Goal: Task Accomplishment & Management: Manage account settings

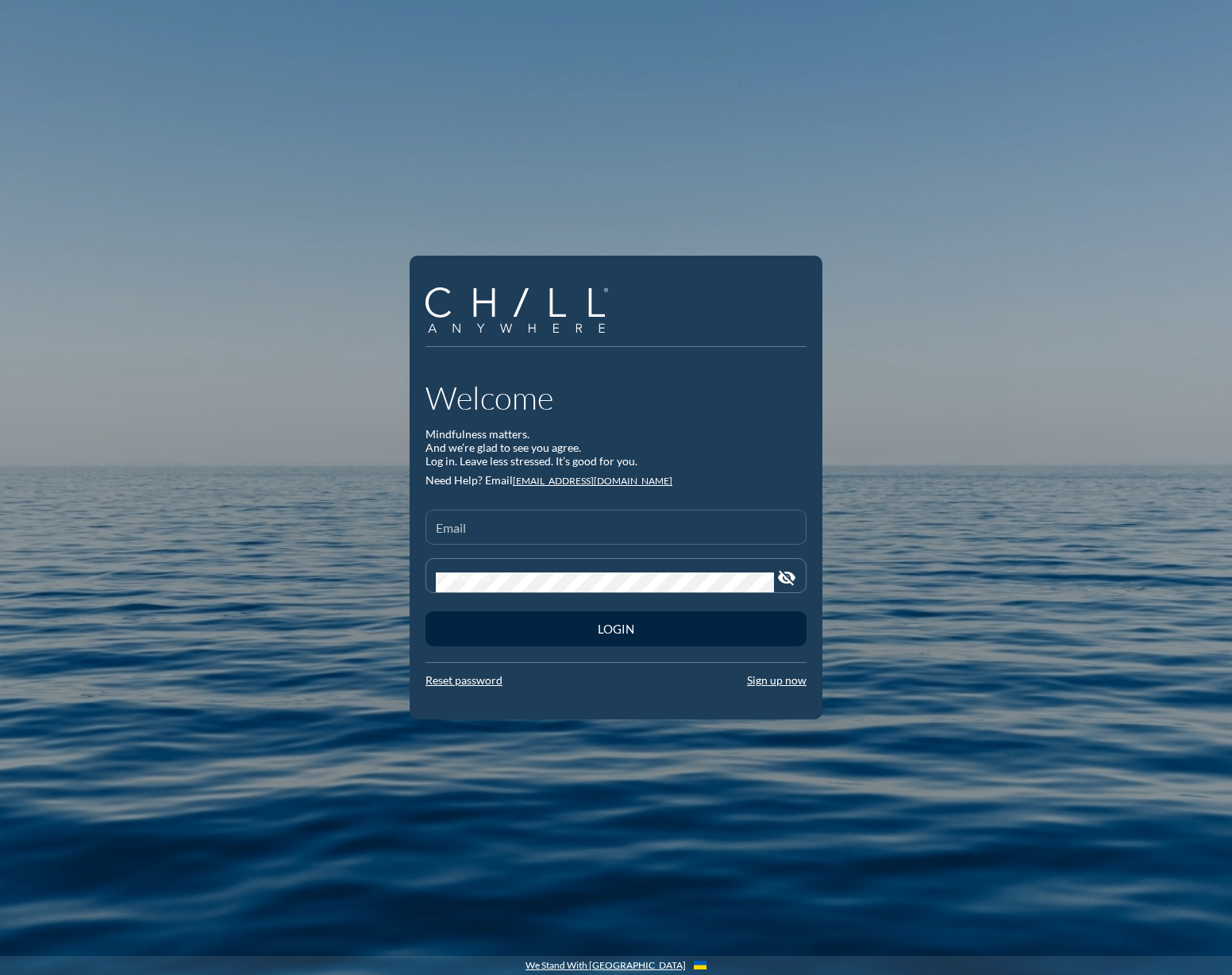
click at [509, 537] on input "Email" at bounding box center [616, 534] width 361 height 19
type input "[EMAIL_ADDRESS][DOMAIN_NAME]"
click at [426, 611] on button "Login" at bounding box center [616, 629] width 381 height 35
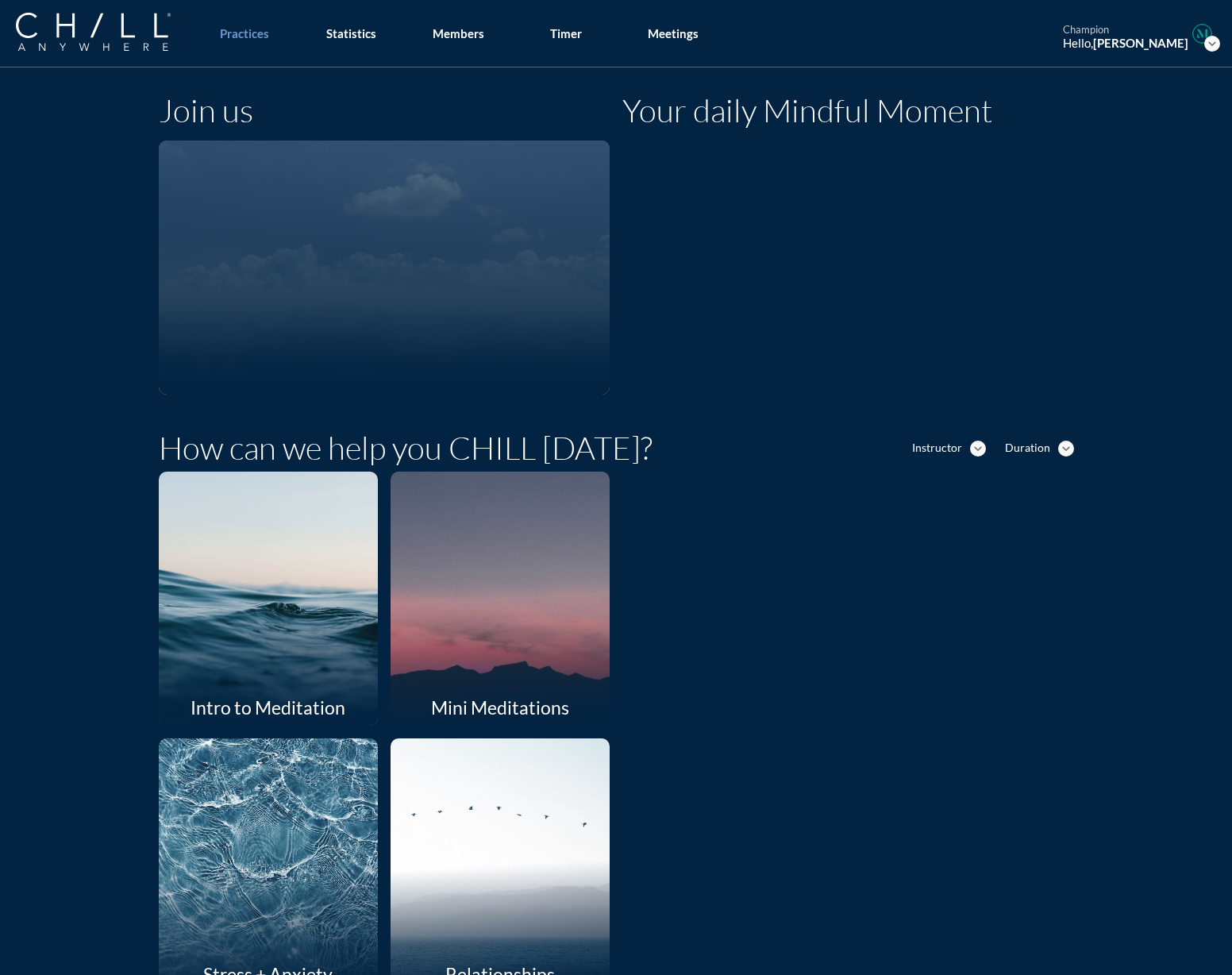
click at [575, 632] on div at bounding box center [500, 598] width 233 height 269
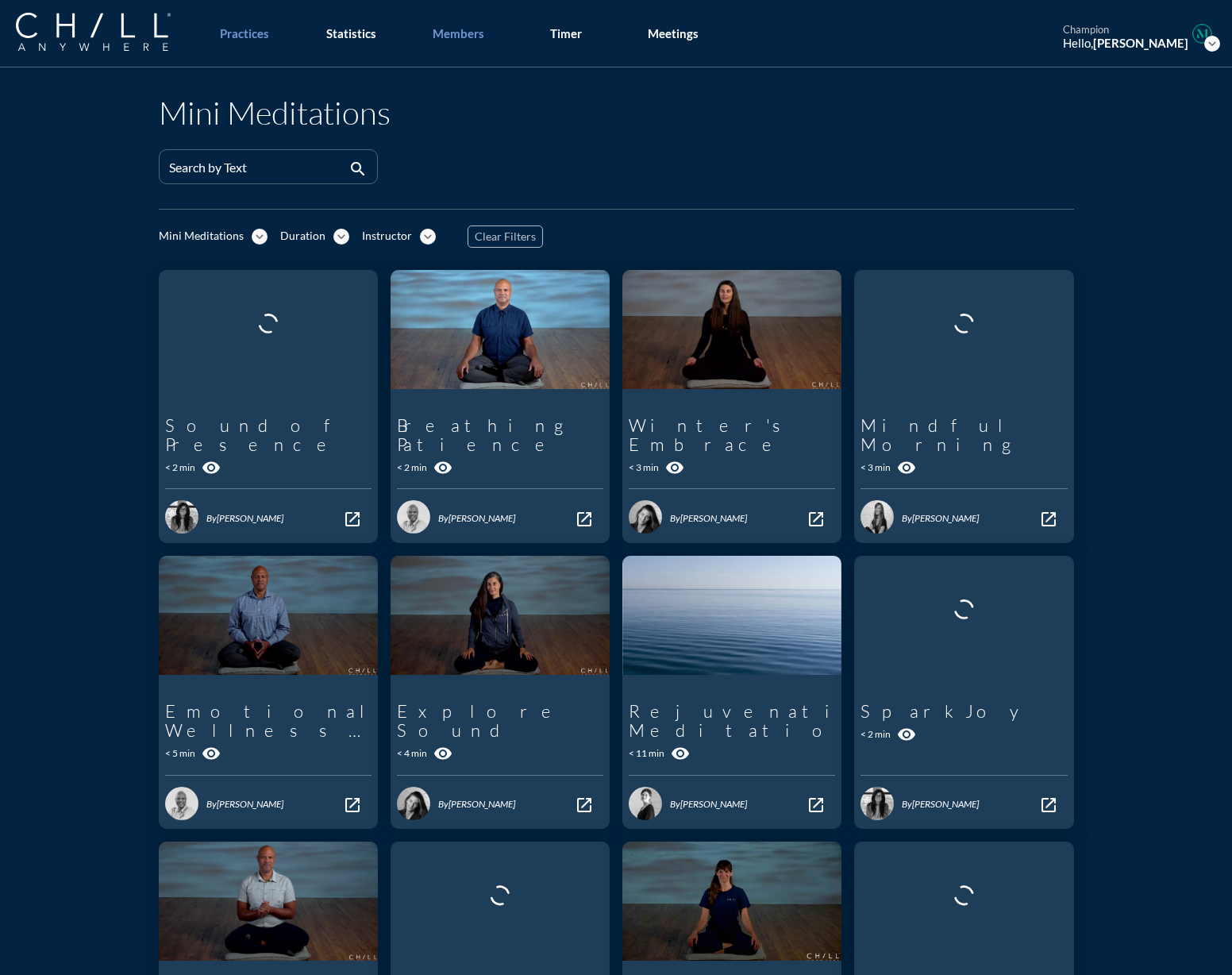
click at [464, 40] on div "Members" at bounding box center [458, 33] width 51 height 15
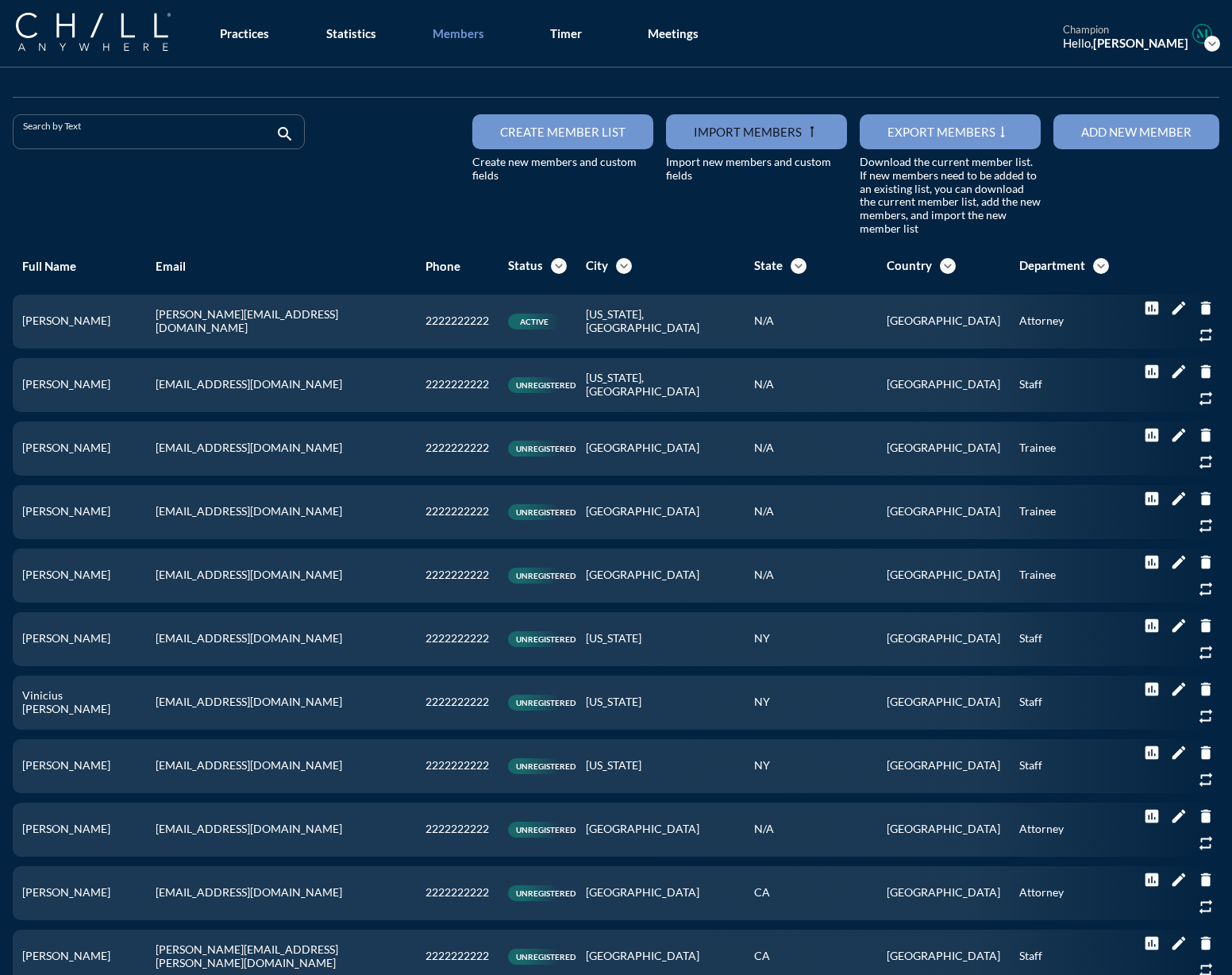
click at [46, 146] on input "Search by Text" at bounding box center [147, 139] width 249 height 19
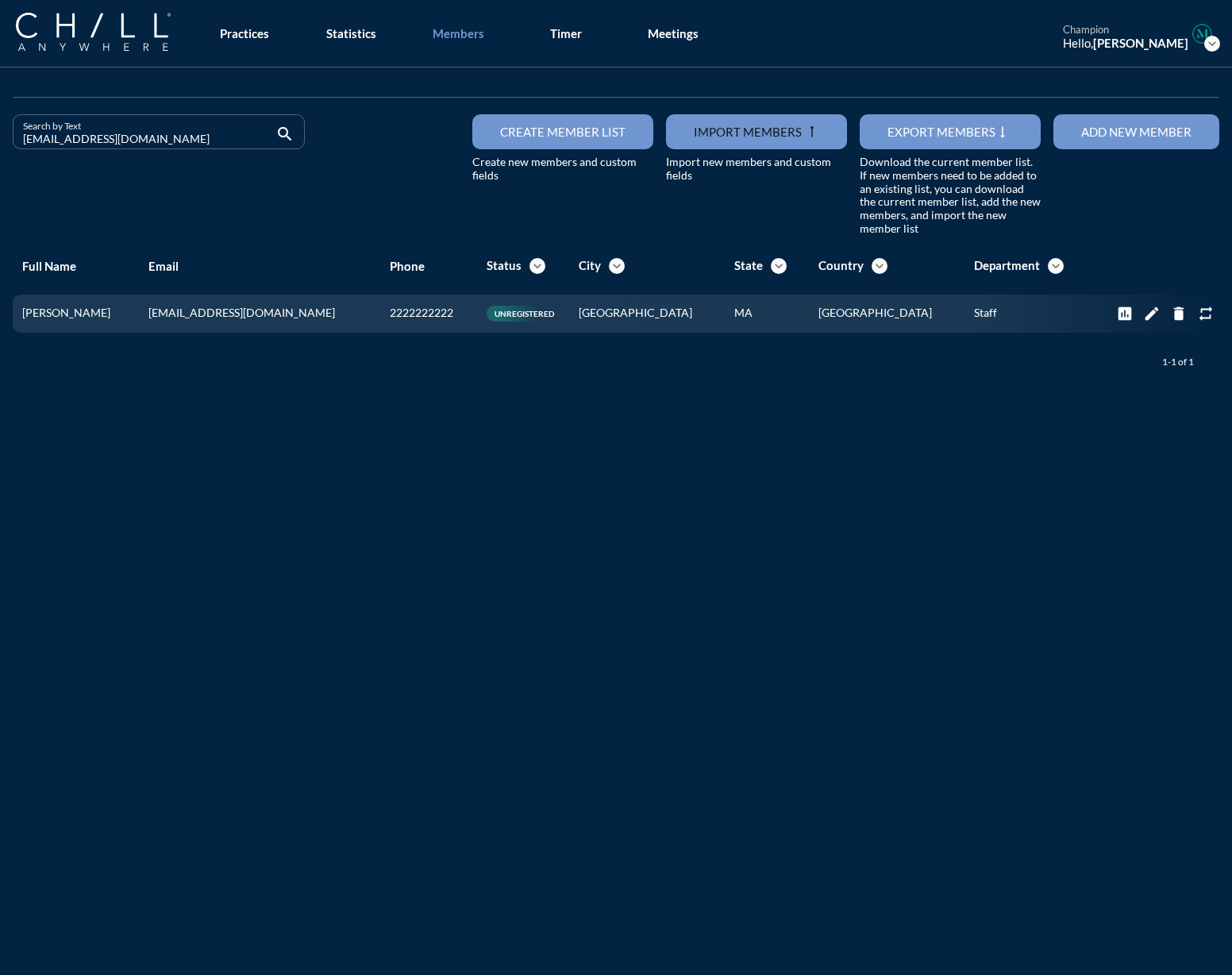
drag, startPoint x: 183, startPoint y: 139, endPoint x: -41, endPoint y: 139, distance: 224.0
click at [0, 139] on html "All Administrative Administrative (non-[PERSON_NAME]) Assistant Associate Attor…" at bounding box center [616, 487] width 1232 height 975
drag, startPoint x: 118, startPoint y: 134, endPoint x: -28, endPoint y: 134, distance: 146.0
click at [0, 134] on html "All Administrative Administrative (non-[PERSON_NAME]) Assistant Associate Attor…" at bounding box center [616, 487] width 1232 height 975
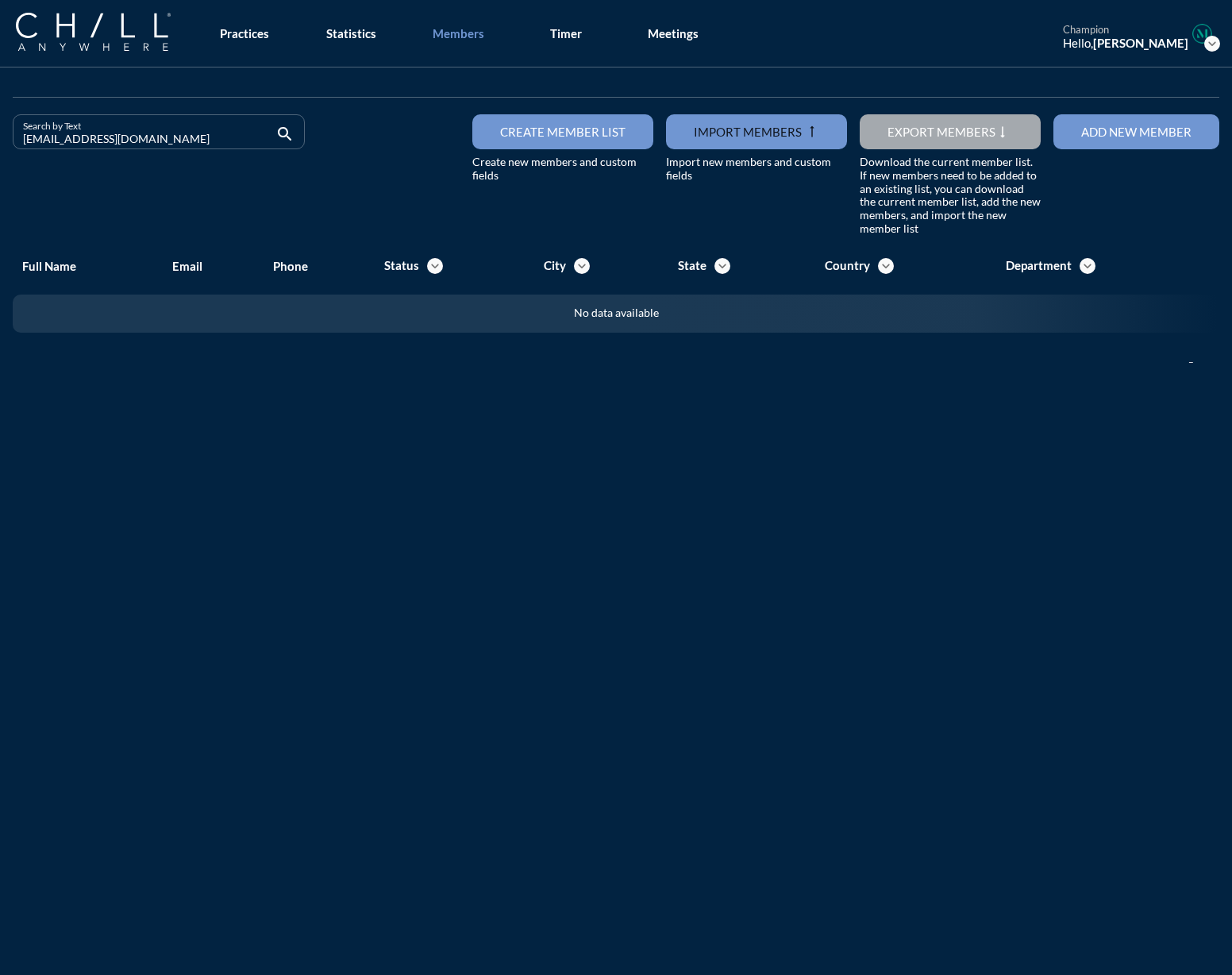
drag, startPoint x: 172, startPoint y: 138, endPoint x: -146, endPoint y: 127, distance: 318.2
click at [0, 127] on html "All Administrative Administrative (non-[PERSON_NAME]) Assistant Associate Attor…" at bounding box center [616, 487] width 1232 height 975
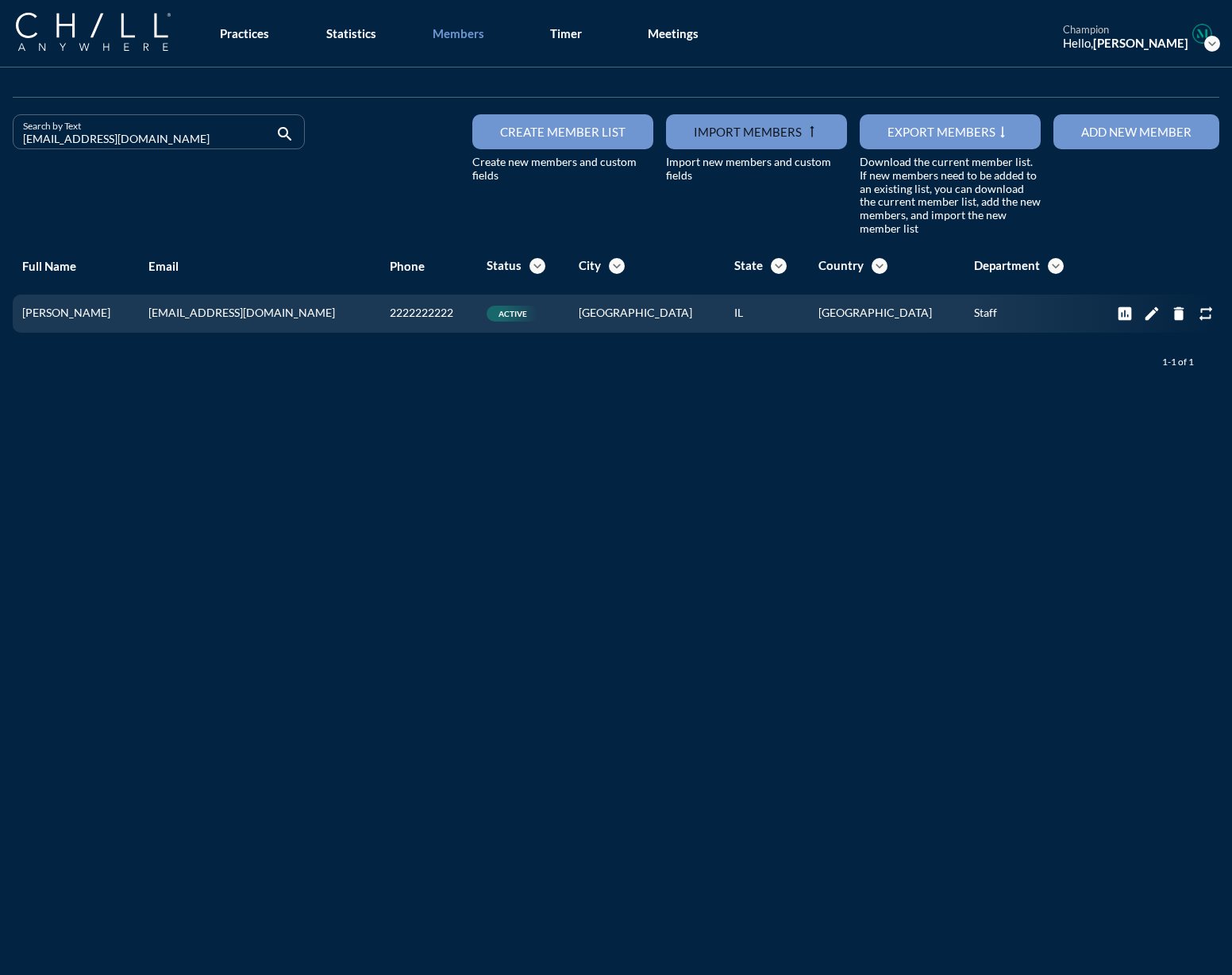
drag, startPoint x: 179, startPoint y: 142, endPoint x: -16, endPoint y: 136, distance: 195.1
click at [0, 136] on html "All Administrative Administrative (non-[PERSON_NAME]) Assistant Associate Attor…" at bounding box center [616, 487] width 1232 height 975
drag, startPoint x: 147, startPoint y: 146, endPoint x: -18, endPoint y: 145, distance: 165.0
click at [0, 145] on html "All Administrative Administrative (non-[PERSON_NAME]) Assistant Associate Attor…" at bounding box center [616, 487] width 1232 height 975
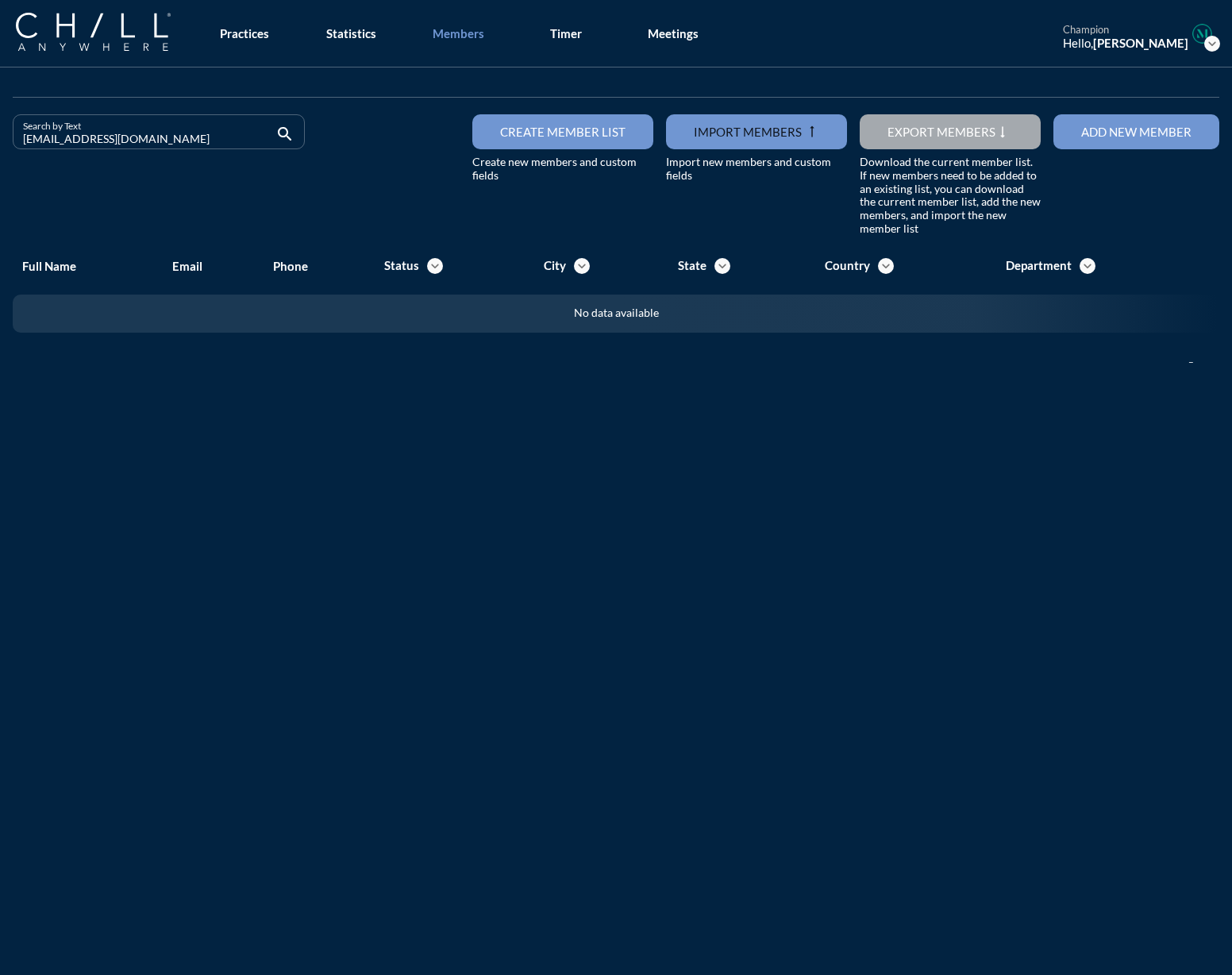
drag, startPoint x: 135, startPoint y: 143, endPoint x: -157, endPoint y: 146, distance: 292.0
click at [0, 146] on html "All Administrative Administrative (non-[PERSON_NAME]) Assistant Associate Attor…" at bounding box center [616, 487] width 1232 height 975
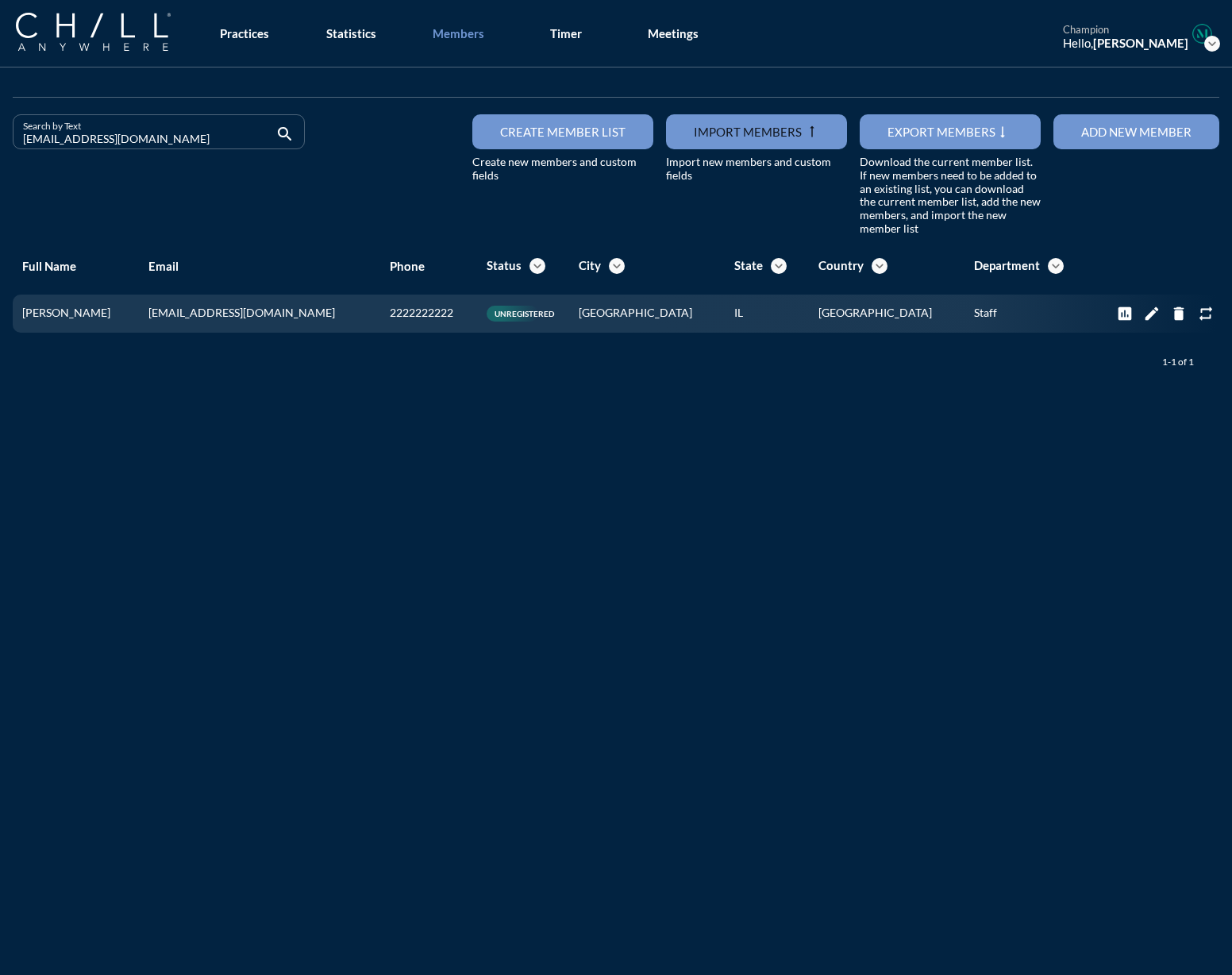
drag, startPoint x: 125, startPoint y: 140, endPoint x: -12, endPoint y: 146, distance: 137.1
click at [0, 146] on html "All Administrative Administrative (non-[PERSON_NAME]) Assistant Associate Attor…" at bounding box center [616, 487] width 1232 height 975
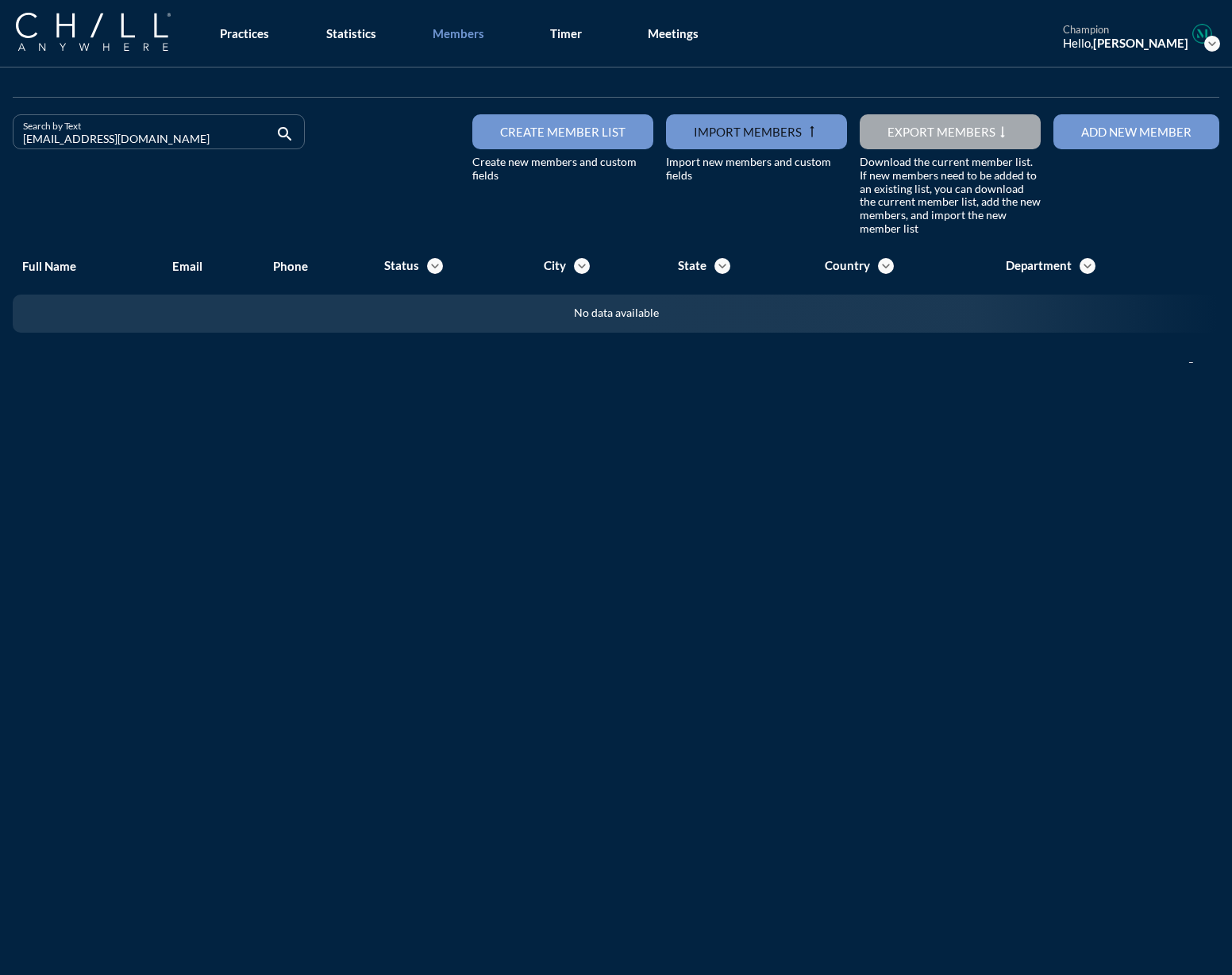
drag, startPoint x: 155, startPoint y: 136, endPoint x: -55, endPoint y: 138, distance: 210.0
click at [0, 138] on html "All Administrative Administrative (non-[PERSON_NAME]) Assistant Associate Attor…" at bounding box center [616, 487] width 1232 height 975
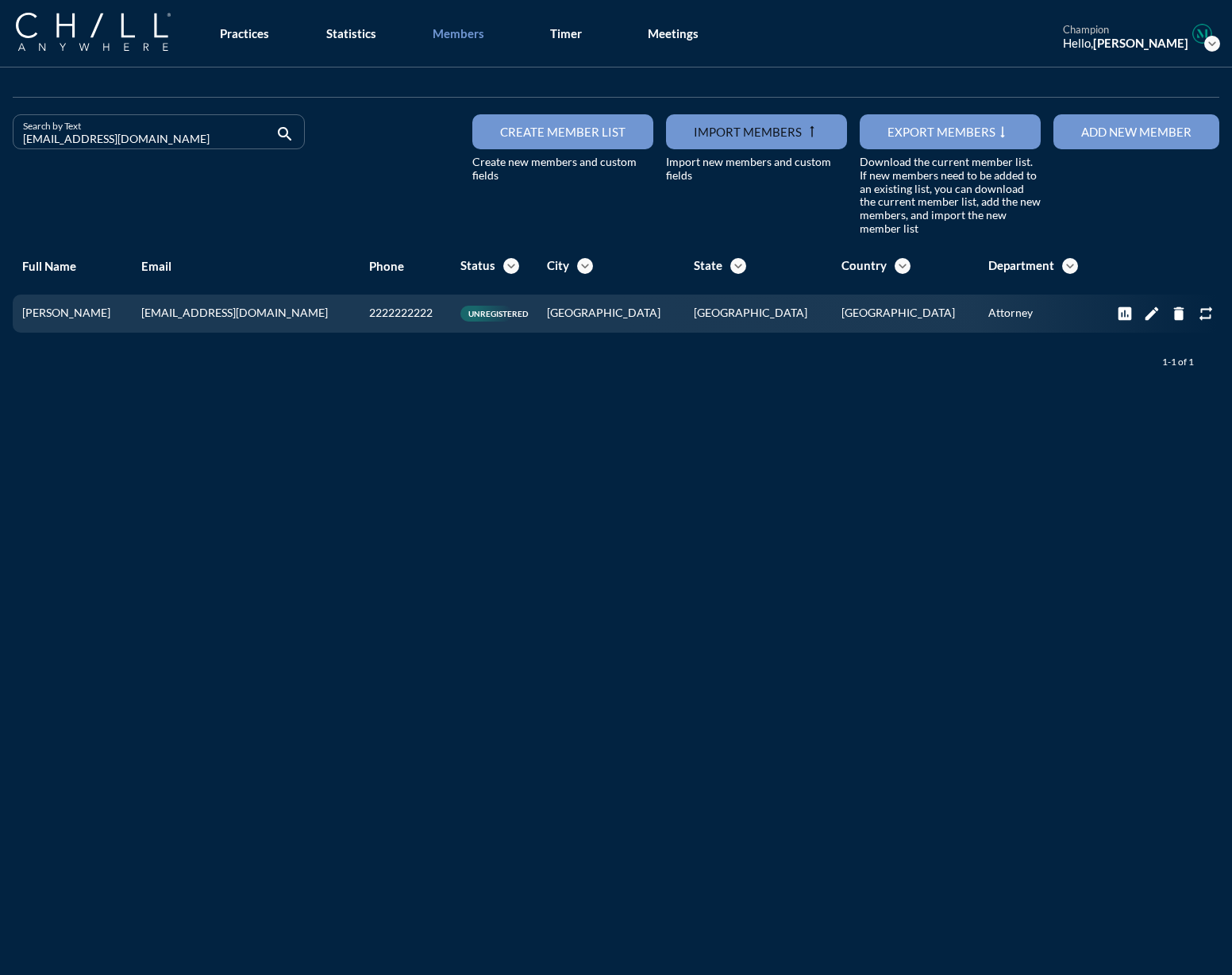
drag, startPoint x: 141, startPoint y: 141, endPoint x: -73, endPoint y: 137, distance: 214.0
click at [0, 137] on html "All Administrative Administrative (non-[PERSON_NAME]) Assistant Associate Attor…" at bounding box center [616, 487] width 1232 height 975
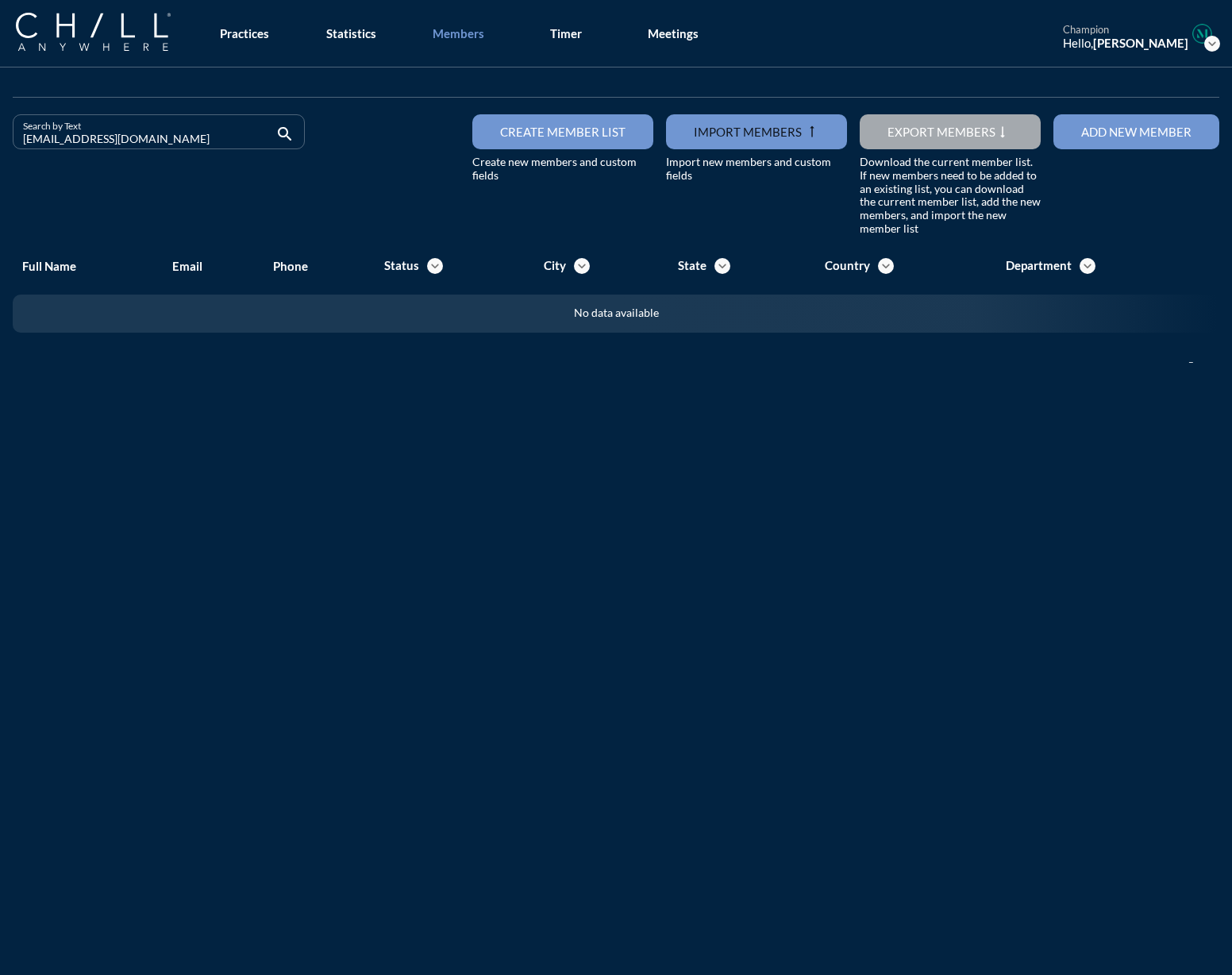
drag, startPoint x: 128, startPoint y: 143, endPoint x: -20, endPoint y: 140, distance: 148.0
click at [0, 140] on html "All Administrative Administrative (non-[PERSON_NAME]) Assistant Associate Attor…" at bounding box center [616, 487] width 1232 height 975
drag, startPoint x: 146, startPoint y: 144, endPoint x: -99, endPoint y: 144, distance: 245.0
click at [0, 144] on html "All Administrative Administrative (non-[PERSON_NAME]) Assistant Associate Attor…" at bounding box center [616, 487] width 1232 height 975
drag, startPoint x: 180, startPoint y: 145, endPoint x: -86, endPoint y: 143, distance: 266.0
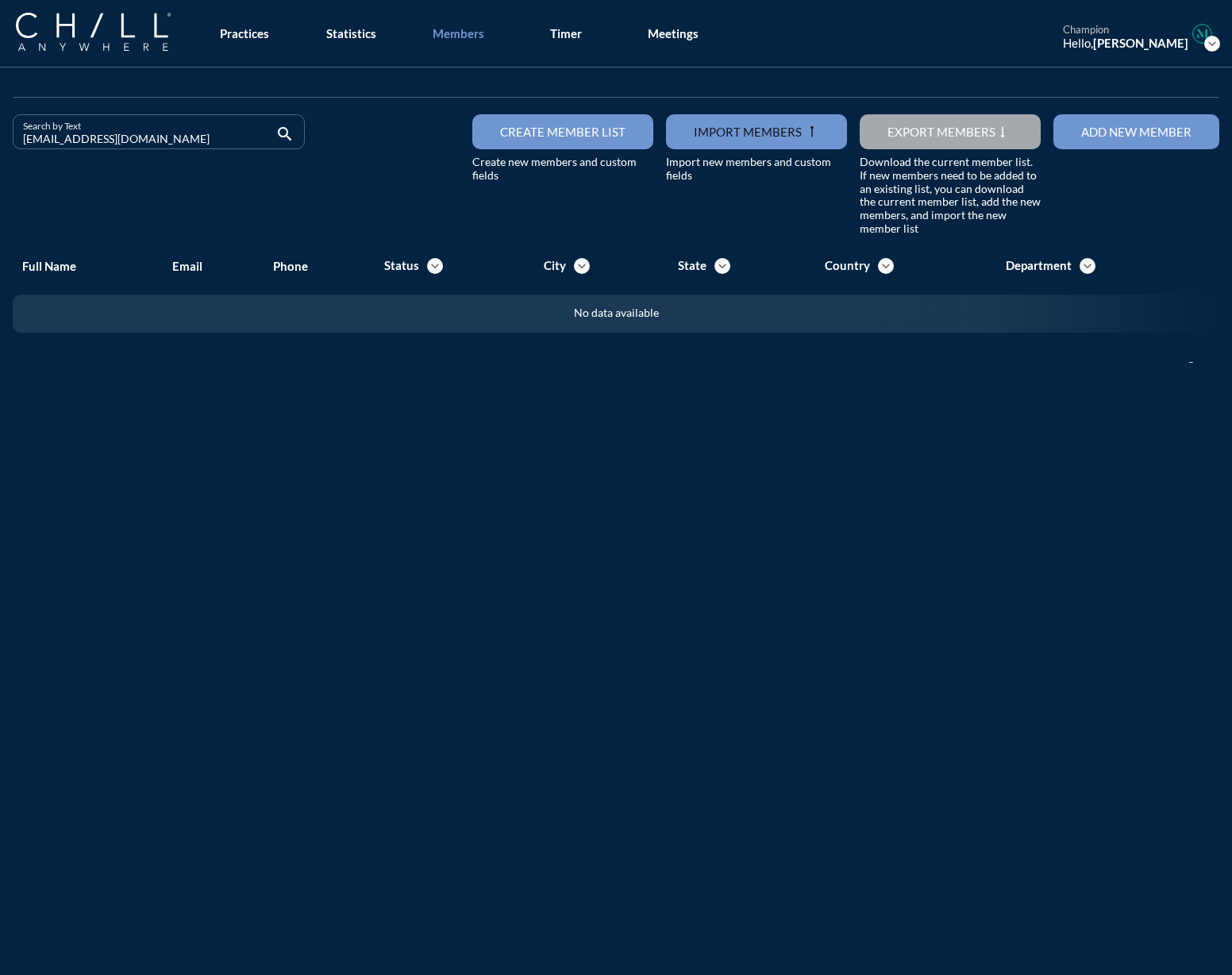
click at [0, 143] on html "All Administrative Administrative (non-[PERSON_NAME]) Assistant Associate Attor…" at bounding box center [616, 487] width 1232 height 975
drag, startPoint x: 127, startPoint y: 140, endPoint x: -80, endPoint y: 146, distance: 207.1
click at [0, 146] on html "All Administrative Administrative (non-[PERSON_NAME]) Assistant Associate Attor…" at bounding box center [616, 487] width 1232 height 975
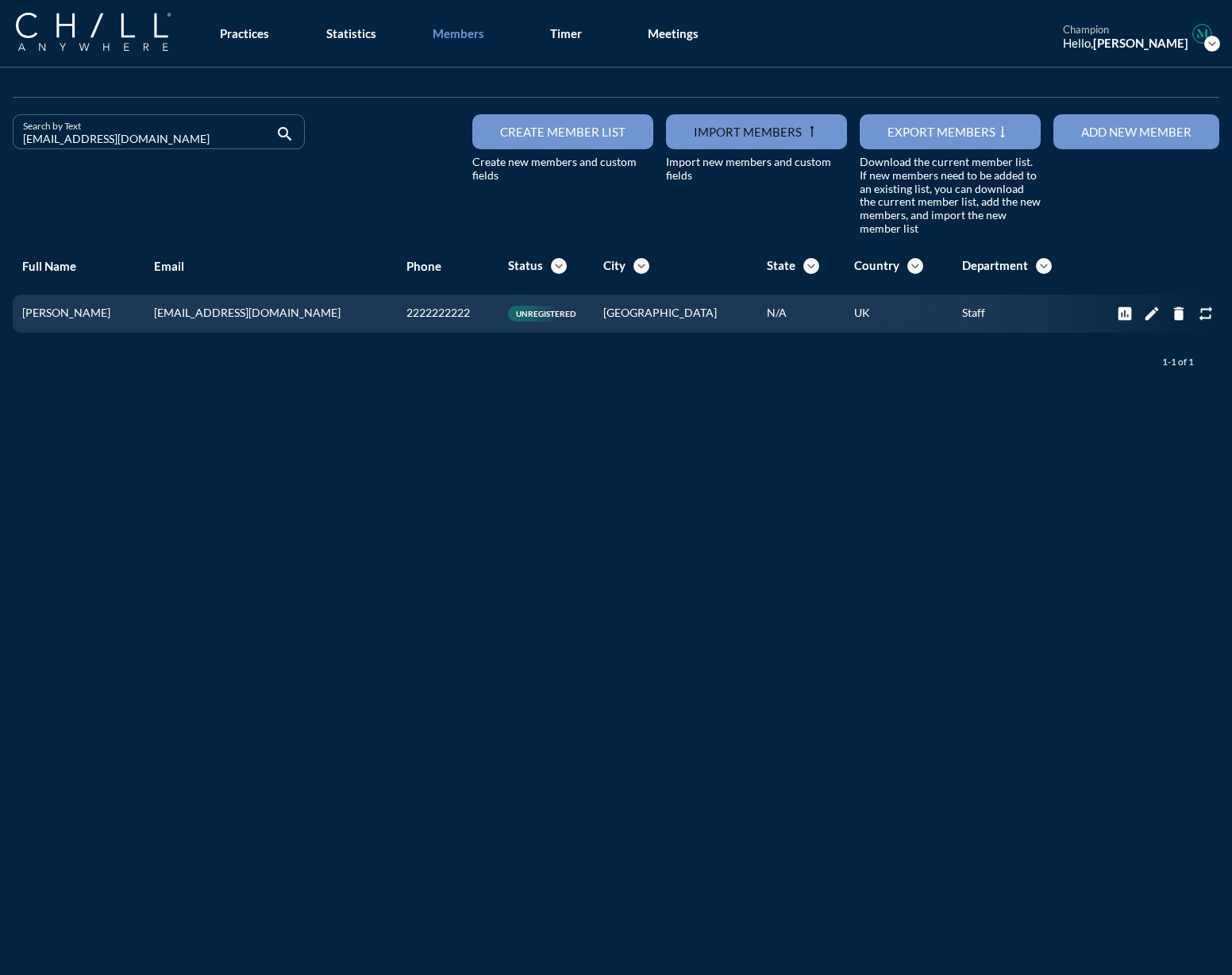
drag, startPoint x: 131, startPoint y: 143, endPoint x: -112, endPoint y: 139, distance: 243.0
click at [0, 139] on html "All Administrative Administrative (non-[PERSON_NAME]) Assistant Associate Attor…" at bounding box center [616, 487] width 1232 height 975
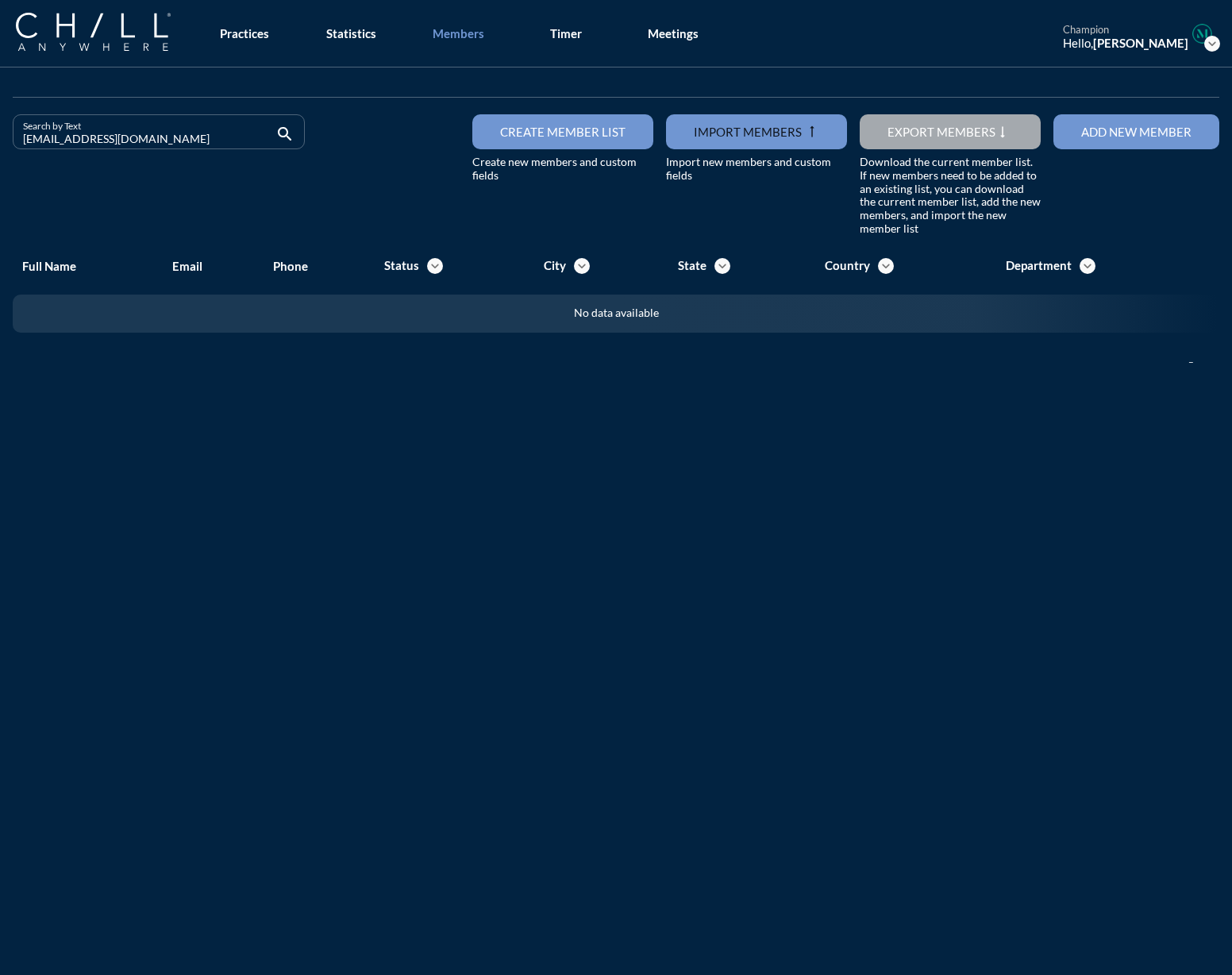
drag, startPoint x: 125, startPoint y: 141, endPoint x: -43, endPoint y: 144, distance: 168.0
click at [0, 144] on html "All Administrative Administrative (non-[PERSON_NAME]) Assistant Associate Attor…" at bounding box center [616, 487] width 1232 height 975
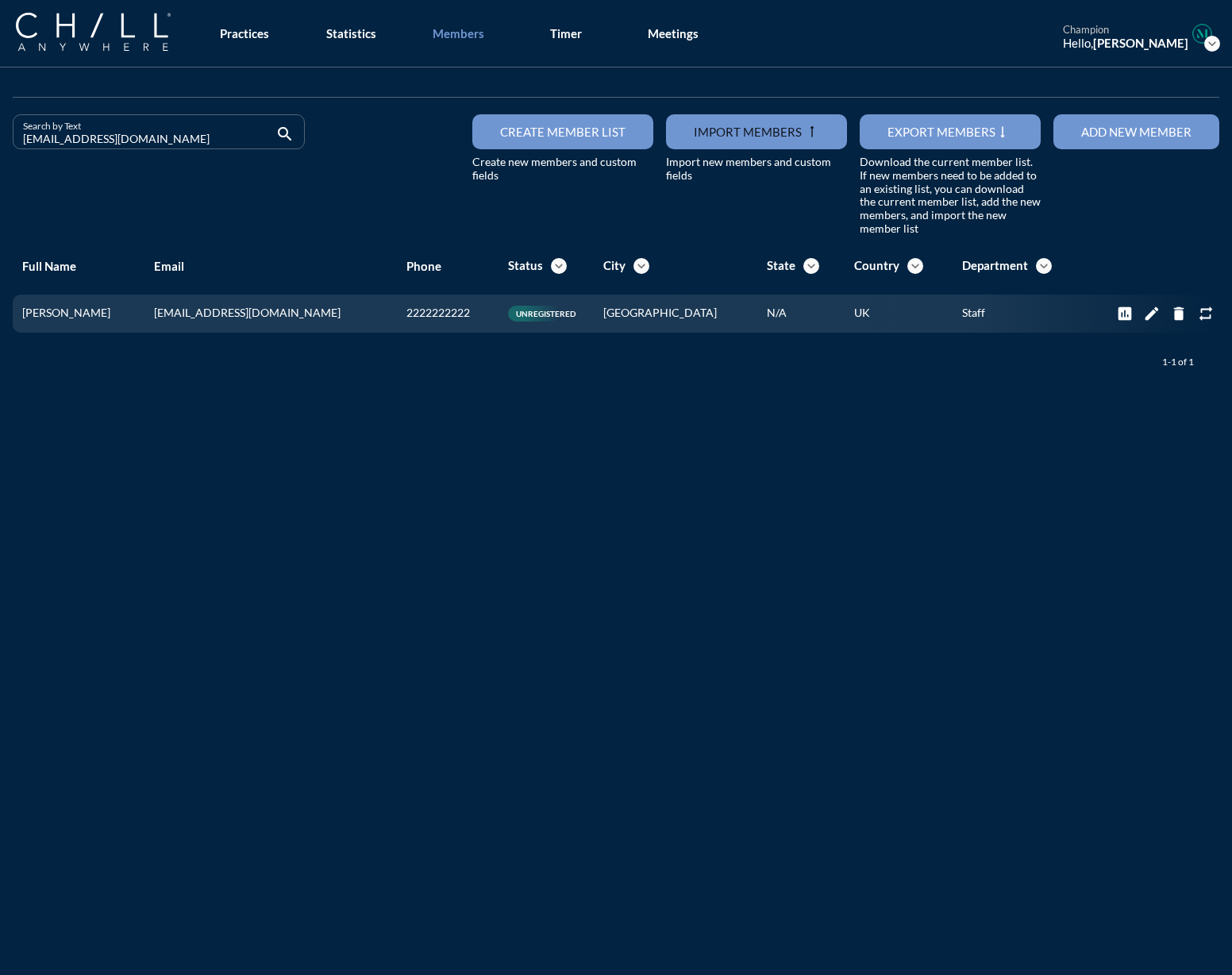
drag, startPoint x: 132, startPoint y: 137, endPoint x: -17, endPoint y: 133, distance: 149.1
click at [0, 133] on html "All Administrative Administrative (non-[PERSON_NAME]) Assistant Associate Attor…" at bounding box center [616, 487] width 1232 height 975
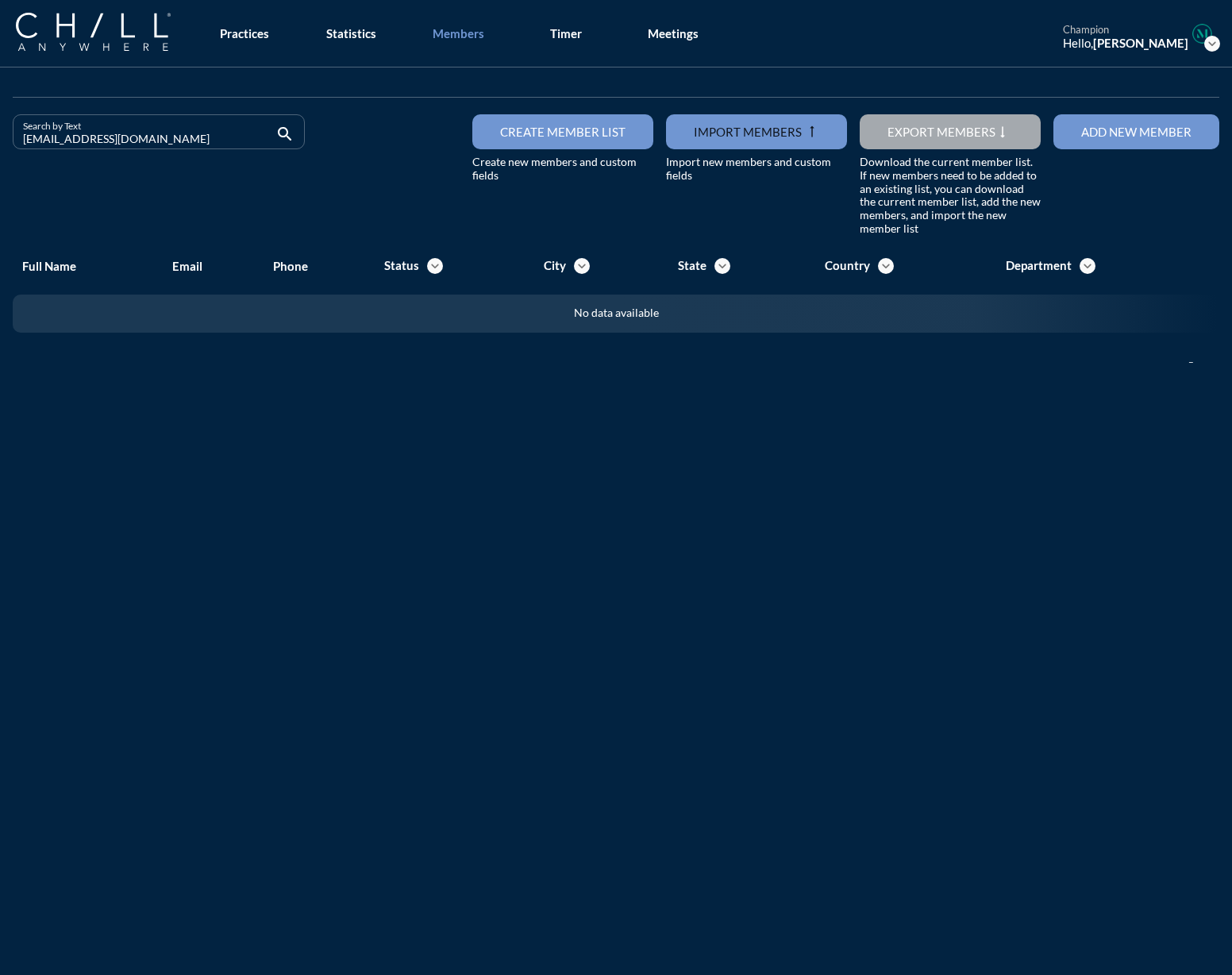
drag, startPoint x: 150, startPoint y: 146, endPoint x: -98, endPoint y: 144, distance: 248.0
click at [0, 144] on html "All Administrative Administrative (non-[PERSON_NAME]) Assistant Associate Attor…" at bounding box center [616, 487] width 1232 height 975
drag, startPoint x: 151, startPoint y: 140, endPoint x: -72, endPoint y: 143, distance: 223.0
click at [0, 143] on html "All Administrative Administrative (non-[PERSON_NAME]) Assistant Associate Attor…" at bounding box center [616, 487] width 1232 height 975
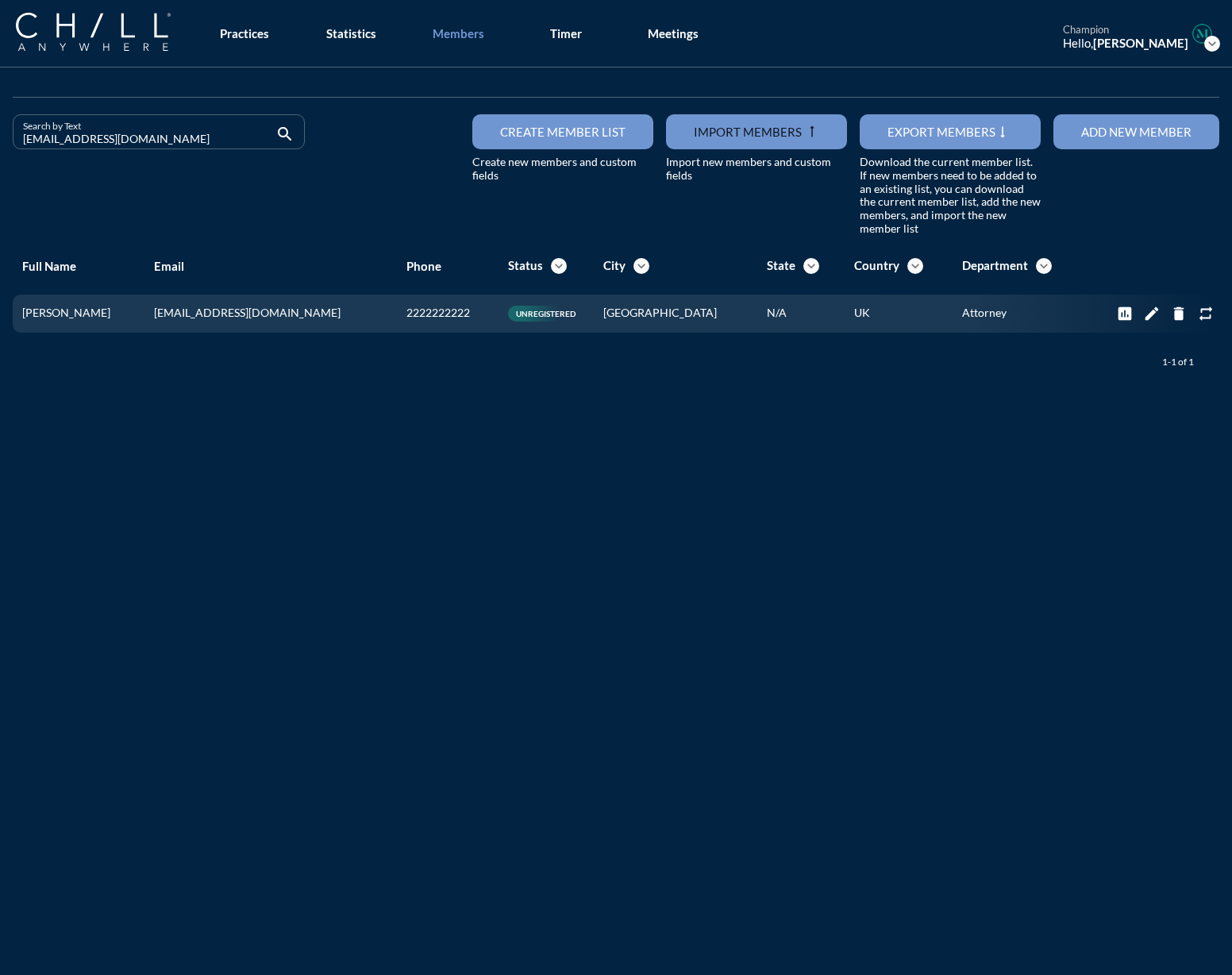
drag, startPoint x: 128, startPoint y: 138, endPoint x: -9, endPoint y: 138, distance: 137.0
click at [0, 138] on html "All Administrative Administrative (non-[PERSON_NAME]) Assistant Associate Attor…" at bounding box center [616, 487] width 1232 height 975
drag, startPoint x: 142, startPoint y: 134, endPoint x: -124, endPoint y: 143, distance: 266.2
click at [0, 143] on html "All Administrative Administrative (non-[PERSON_NAME]) Assistant Associate Attor…" at bounding box center [616, 487] width 1232 height 975
drag, startPoint x: 138, startPoint y: 132, endPoint x: -20, endPoint y: 146, distance: 158.6
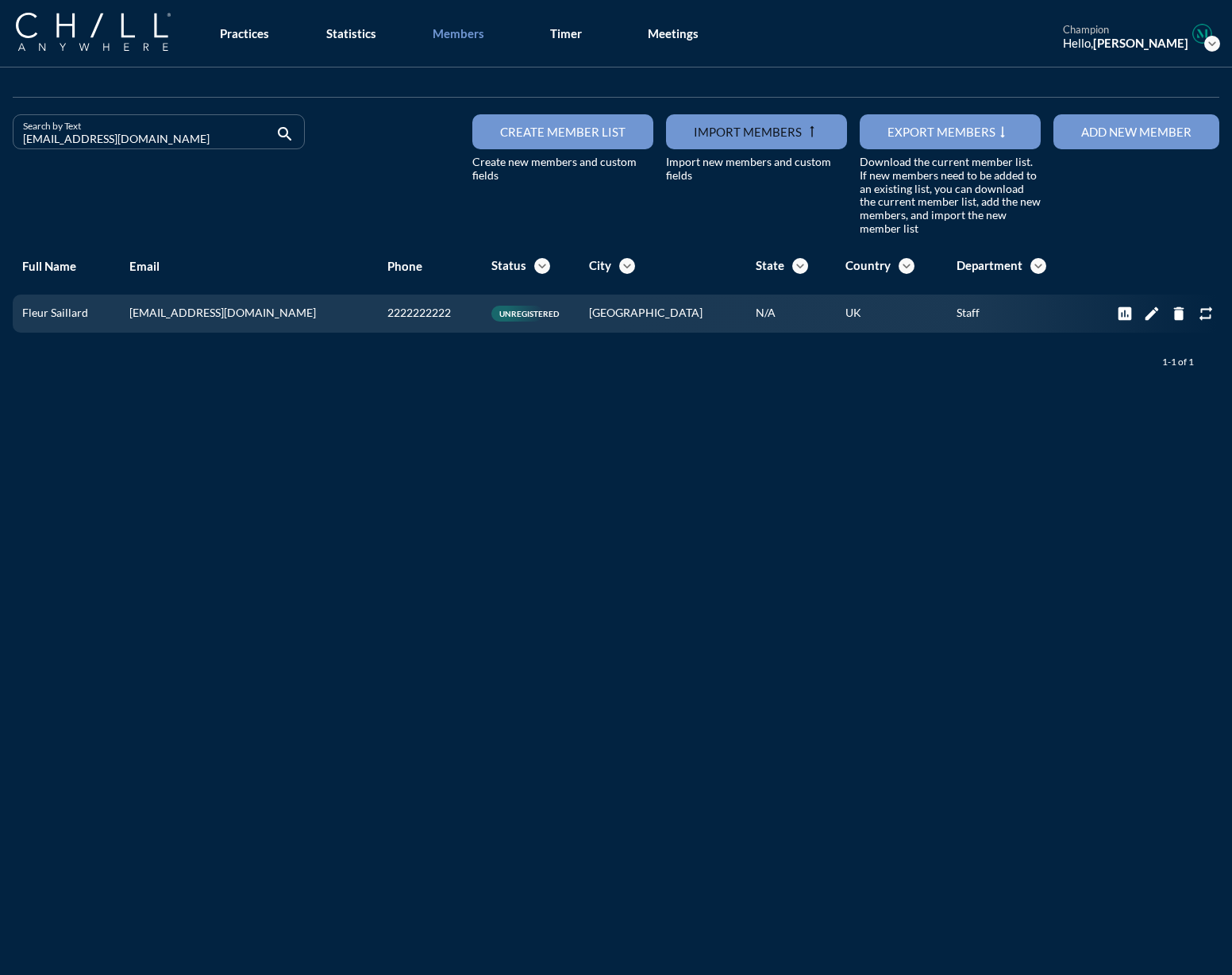
click at [0, 146] on html "All Administrative Administrative (non-[PERSON_NAME]) Assistant Associate Attor…" at bounding box center [616, 487] width 1232 height 975
click at [205, 149] on div "Search by Text [EMAIL_ADDRESS][DOMAIN_NAME] search" at bounding box center [158, 139] width 292 height 49
drag, startPoint x: 138, startPoint y: 142, endPoint x: -234, endPoint y: 145, distance: 372.0
click at [0, 145] on html "All Administrative Administrative (non-[PERSON_NAME]) Assistant Associate Attor…" at bounding box center [616, 487] width 1232 height 975
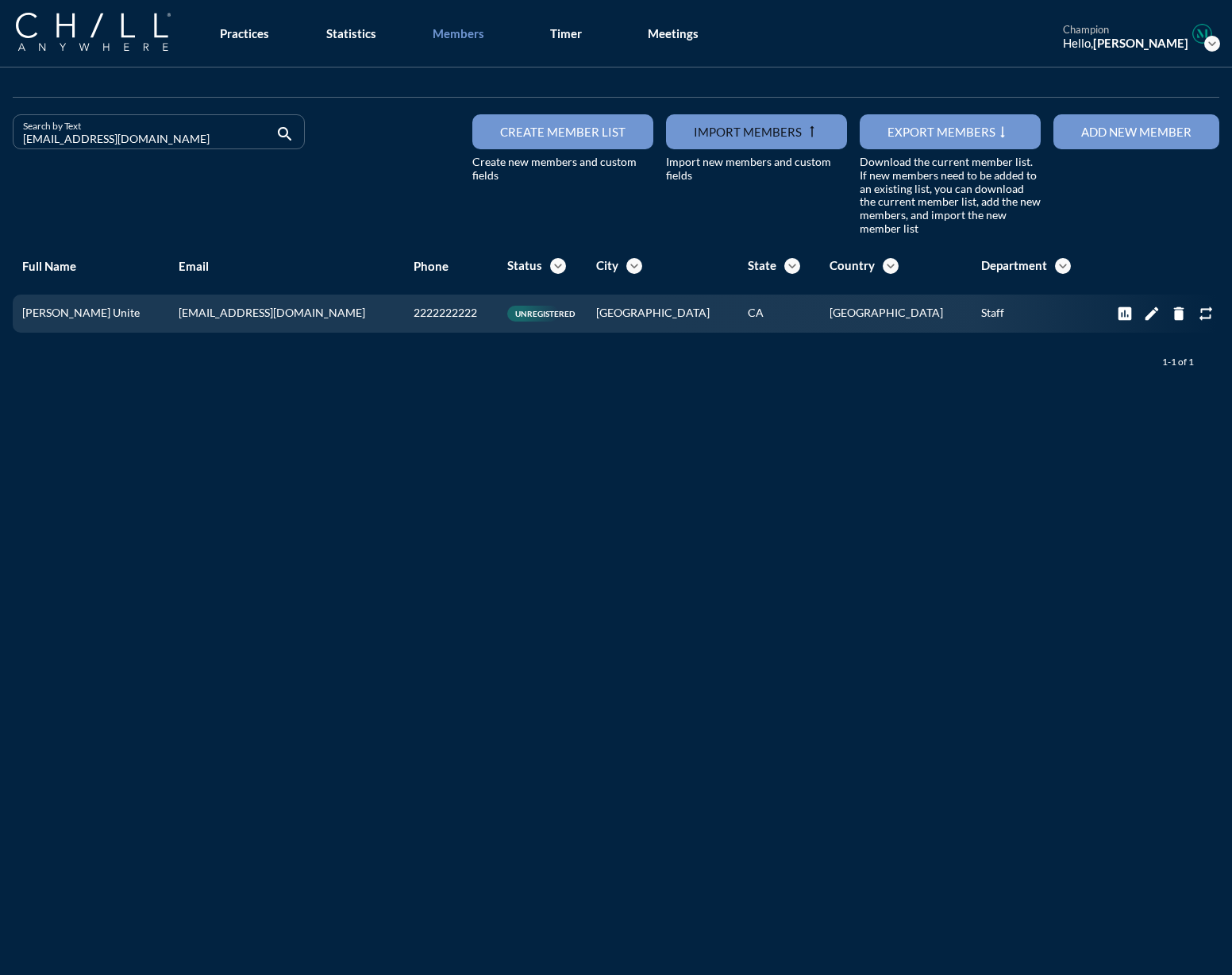
drag, startPoint x: 138, startPoint y: 138, endPoint x: -164, endPoint y: 143, distance: 302.0
click at [0, 143] on html "All Administrative Administrative (non-[PERSON_NAME]) Assistant Associate Attor…" at bounding box center [616, 487] width 1232 height 975
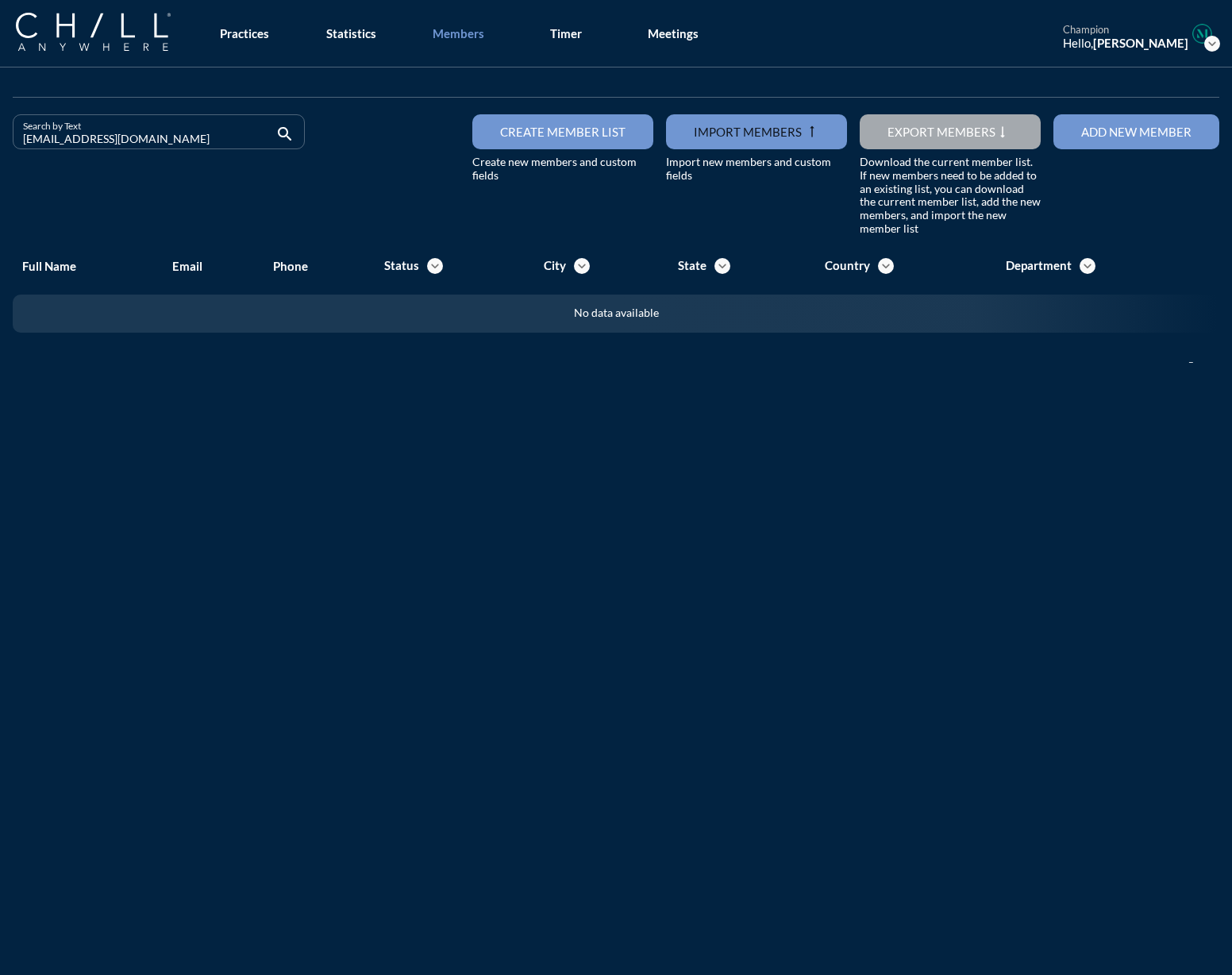
drag, startPoint x: 131, startPoint y: 129, endPoint x: -81, endPoint y: 155, distance: 213.6
click at [0, 155] on html "All Administrative Administrative (non-[PERSON_NAME]) Assistant Associate Attor…" at bounding box center [616, 487] width 1232 height 975
drag, startPoint x: 110, startPoint y: 143, endPoint x: -48, endPoint y: 144, distance: 158.0
click at [0, 144] on html "All Administrative Administrative (non-[PERSON_NAME]) Assistant Associate Attor…" at bounding box center [616, 487] width 1232 height 975
drag, startPoint x: 147, startPoint y: 143, endPoint x: -99, endPoint y: 142, distance: 246.0
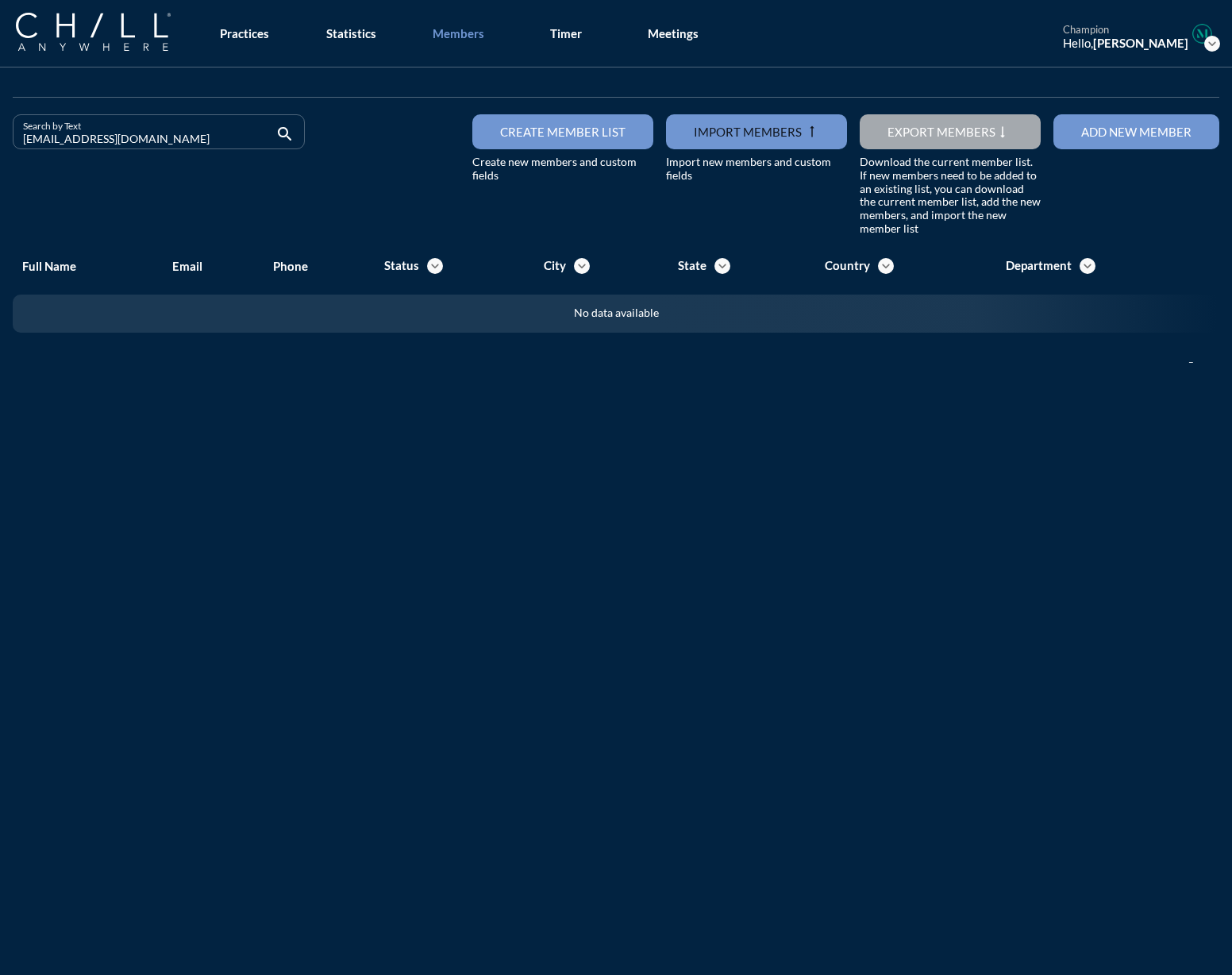
click at [0, 142] on html "All Administrative Administrative (non-[PERSON_NAME]) Assistant Associate Attor…" at bounding box center [616, 487] width 1232 height 975
drag, startPoint x: 138, startPoint y: 138, endPoint x: -101, endPoint y: 149, distance: 239.3
click at [0, 149] on html "All Administrative Administrative (non-[PERSON_NAME]) Assistant Associate Attor…" at bounding box center [616, 487] width 1232 height 975
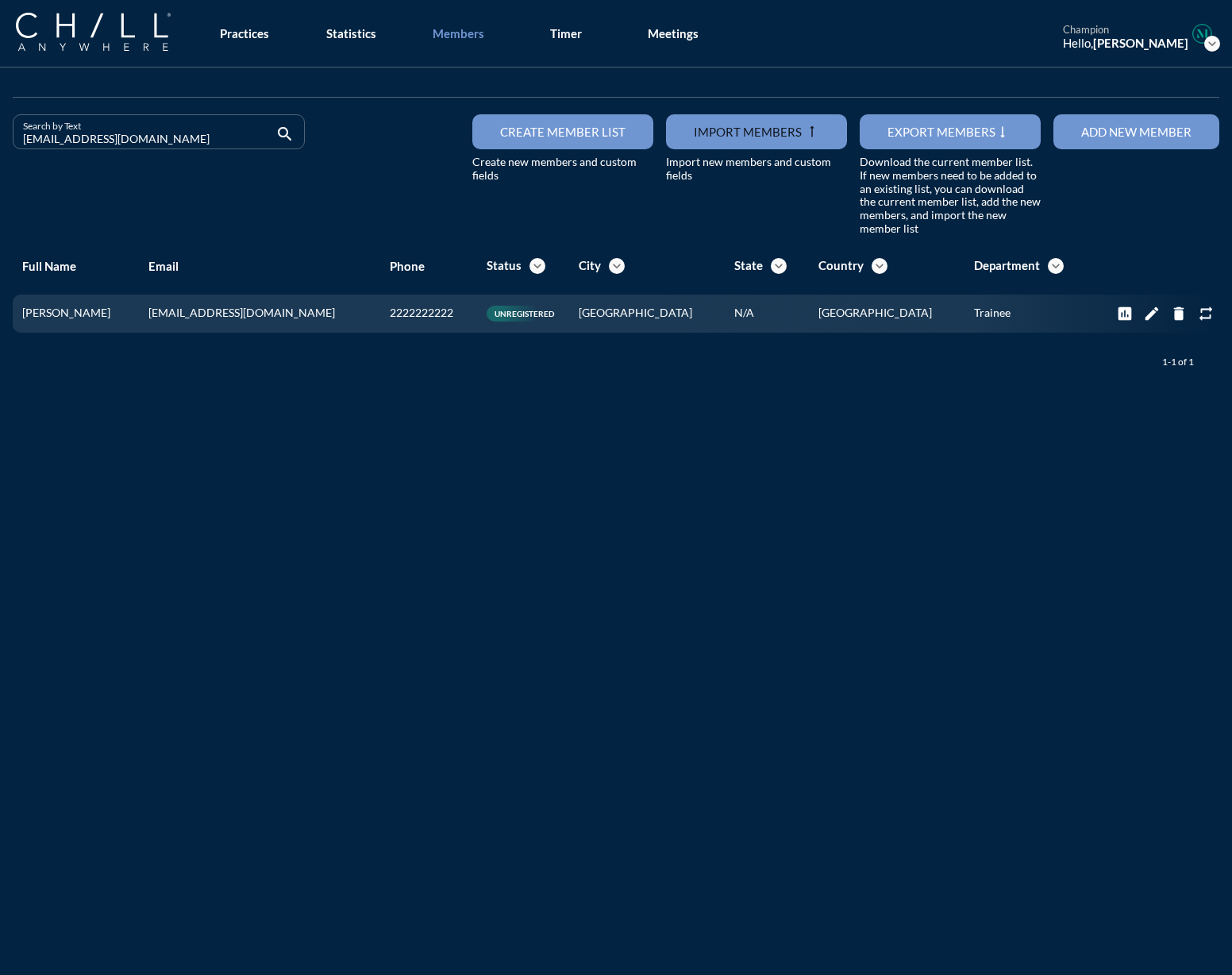
drag, startPoint x: 126, startPoint y: 142, endPoint x: -65, endPoint y: 142, distance: 191.0
click at [0, 142] on html "All Administrative Administrative (non-[PERSON_NAME]) Assistant Associate Attor…" at bounding box center [616, 487] width 1232 height 975
drag, startPoint x: 155, startPoint y: 140, endPoint x: -77, endPoint y: 146, distance: 232.1
click at [0, 146] on html "All Administrative Administrative (non-[PERSON_NAME]) Assistant Associate Attor…" at bounding box center [616, 487] width 1232 height 975
drag, startPoint x: 142, startPoint y: 134, endPoint x: 7, endPoint y: 149, distance: 135.8
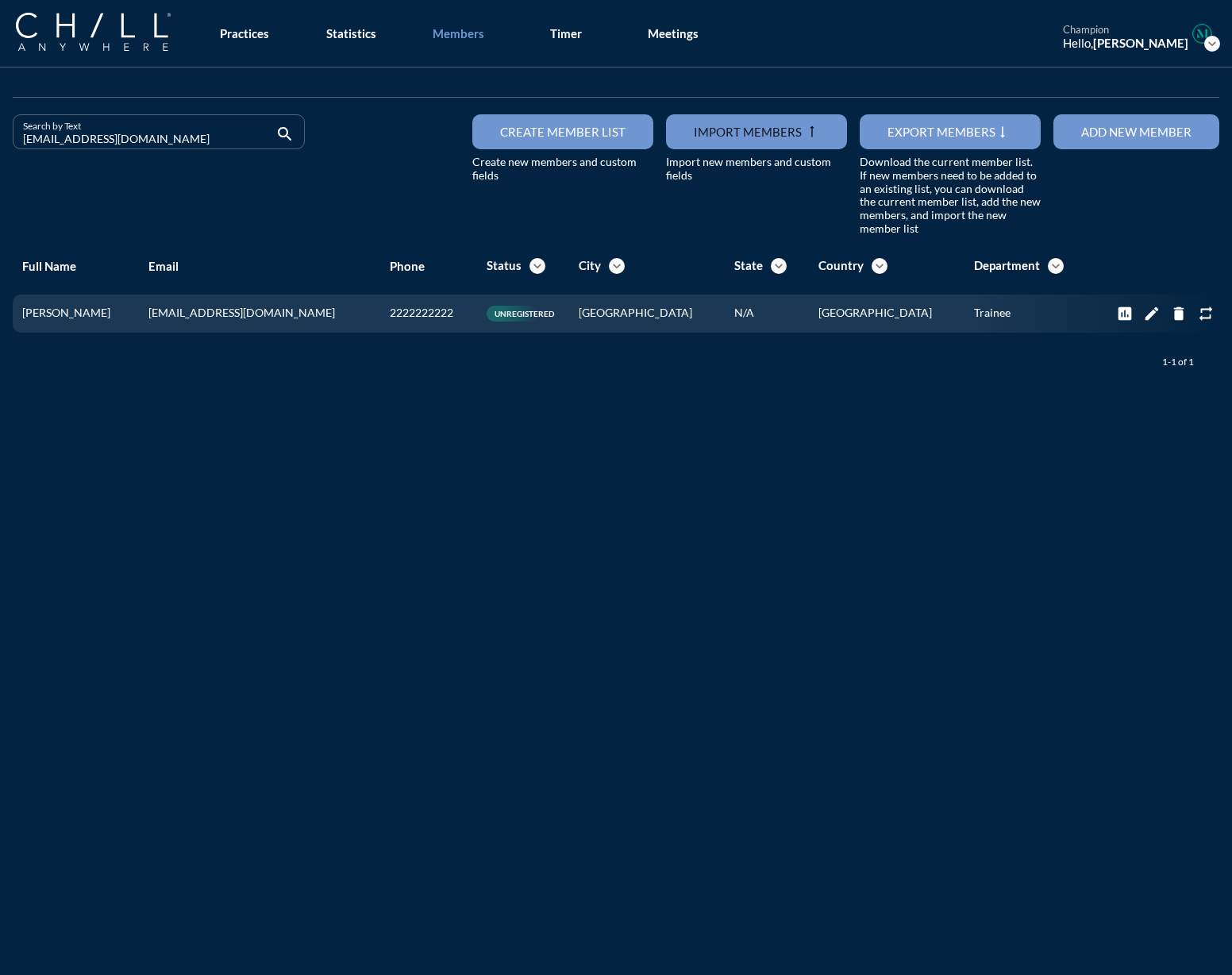
click at [7, 149] on div "Search by Text [EMAIL_ADDRESS][DOMAIN_NAME] search" at bounding box center [159, 175] width 305 height 121
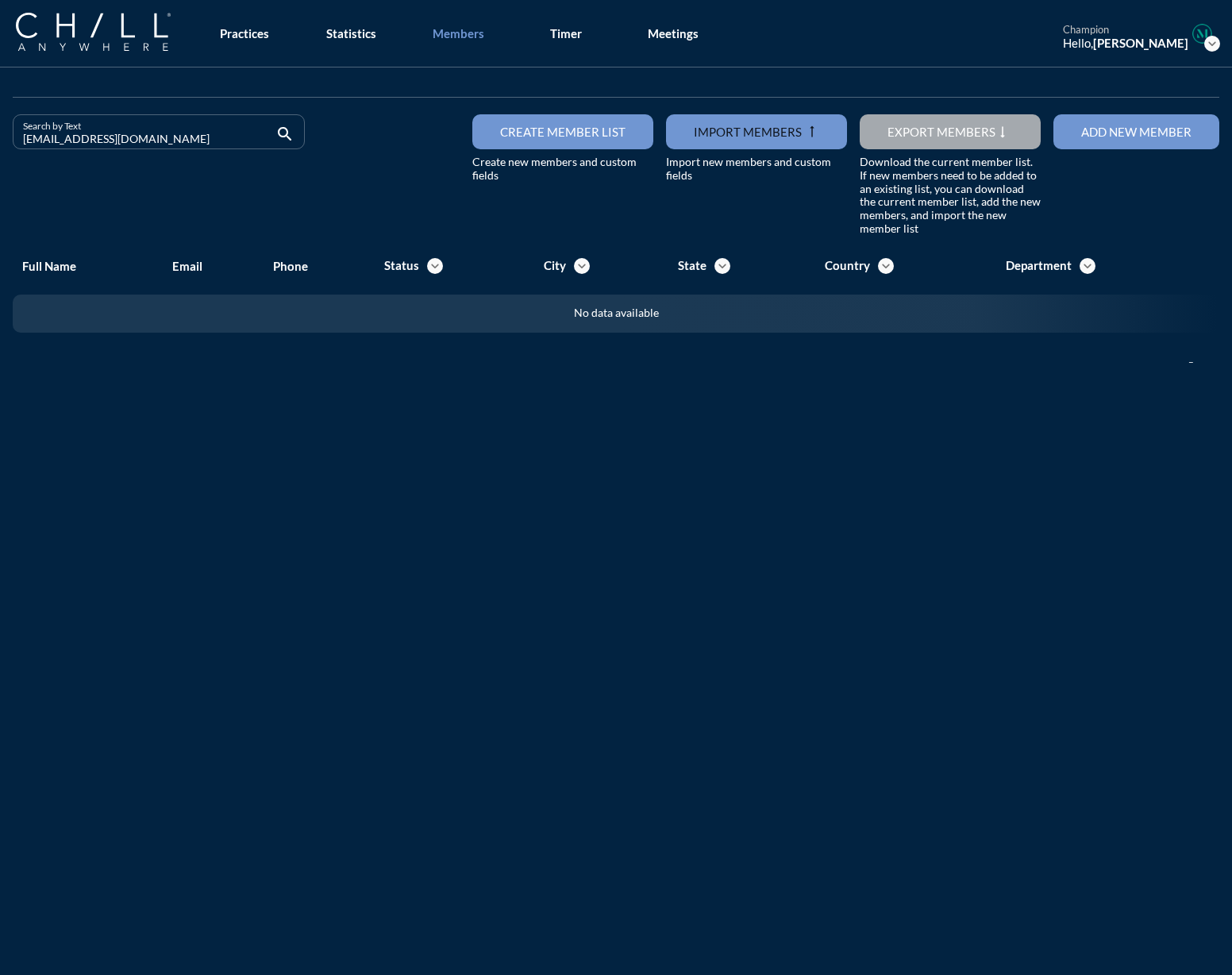
drag, startPoint x: 162, startPoint y: 137, endPoint x: -119, endPoint y: 157, distance: 281.7
click at [0, 157] on html "All Administrative Administrative (non-[PERSON_NAME]) Assistant Associate Attor…" at bounding box center [616, 487] width 1232 height 975
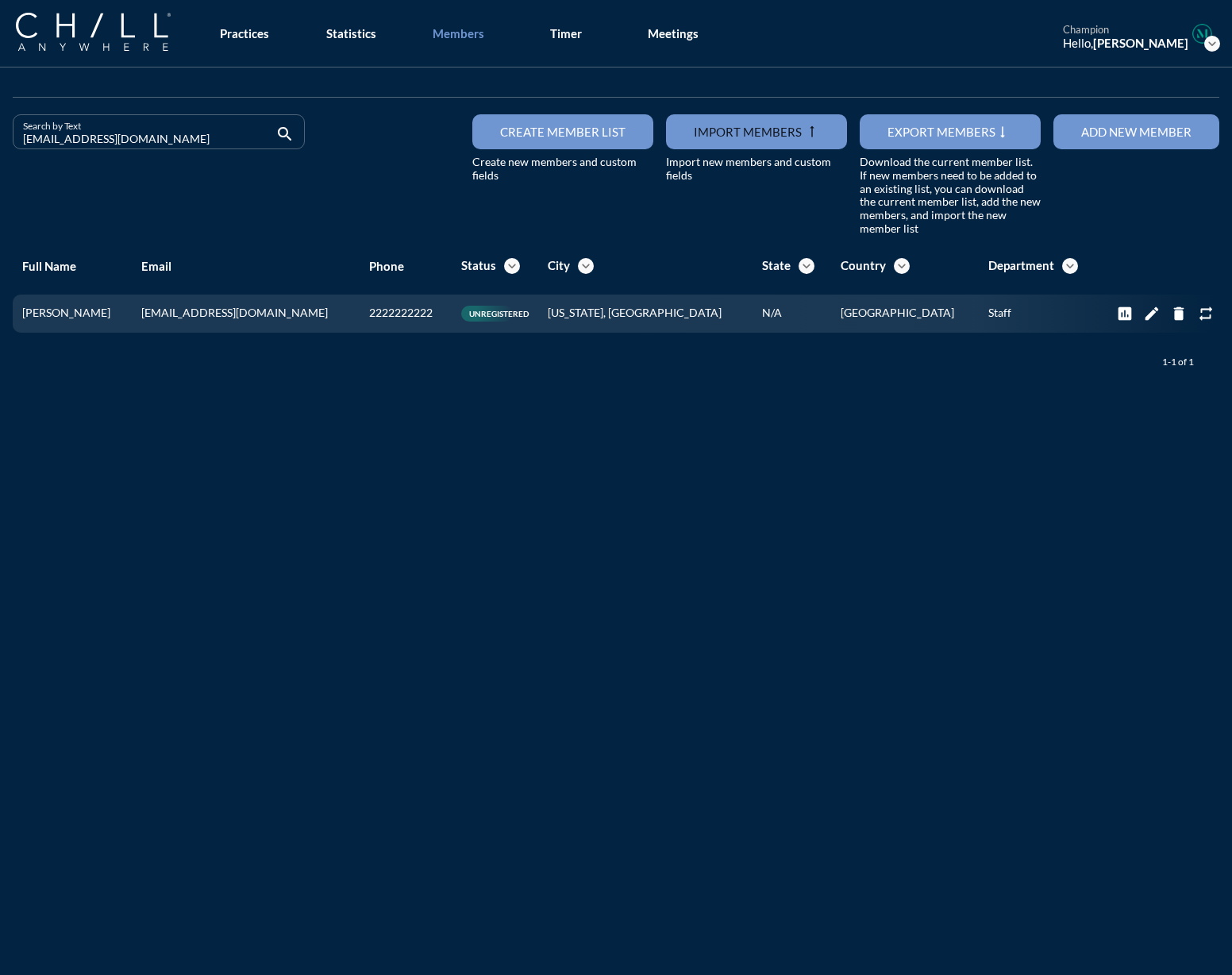
type input "[EMAIL_ADDRESS][DOMAIN_NAME]"
click at [1147, 138] on div "Add new member" at bounding box center [1137, 132] width 111 height 15
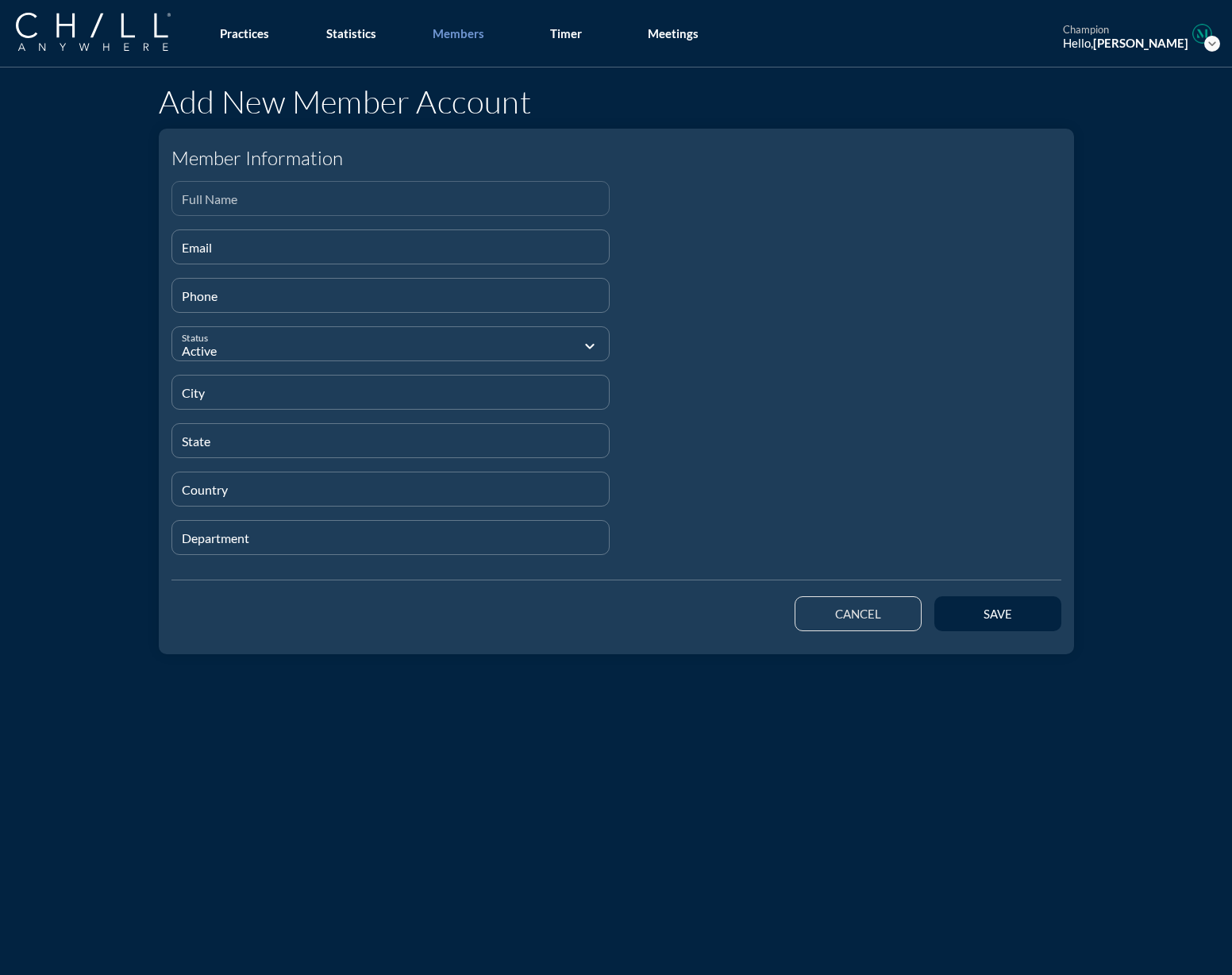
click at [207, 194] on div "Full Name" at bounding box center [390, 198] width 418 height 33
paste input "[PERSON_NAME] de la Puebla"
type input "[PERSON_NAME] de la Puebla"
click at [198, 244] on input "Email" at bounding box center [390, 253] width 418 height 19
paste input "[EMAIL_ADDRESS][DOMAIN_NAME]"
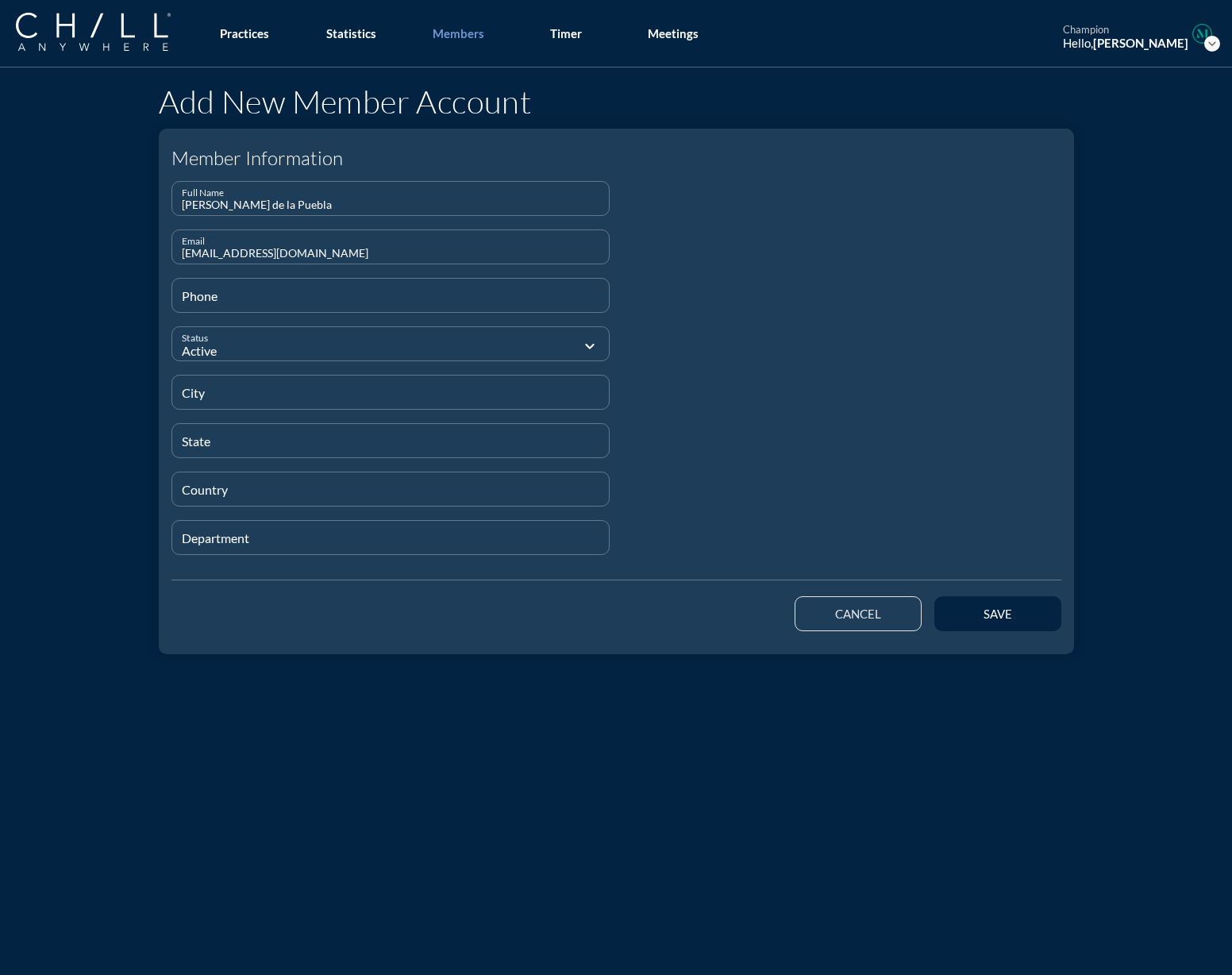
type input "[EMAIL_ADDRESS][DOMAIN_NAME]"
type input "[PHONE_NUMBER]"
type input "[GEOGRAPHIC_DATA]"
type input "N/A"
type input "[GEOGRAPHIC_DATA]"
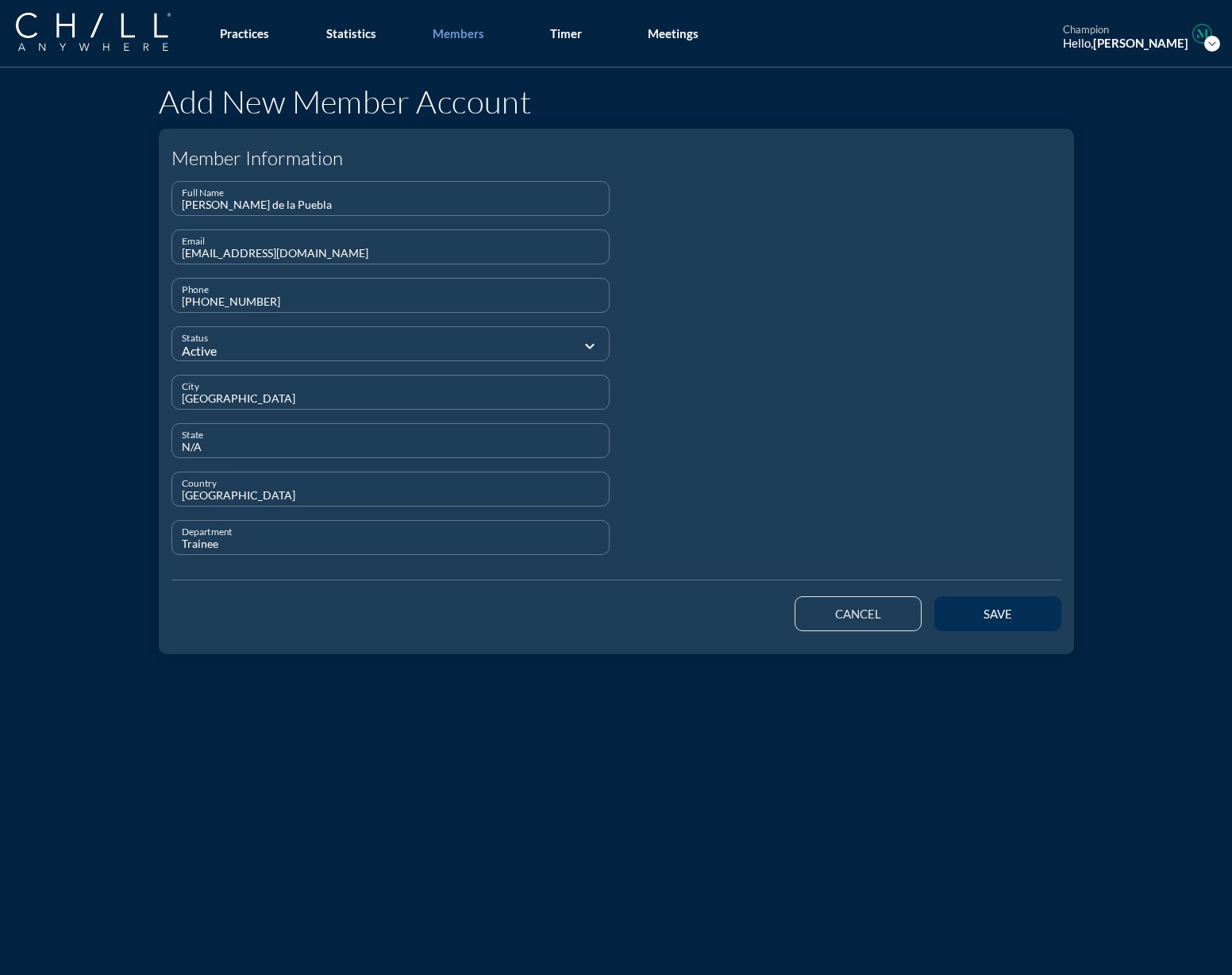
type input "Trainee"
click at [982, 624] on button "save" at bounding box center [997, 614] width 127 height 35
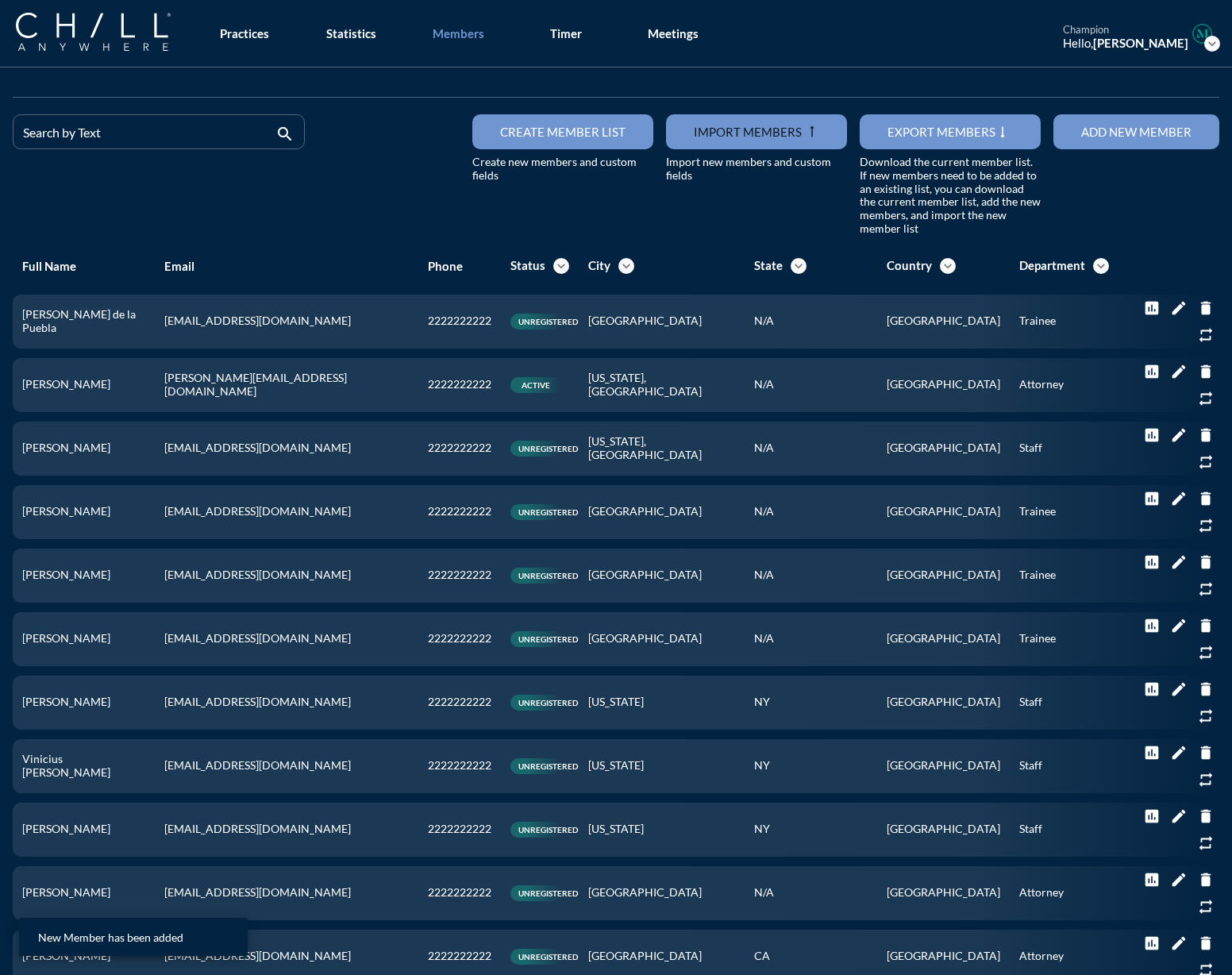
click at [1118, 138] on div "Add new member" at bounding box center [1137, 132] width 111 height 15
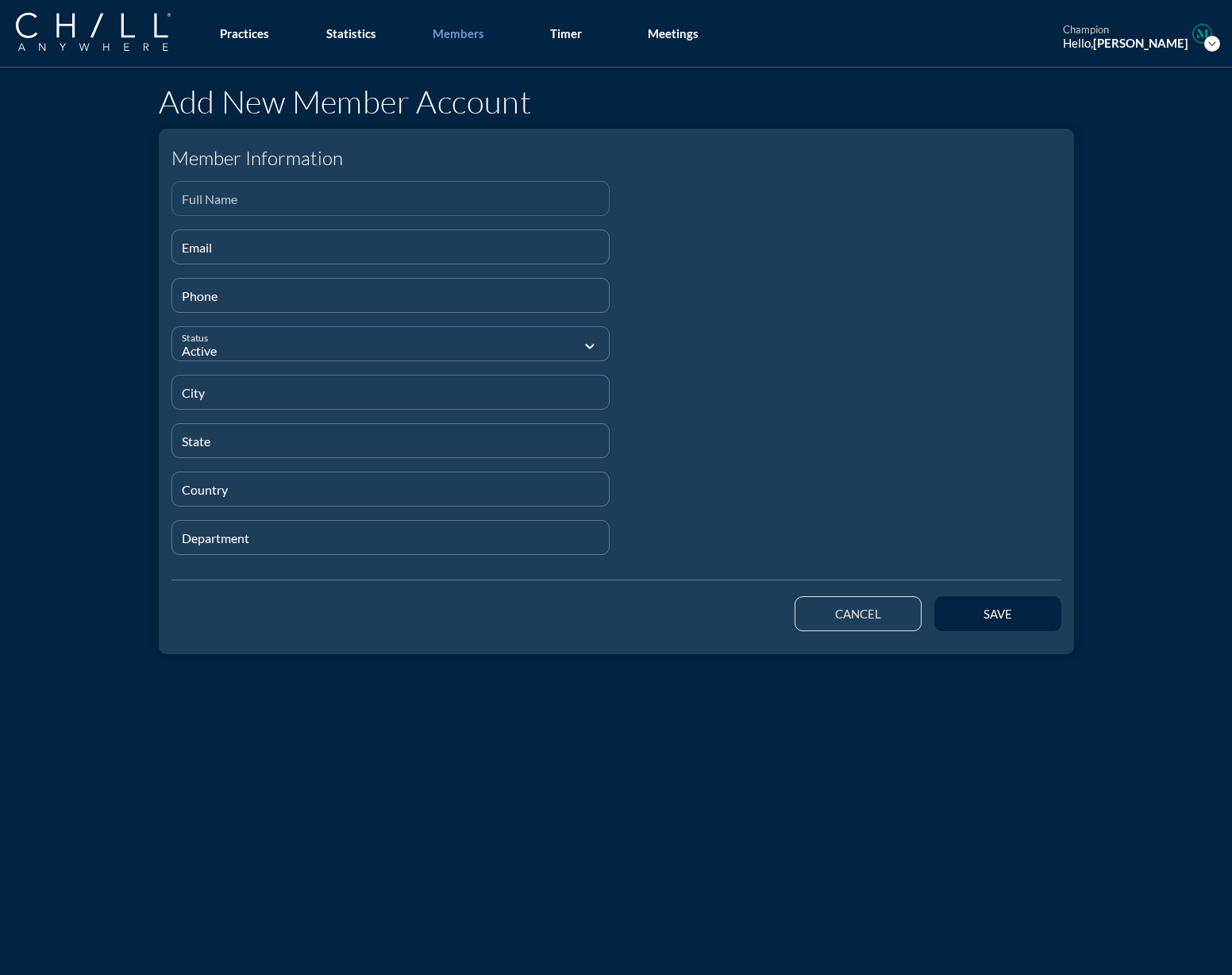
click at [204, 204] on input "Full Name" at bounding box center [390, 205] width 418 height 19
paste input "[PERSON_NAME]"
type input "[PERSON_NAME]"
click at [203, 244] on input "Email" at bounding box center [390, 253] width 418 height 19
paste input "[EMAIL_ADDRESS][DOMAIN_NAME]"
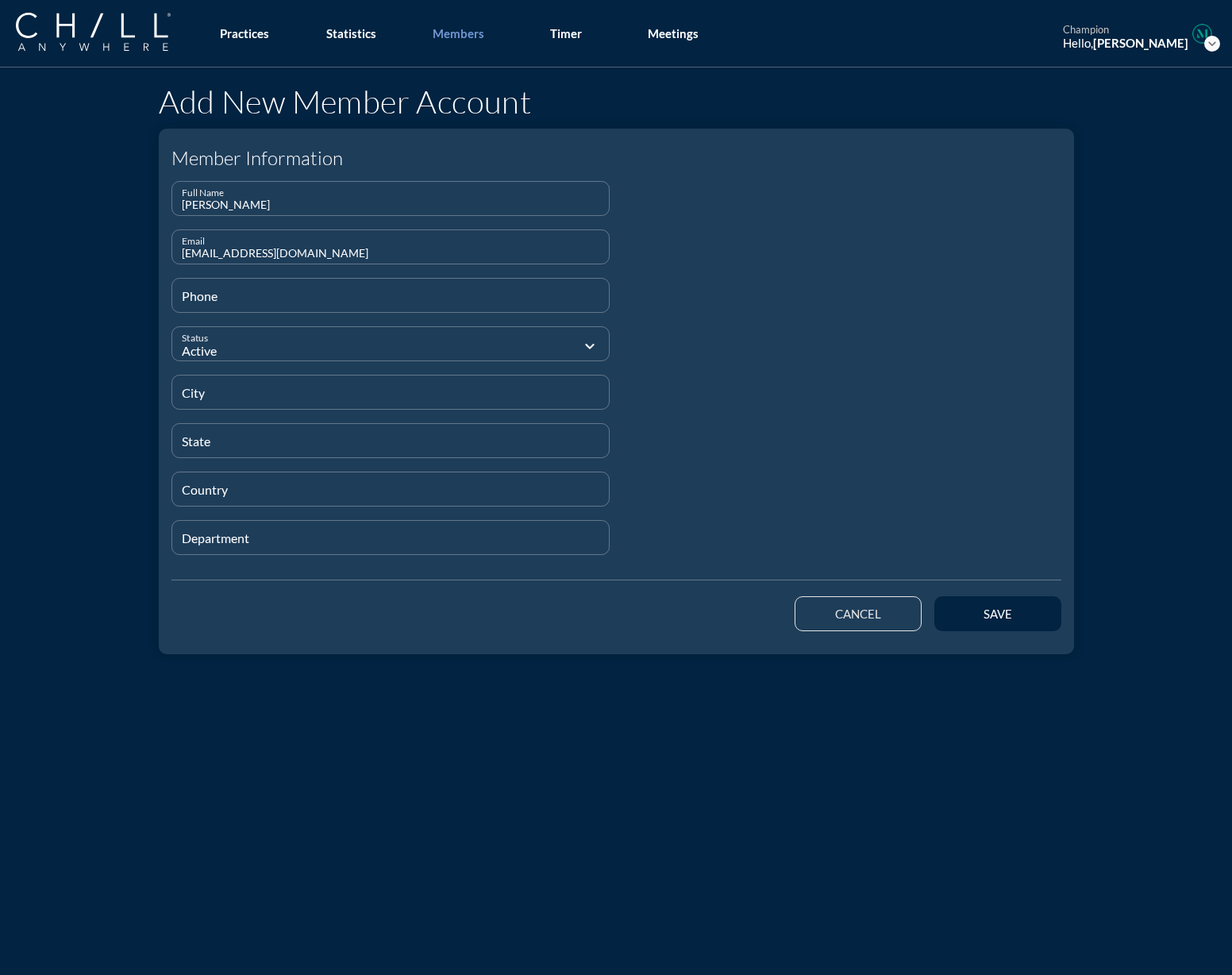
type input "[EMAIL_ADDRESS][DOMAIN_NAME]"
type input "[PHONE_NUMBER]"
type input "[GEOGRAPHIC_DATA]"
type input "IL"
type input "[GEOGRAPHIC_DATA]"
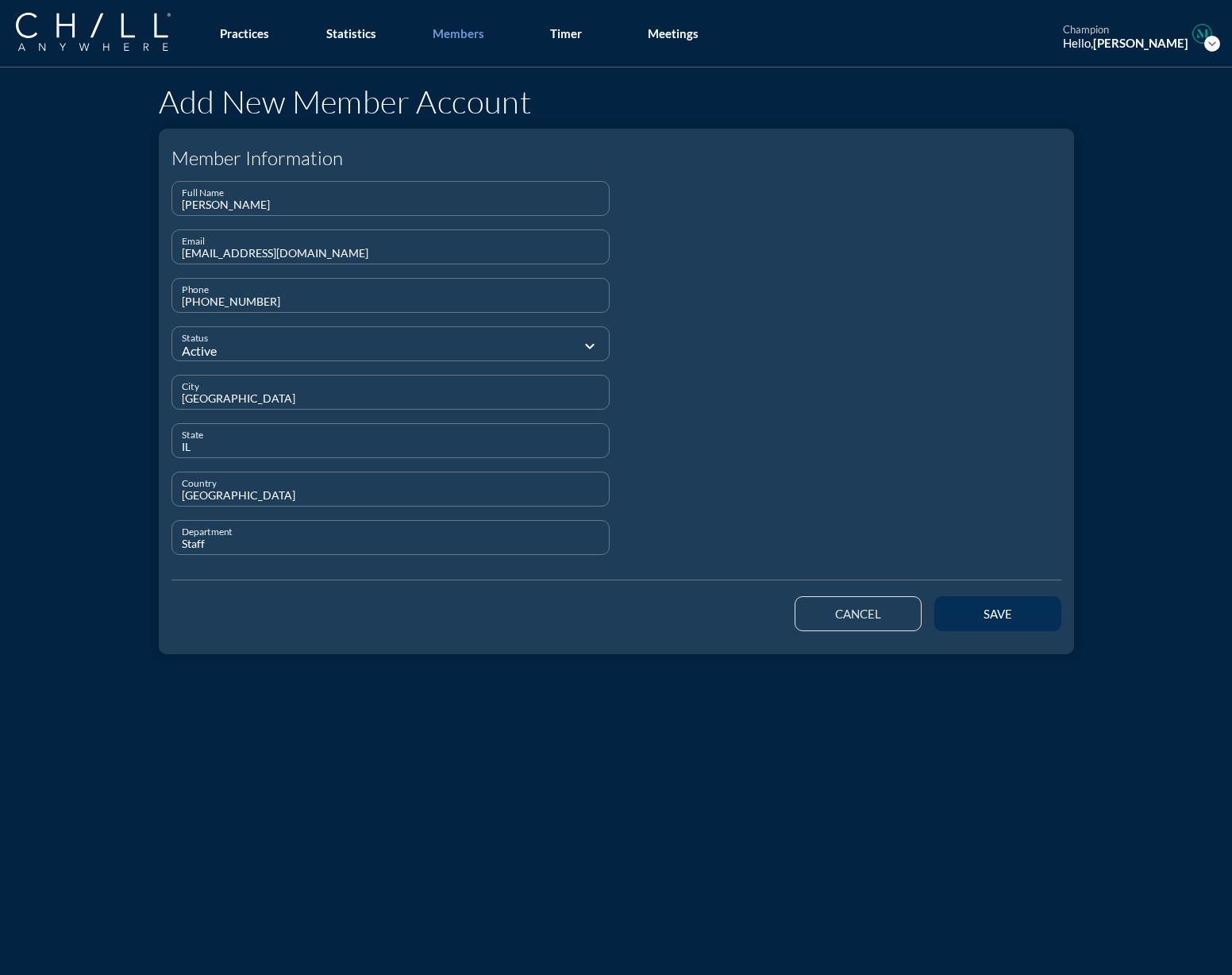
type input "Staff"
click at [1004, 606] on div "save" at bounding box center [998, 613] width 72 height 15
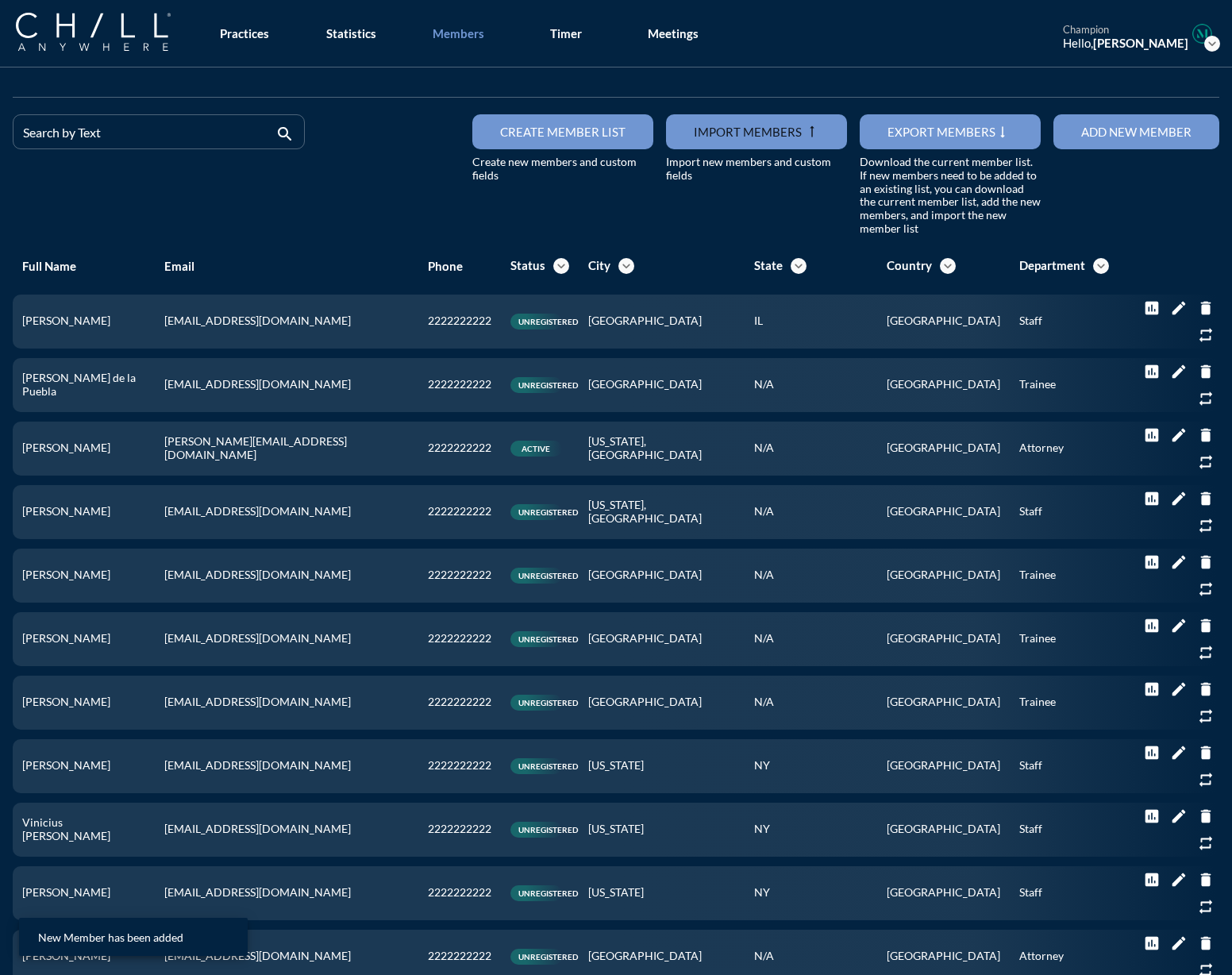
click at [1111, 134] on div "Add new member" at bounding box center [1137, 132] width 111 height 15
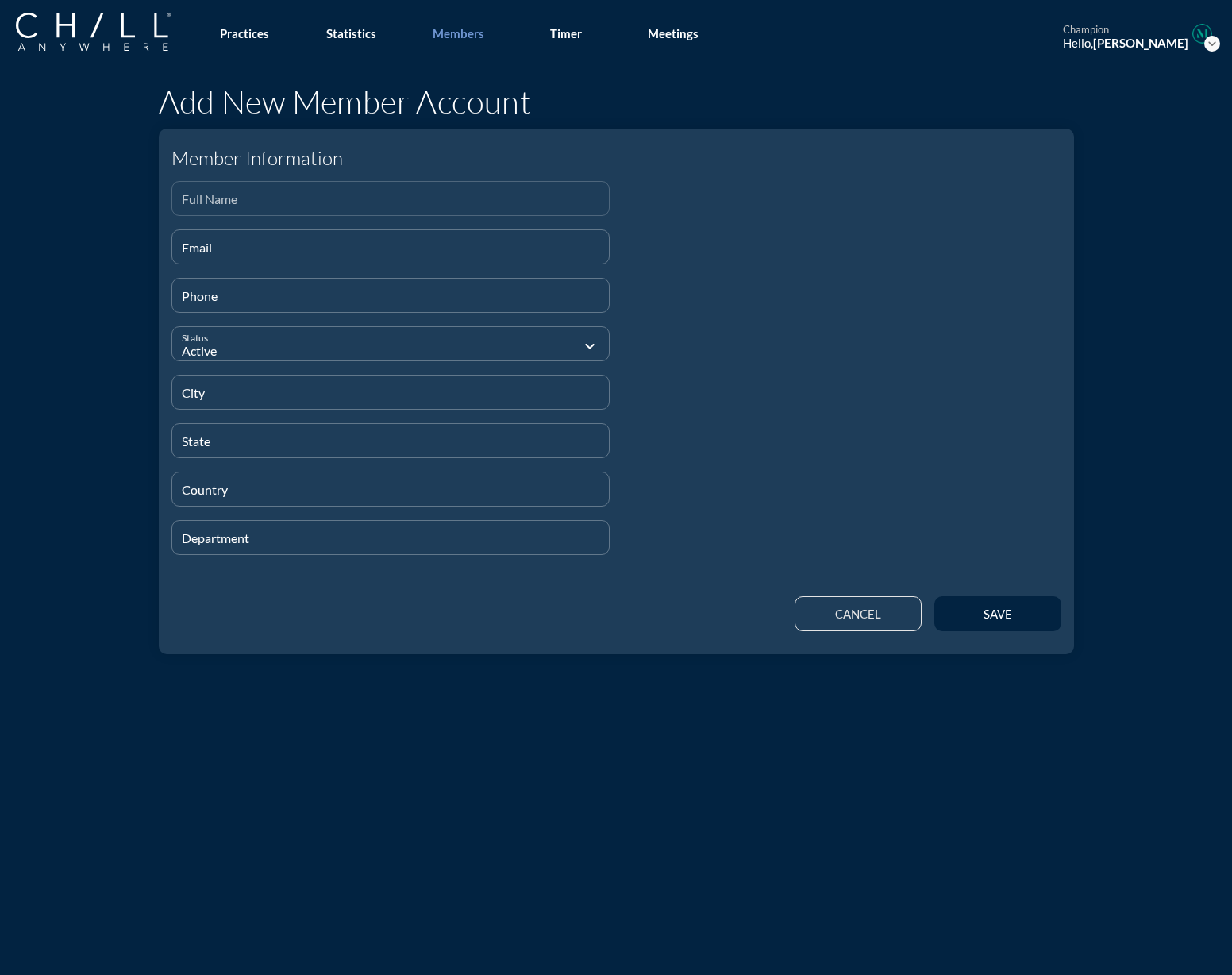
click at [240, 204] on input "Full Name" at bounding box center [390, 205] width 418 height 19
paste input "[PERSON_NAME]"
type input "[PERSON_NAME]"
click at [181, 240] on div "Email" at bounding box center [390, 246] width 418 height 33
paste input "[EMAIL_ADDRESS][DOMAIN_NAME]"
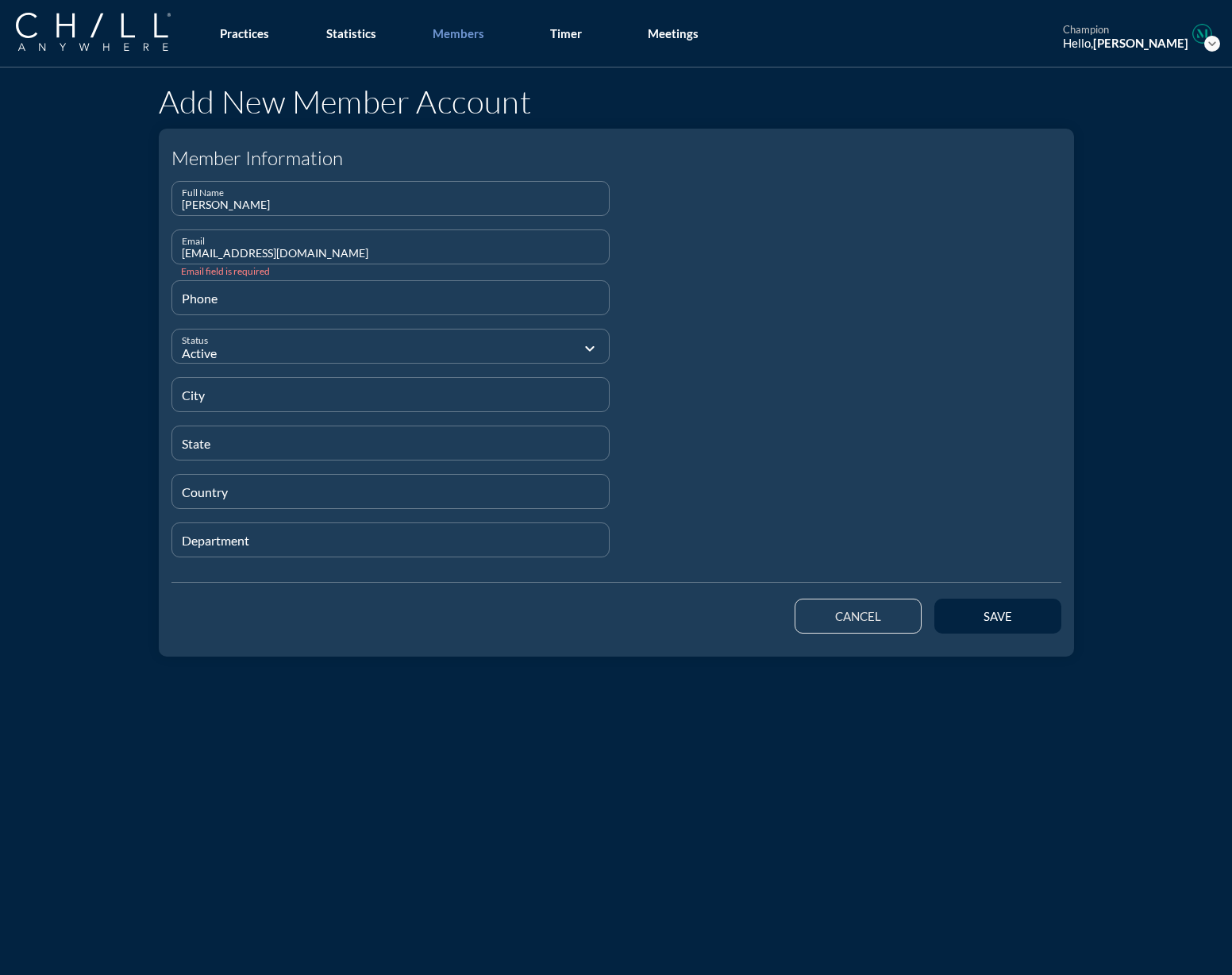
type input "[EMAIL_ADDRESS][DOMAIN_NAME]"
type input "[PHONE_NUMBER]"
type input "[GEOGRAPHIC_DATA]"
type input "IL"
type input "[GEOGRAPHIC_DATA]"
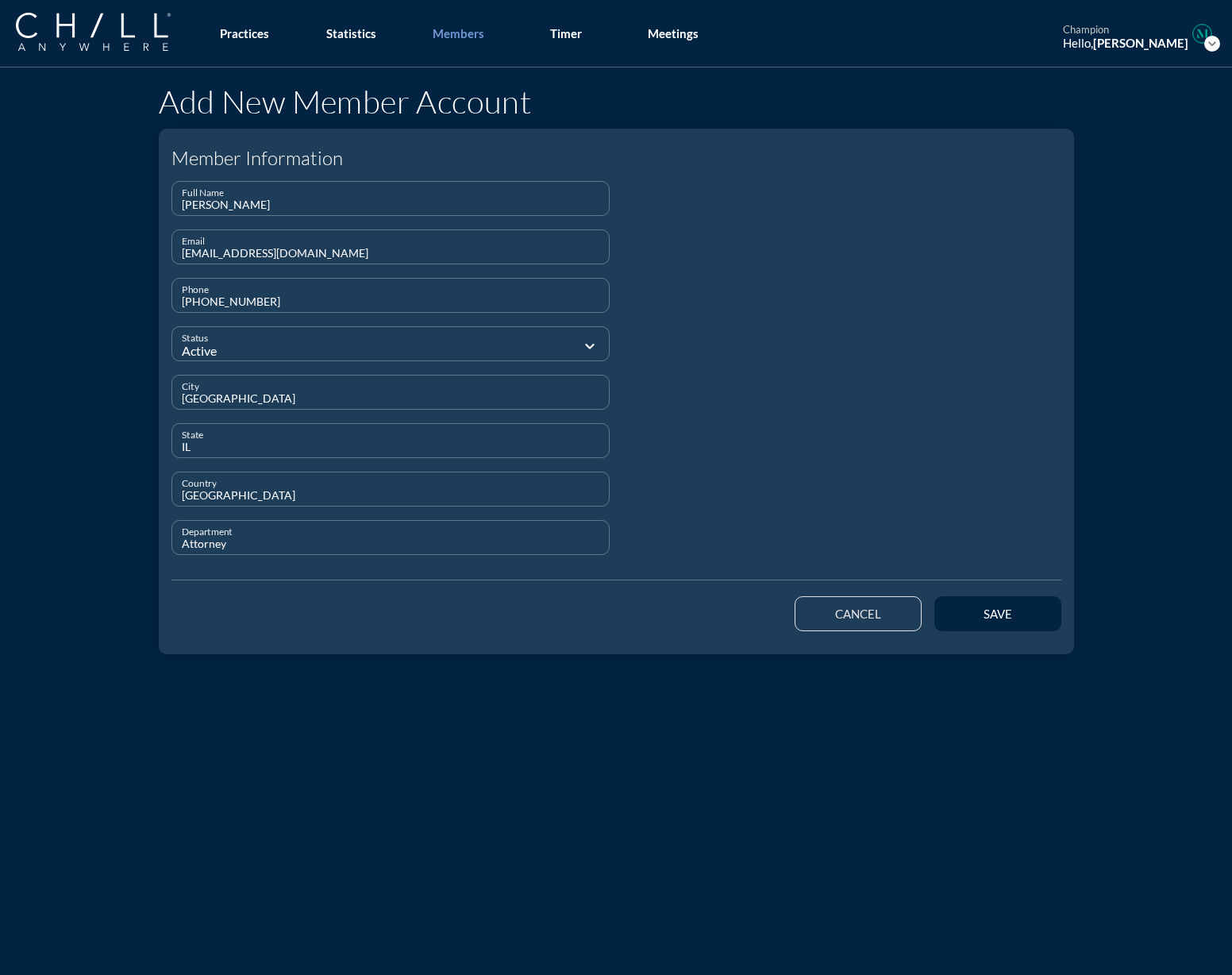
type input "Attorney"
click at [992, 622] on button "save" at bounding box center [997, 614] width 127 height 35
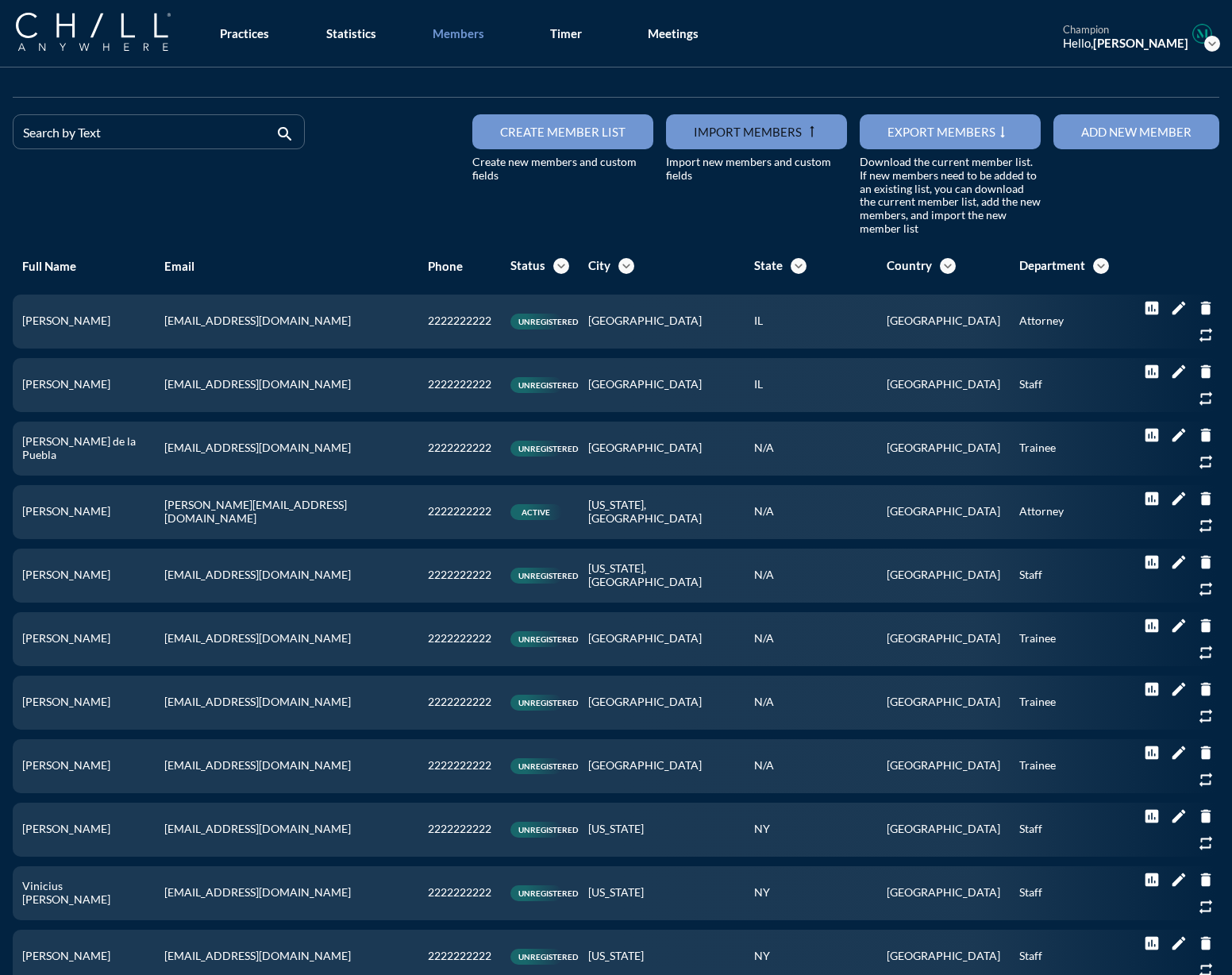
click at [1153, 119] on button "Add new member" at bounding box center [1136, 132] width 166 height 35
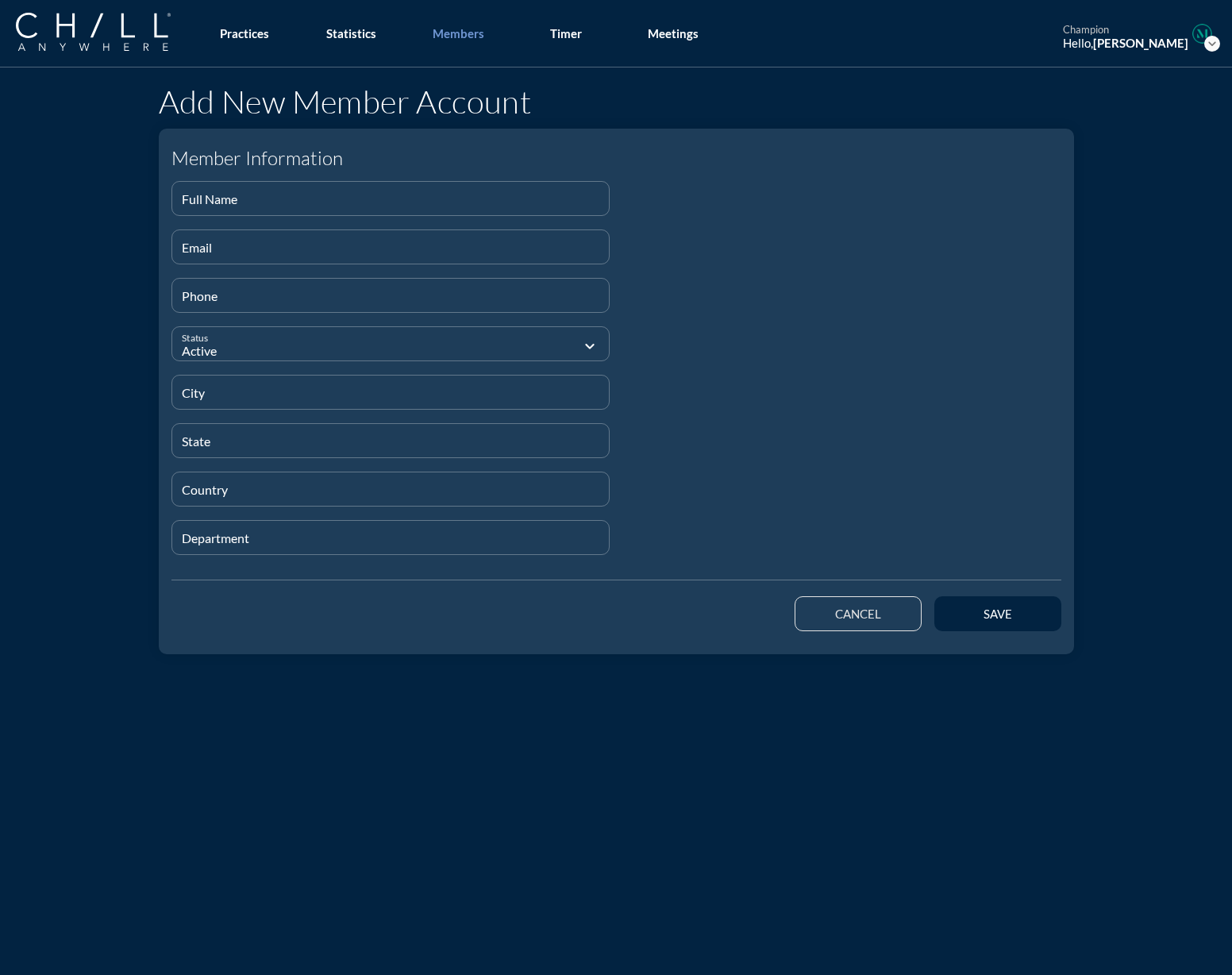
click at [189, 216] on div at bounding box center [391, 221] width 420 height 10
click at [199, 200] on input "Full Name" at bounding box center [390, 205] width 418 height 19
paste input "[PERSON_NAME]"
type input "[PERSON_NAME]"
click at [199, 251] on input "Email" at bounding box center [390, 253] width 418 height 19
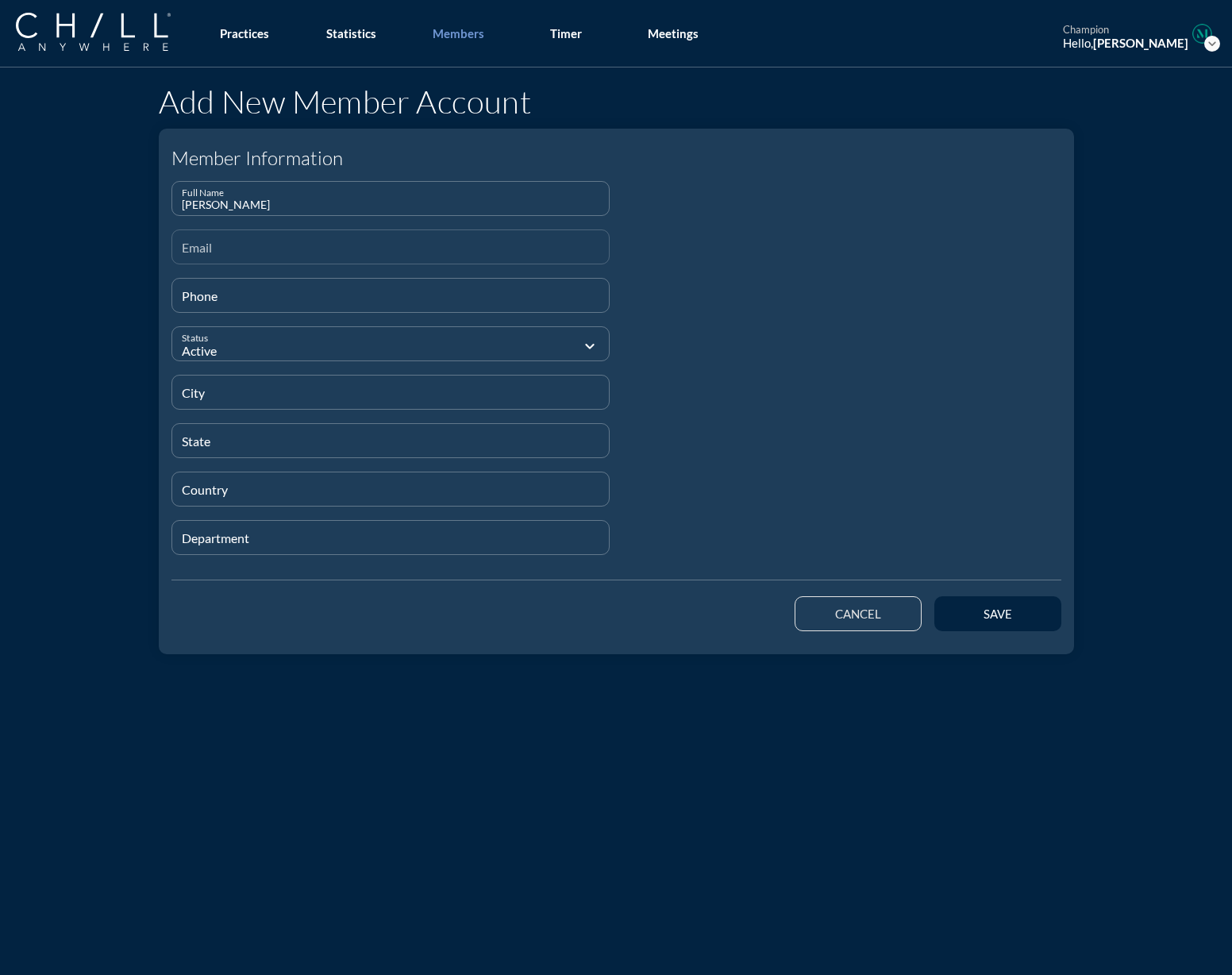
paste input "[EMAIL_ADDRESS][DOMAIN_NAME]"
type input "[EMAIL_ADDRESS][DOMAIN_NAME]"
type input "[PHONE_NUMBER]"
click at [196, 385] on div "City" at bounding box center [390, 392] width 418 height 33
paste input "[GEOGRAPHIC_DATA]"
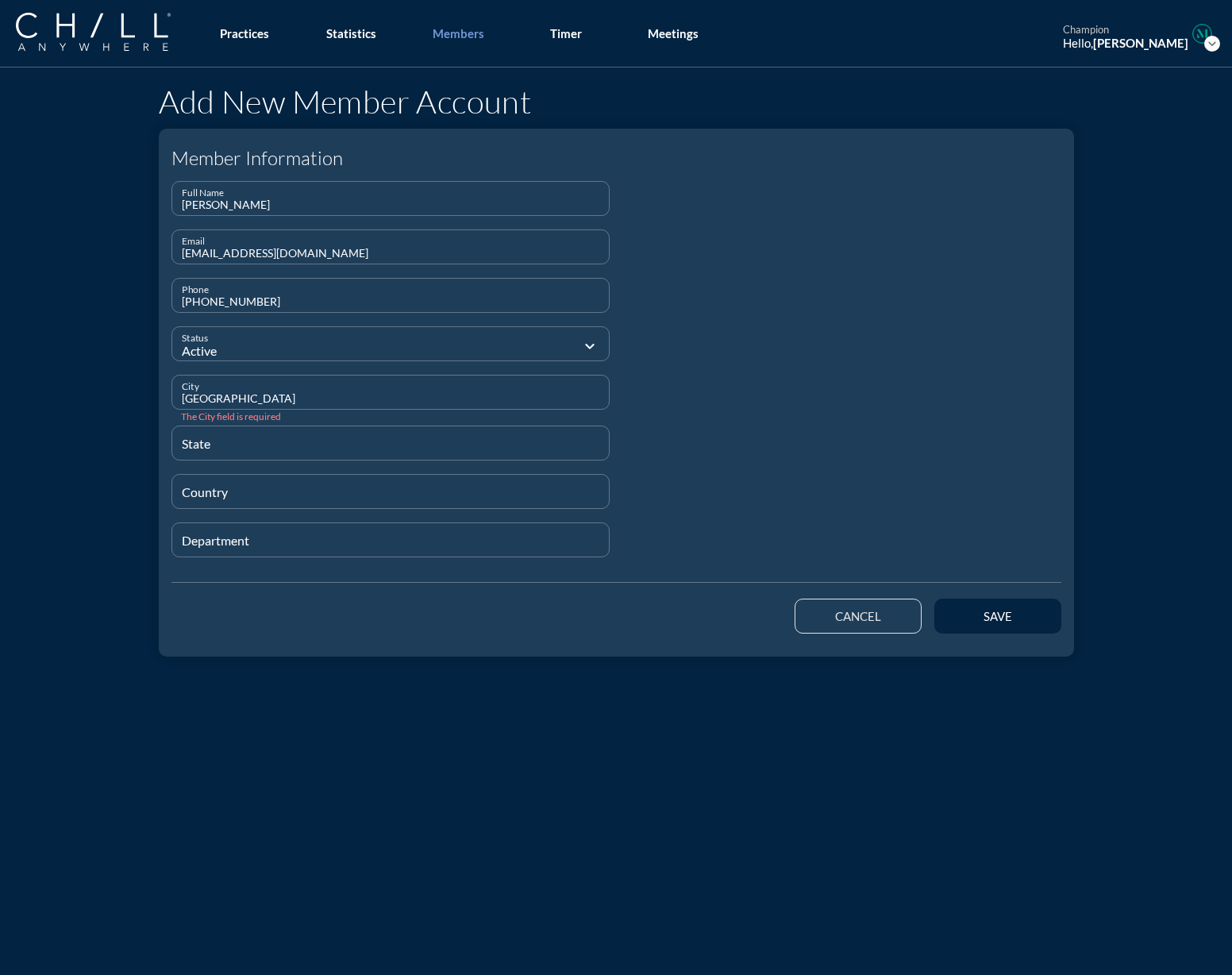
type input "[GEOGRAPHIC_DATA]"
type input "N/A"
type input "[GEOGRAPHIC_DATA]"
type input "Trainee"
click at [1026, 618] on button "save" at bounding box center [997, 614] width 127 height 35
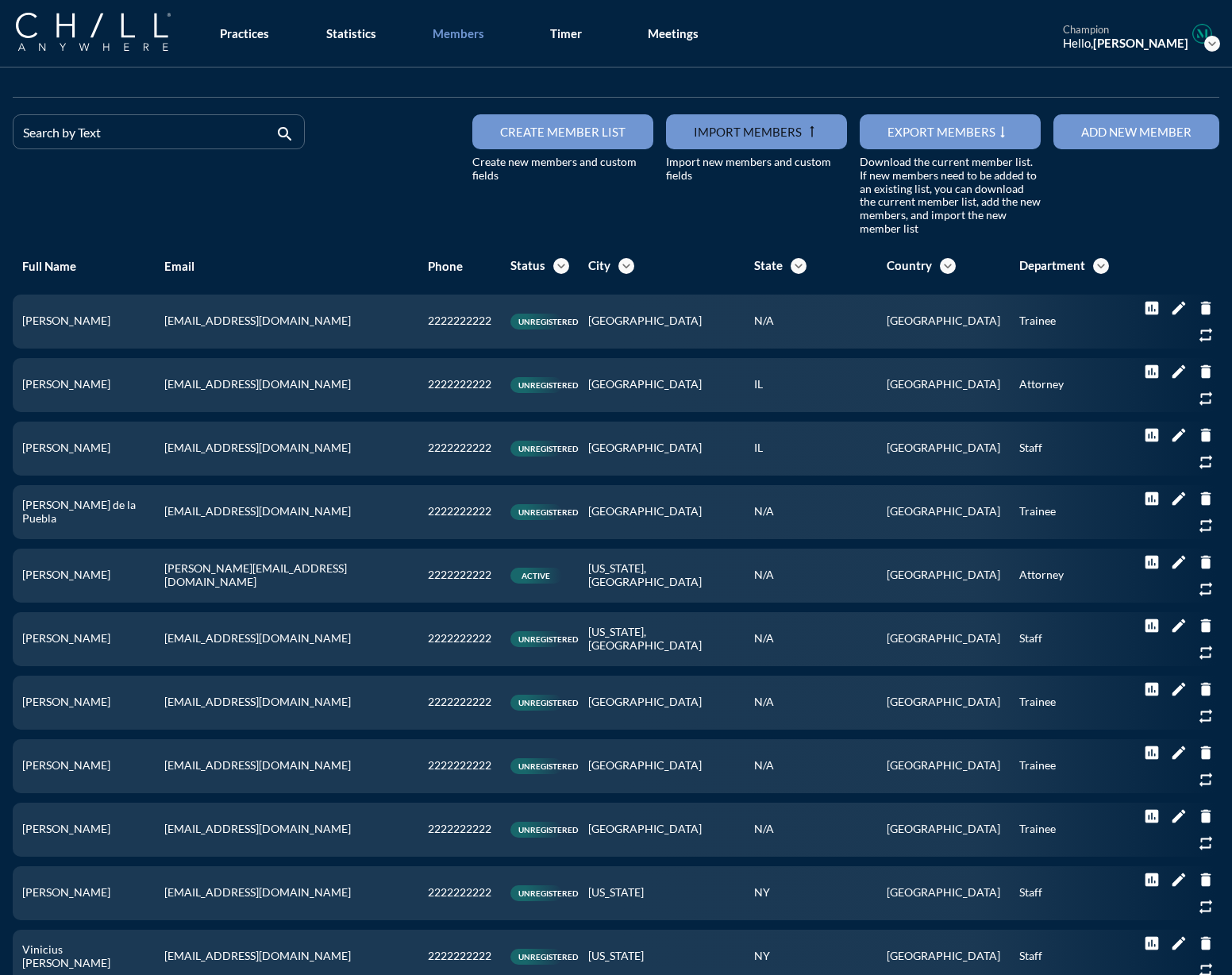
click at [1149, 138] on div "Add new member" at bounding box center [1137, 132] width 111 height 15
click at [1176, 138] on div "Add new member" at bounding box center [1137, 132] width 111 height 15
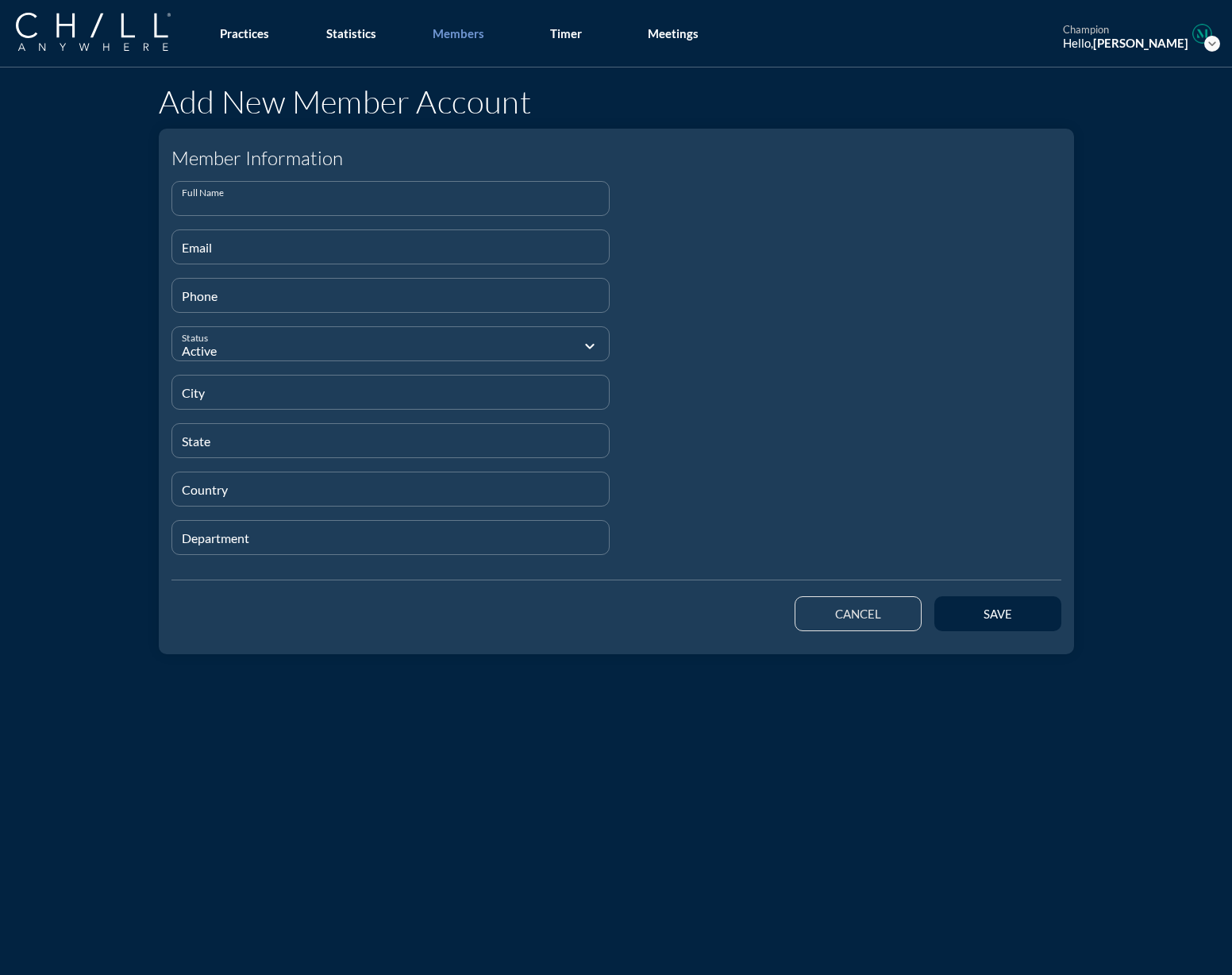
click at [272, 198] on input "Full Name" at bounding box center [390, 205] width 418 height 19
paste input "[PERSON_NAME]"
type input "[PERSON_NAME]"
click at [207, 245] on input "Email" at bounding box center [390, 253] width 418 height 19
paste input "[EMAIL_ADDRESS][DOMAIN_NAME]"
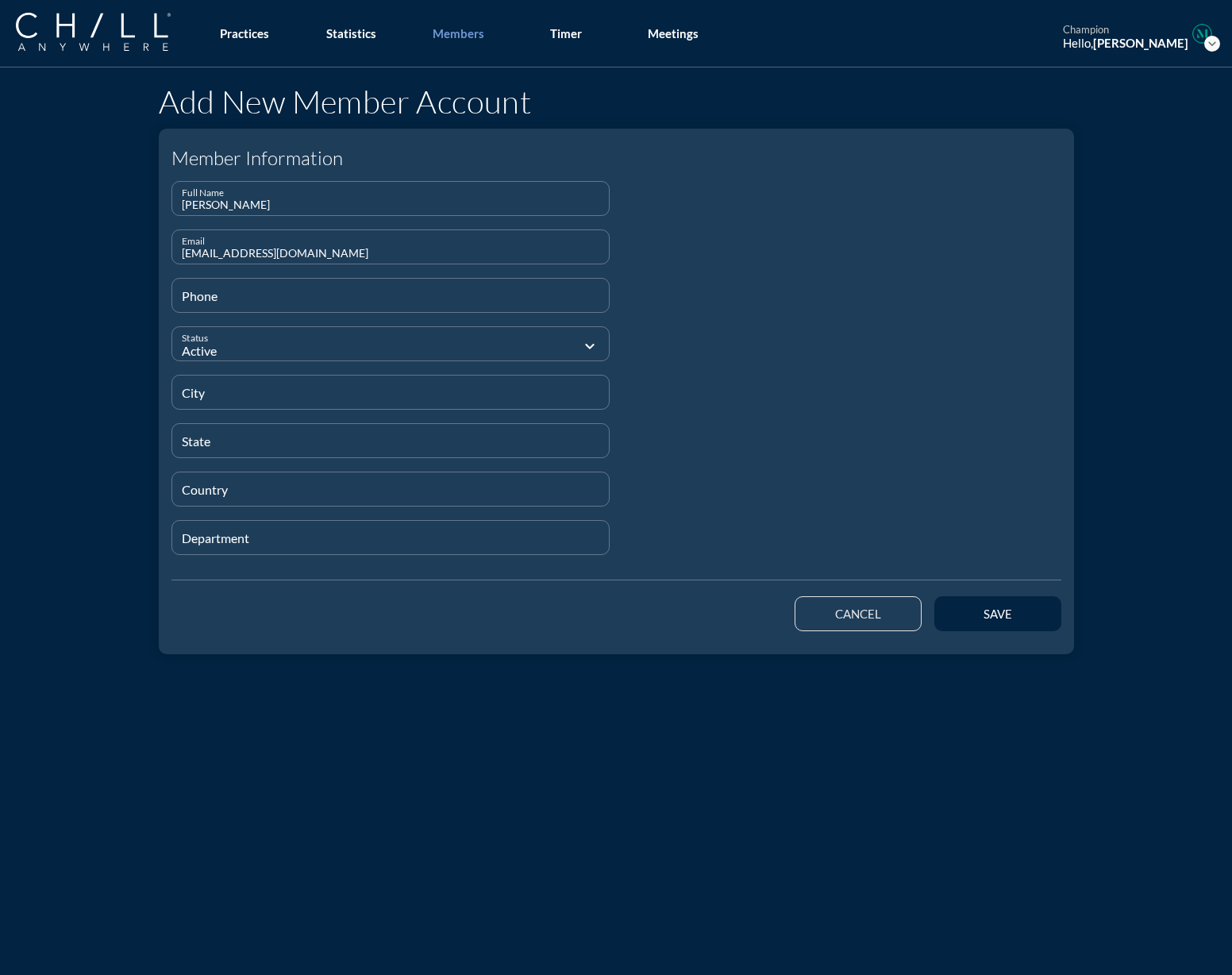
type input "[EMAIL_ADDRESS][DOMAIN_NAME]"
type input "[PHONE_NUMBER]"
type input "[GEOGRAPHIC_DATA]"
type input "N/A"
type input "[GEOGRAPHIC_DATA]"
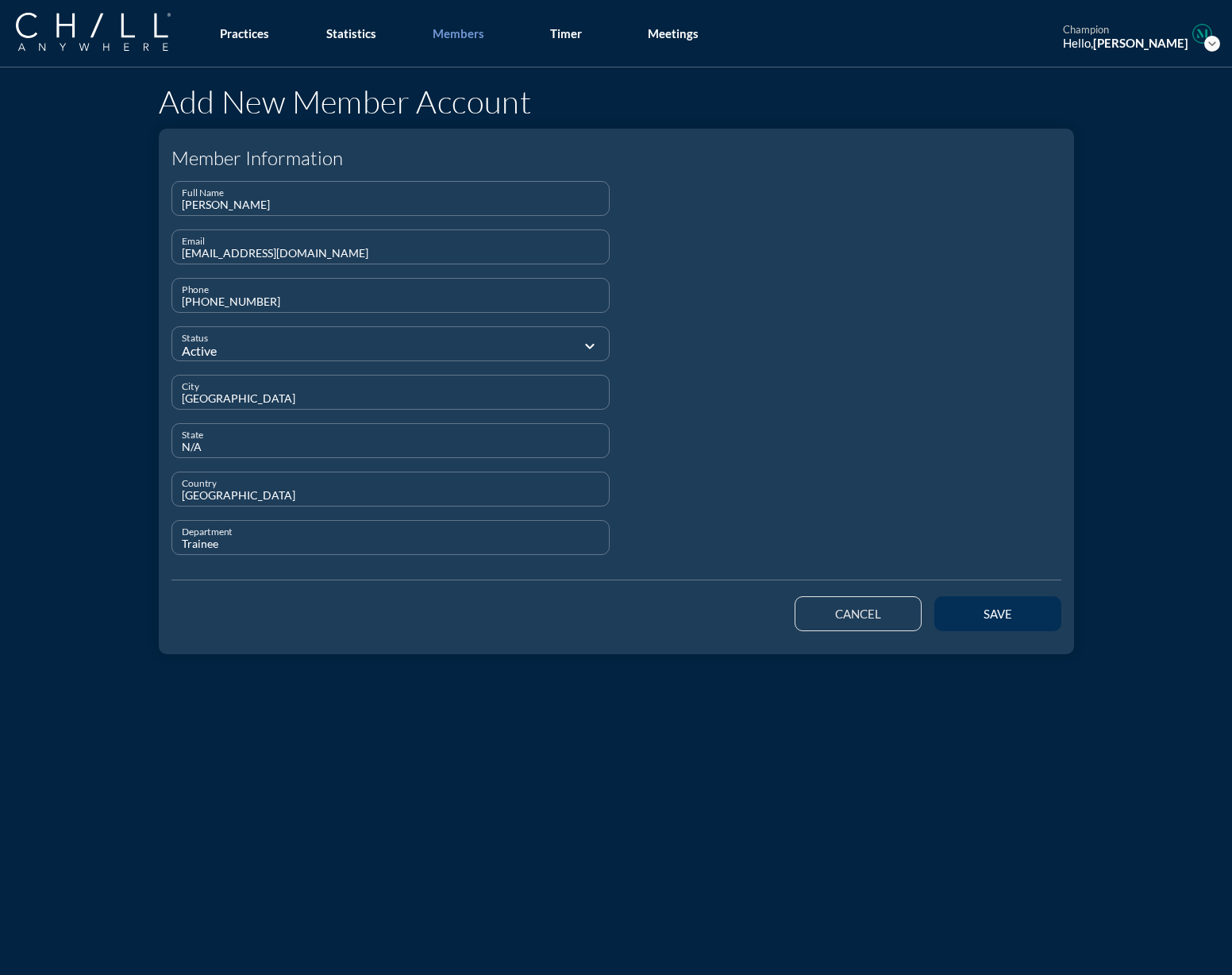
type input "Trainee"
click at [971, 606] on div "save" at bounding box center [998, 613] width 72 height 15
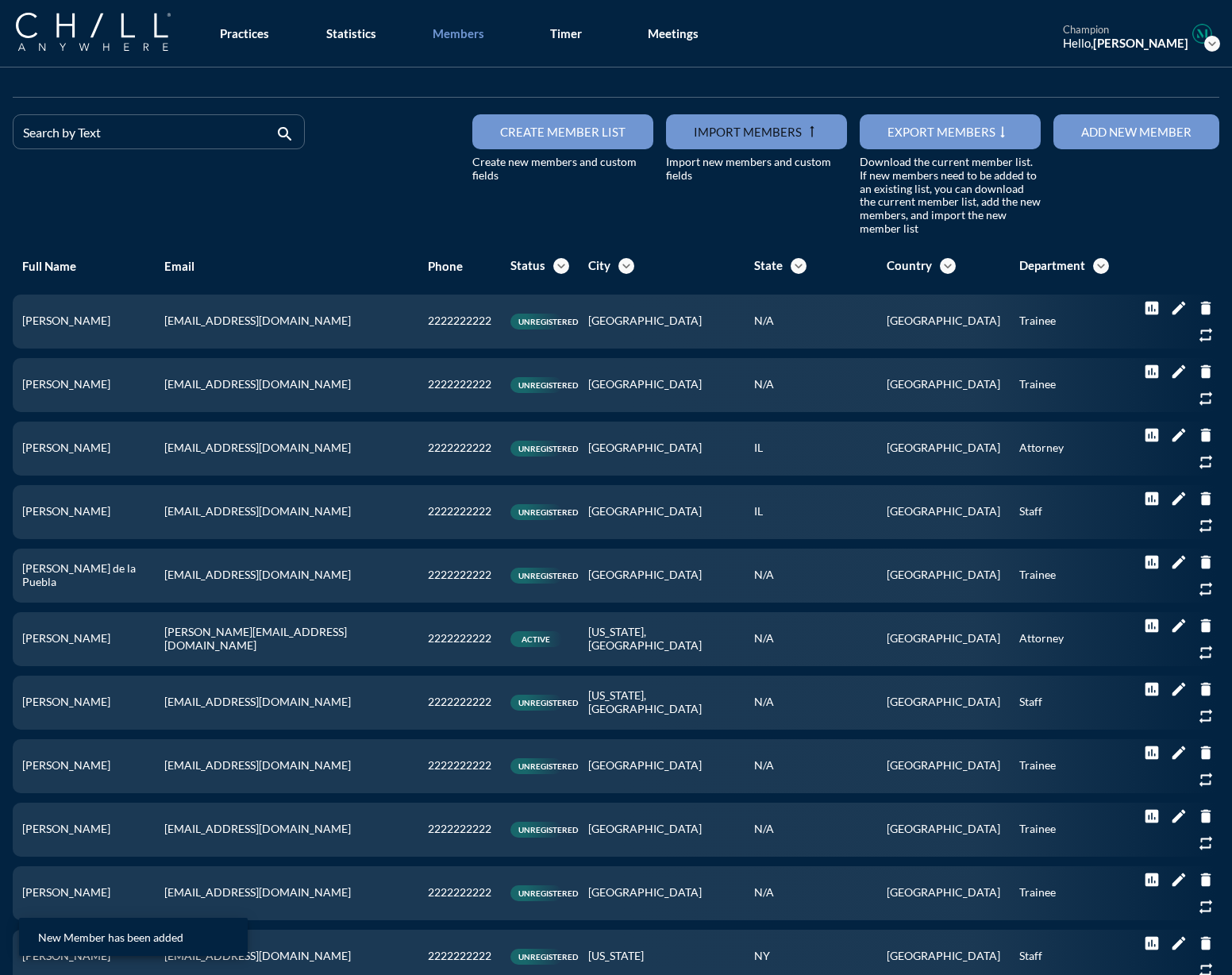
click at [1131, 125] on div "Add new member" at bounding box center [1137, 132] width 111 height 15
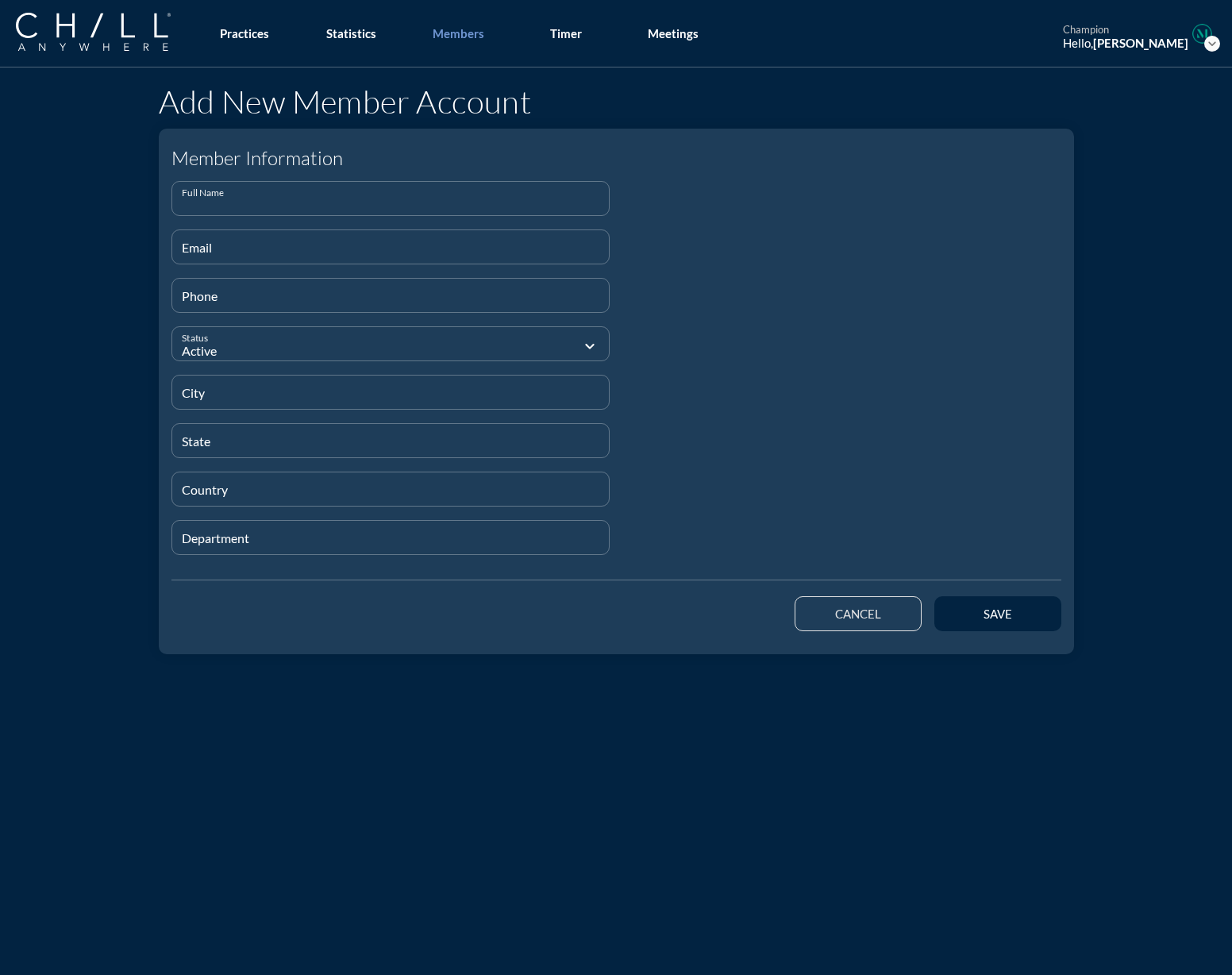
click at [283, 204] on input "Full Name" at bounding box center [390, 205] width 418 height 19
paste input "[PERSON_NAME]"
type input "[PERSON_NAME]"
click at [345, 253] on input "Email" at bounding box center [390, 253] width 418 height 19
paste input "[EMAIL_ADDRESS][DOMAIN_NAME]"
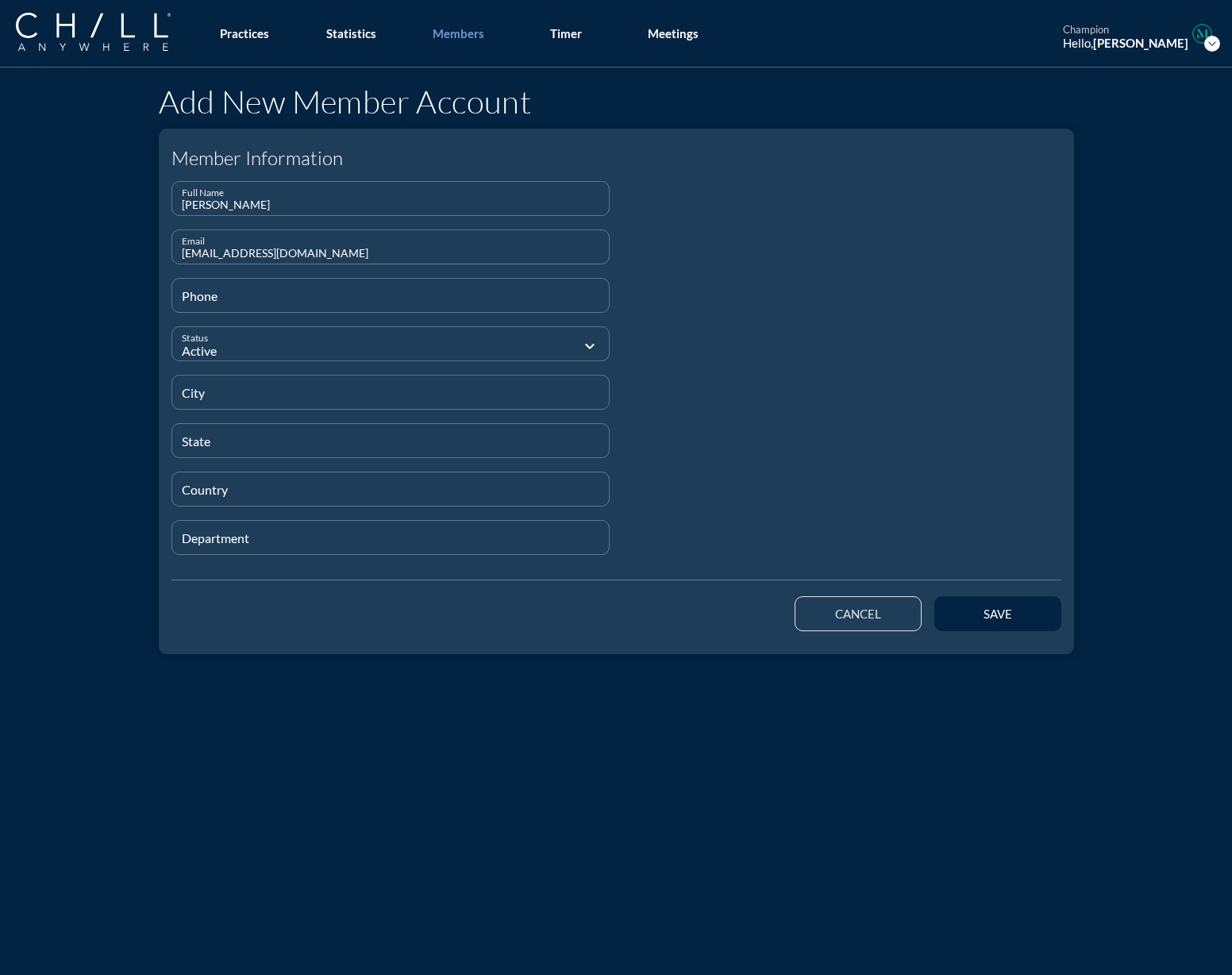
type input "[EMAIL_ADDRESS][DOMAIN_NAME]"
type input "[PHONE_NUMBER]"
type input "[GEOGRAPHIC_DATA]"
type input "N/A"
type input "UK"
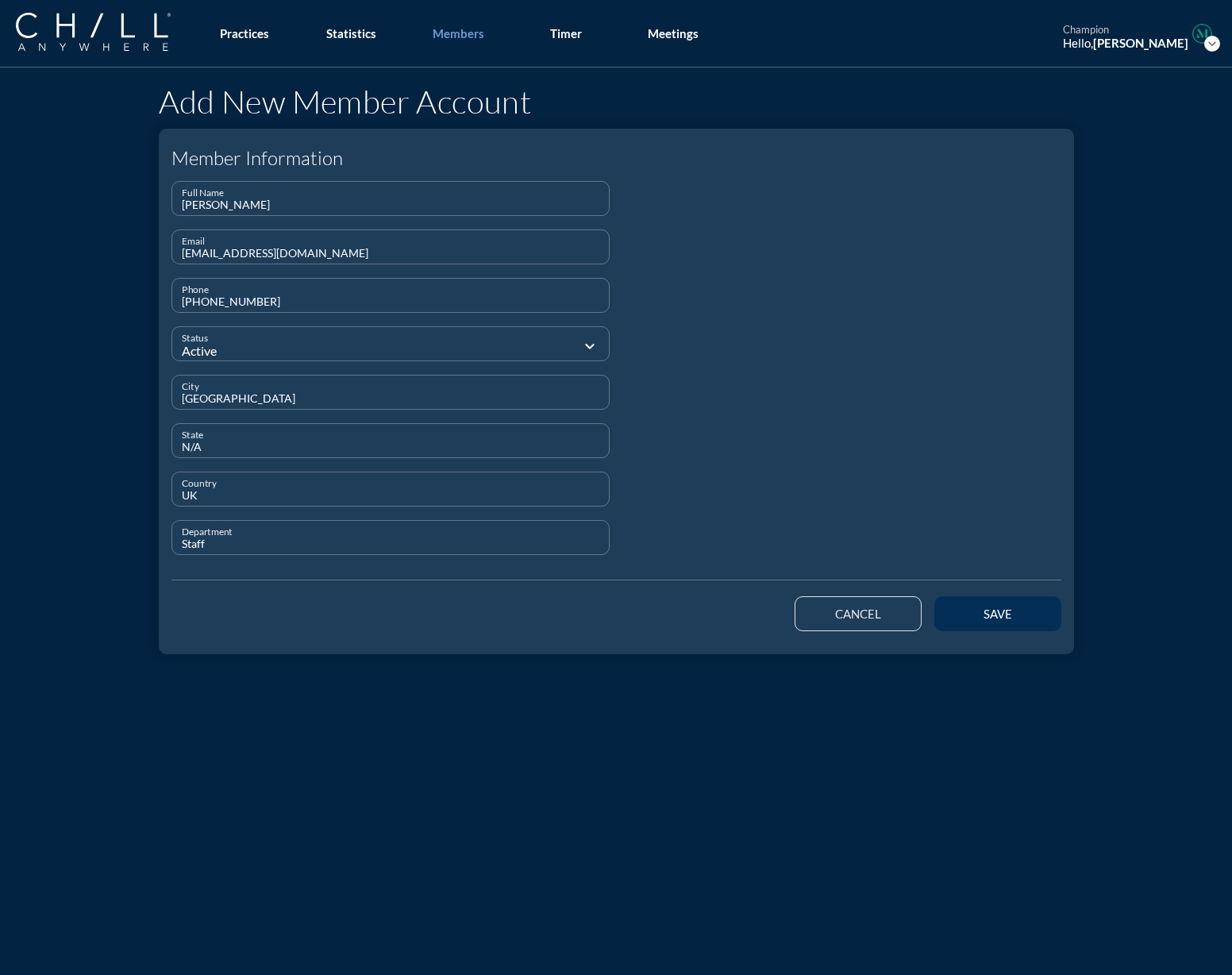
type input "Staff"
click at [983, 601] on button "save" at bounding box center [997, 614] width 127 height 35
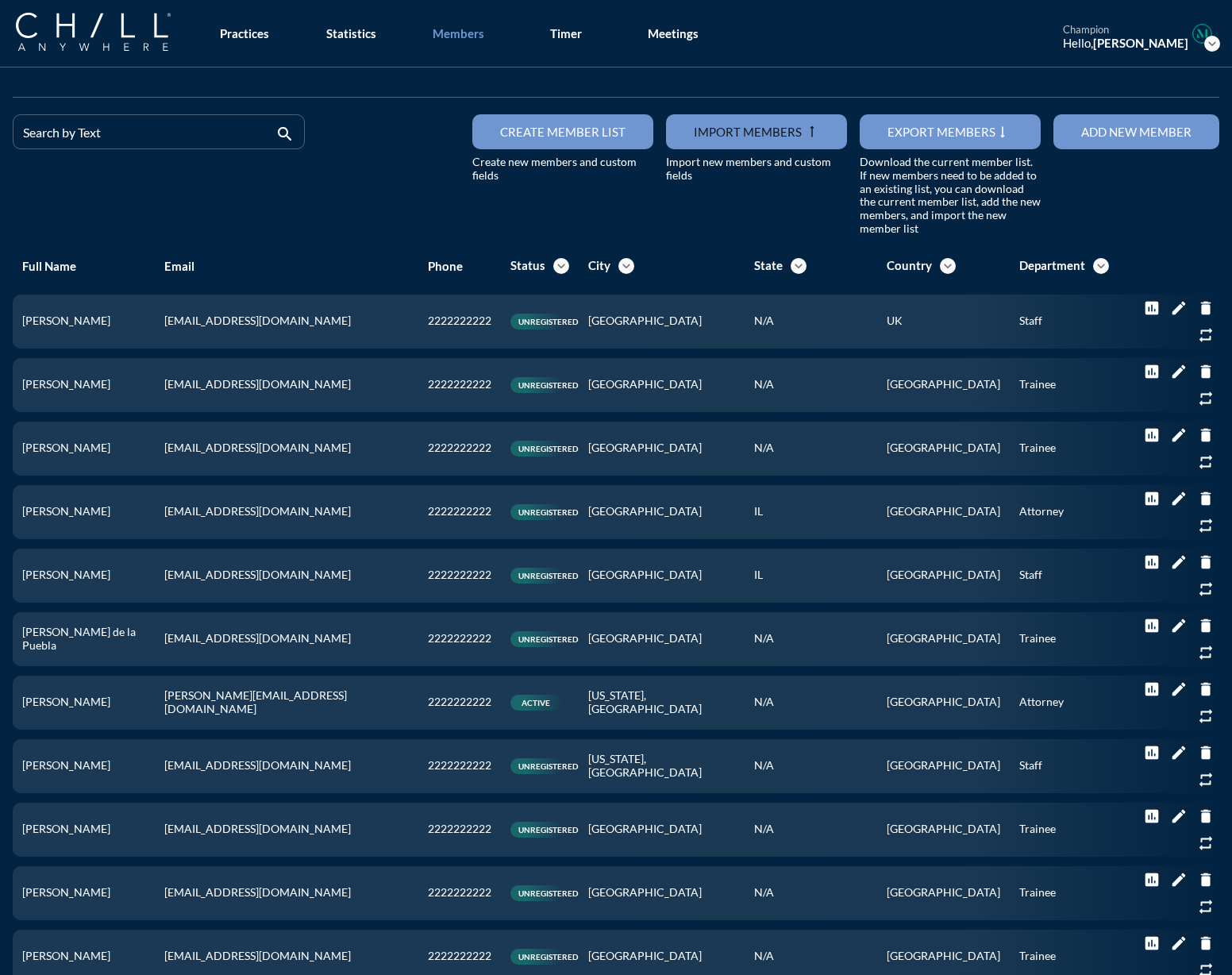
click at [162, 199] on div "Search by Text search" at bounding box center [159, 175] width 305 height 121
click at [1178, 128] on div "Add new member" at bounding box center [1137, 132] width 111 height 15
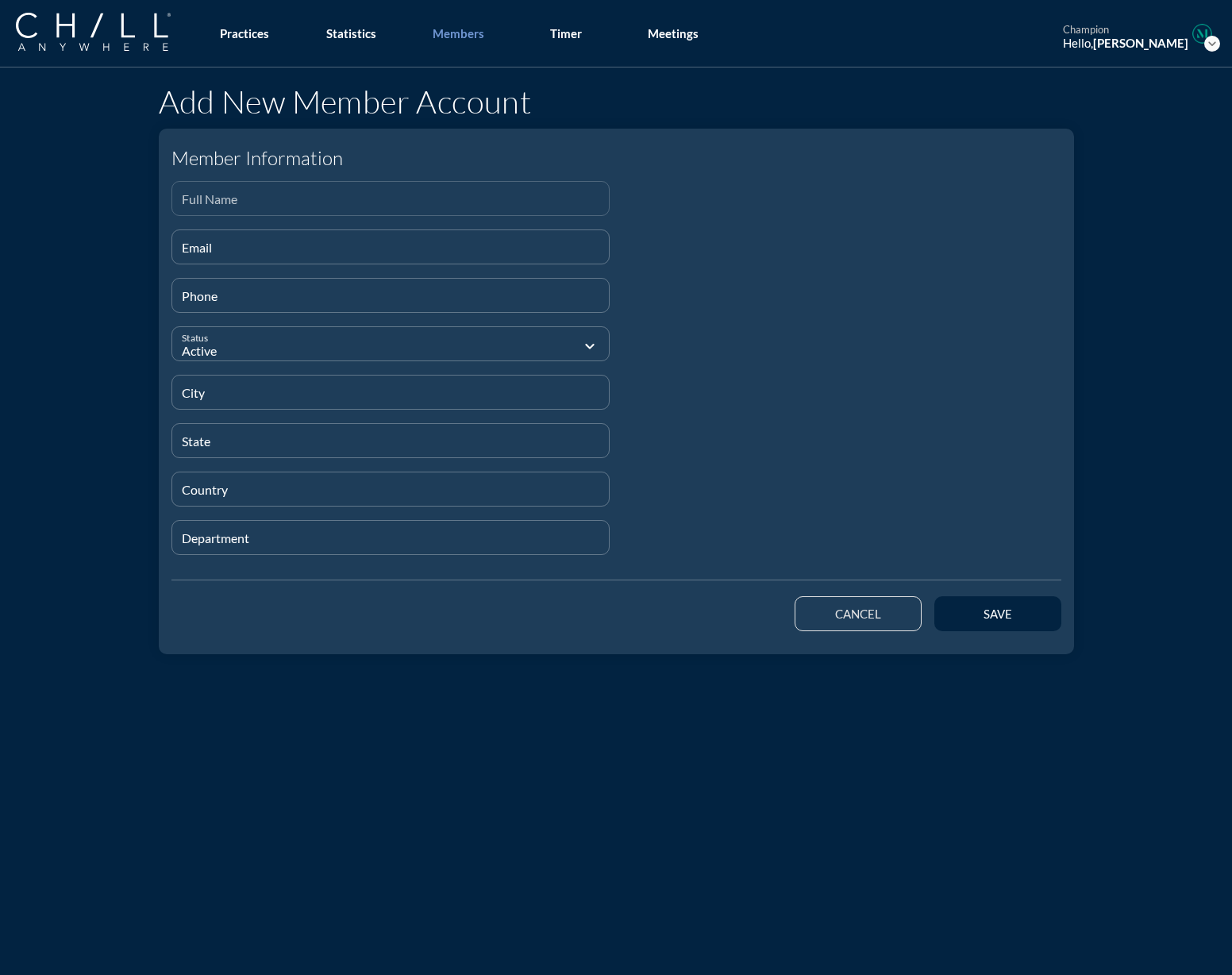
click at [363, 195] on input "Full Name" at bounding box center [390, 205] width 418 height 19
paste input "[PERSON_NAME]"
type input "[PERSON_NAME]"
click at [297, 226] on div "Full Name [PERSON_NAME]" at bounding box center [391, 206] width 439 height 49
click at [296, 238] on div "Email" at bounding box center [390, 246] width 418 height 33
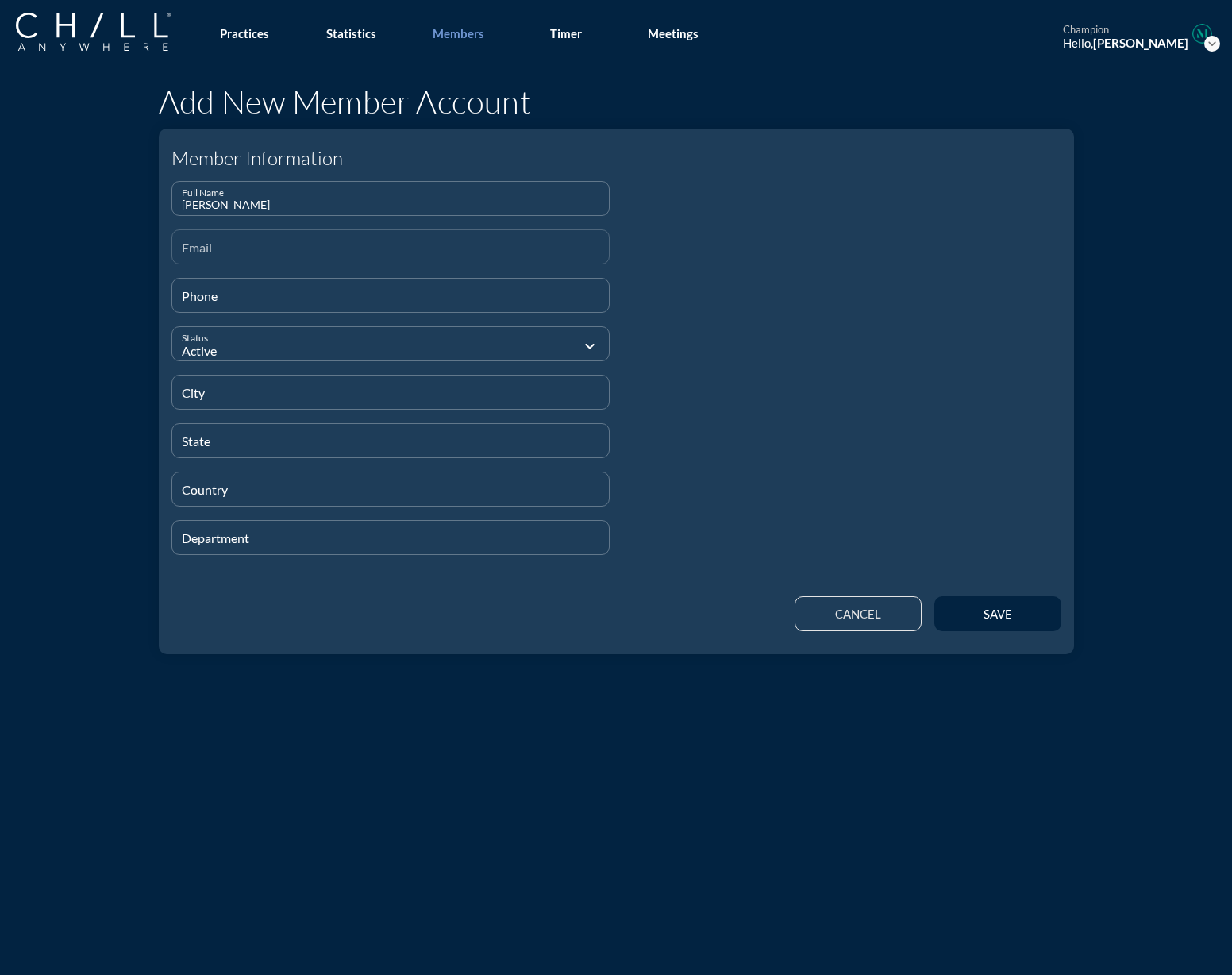
paste input "[PERSON_NAME][EMAIL_ADDRESS][DOMAIN_NAME]"
type input "[PERSON_NAME][EMAIL_ADDRESS][DOMAIN_NAME]"
type input "[PHONE_NUMBER]"
type input "[GEOGRAPHIC_DATA]"
type input "N/A"
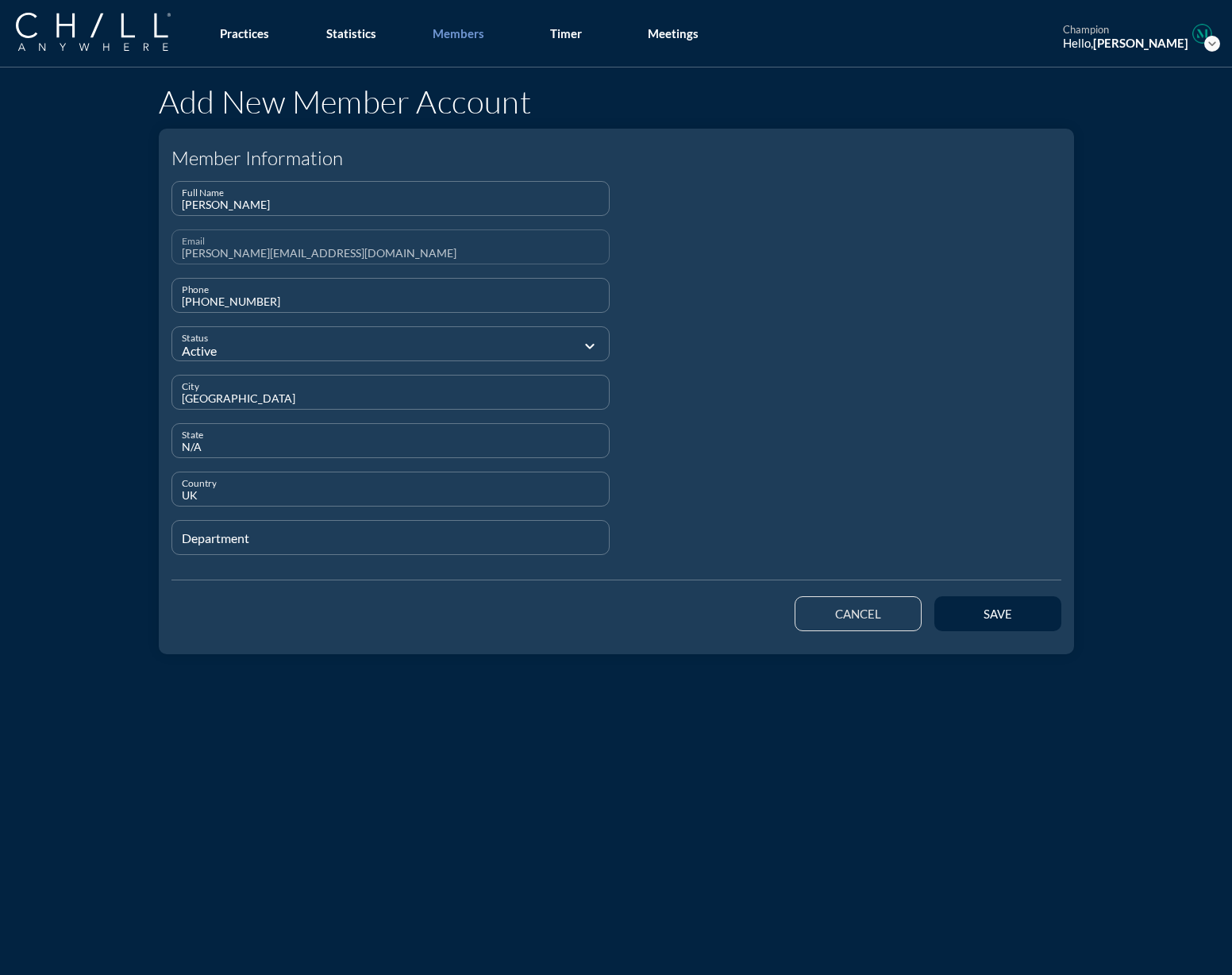
type input "UK"
type input "Staff"
click at [971, 620] on div "save" at bounding box center [998, 613] width 72 height 15
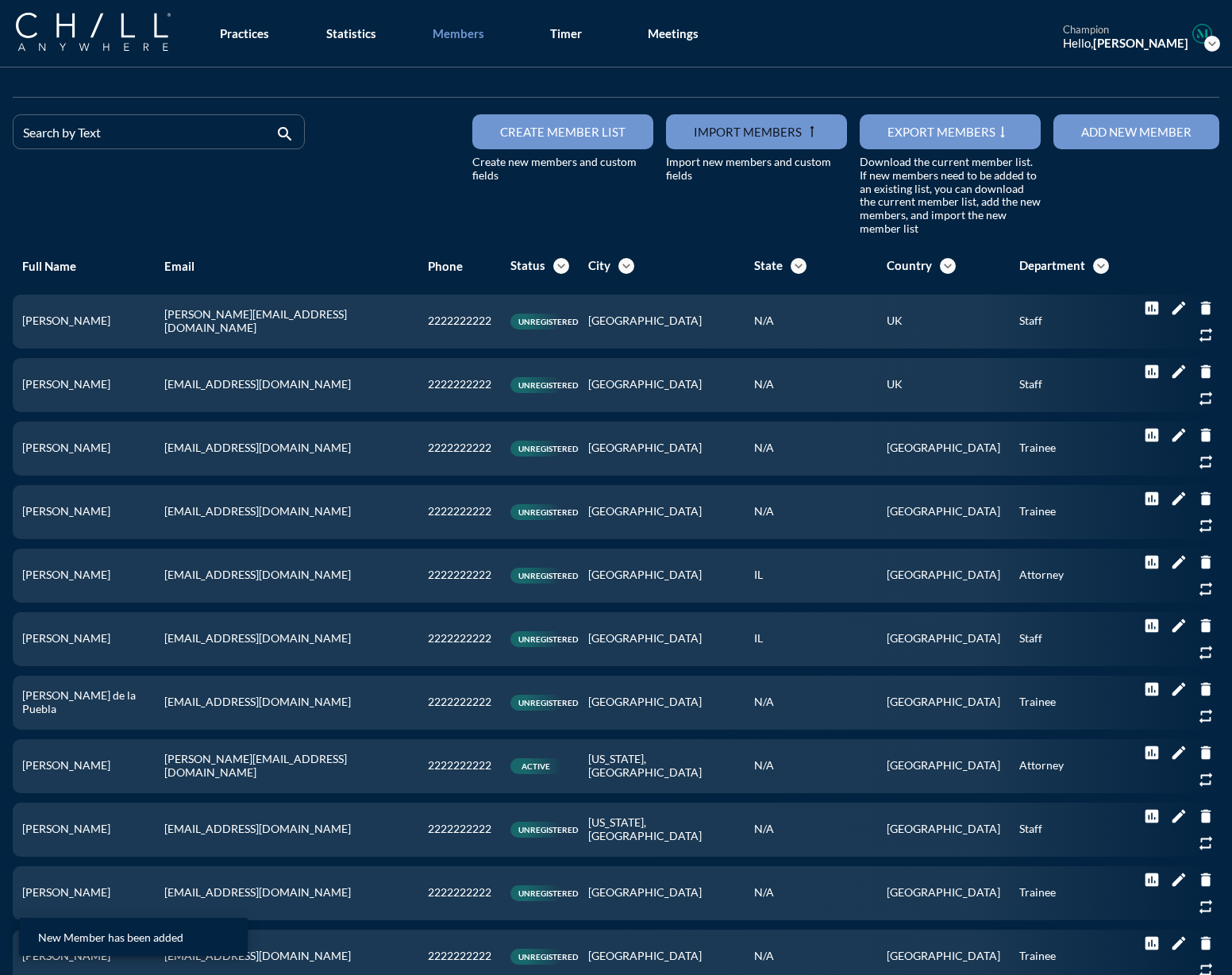
click at [1078, 146] on button "Add new member" at bounding box center [1136, 132] width 166 height 35
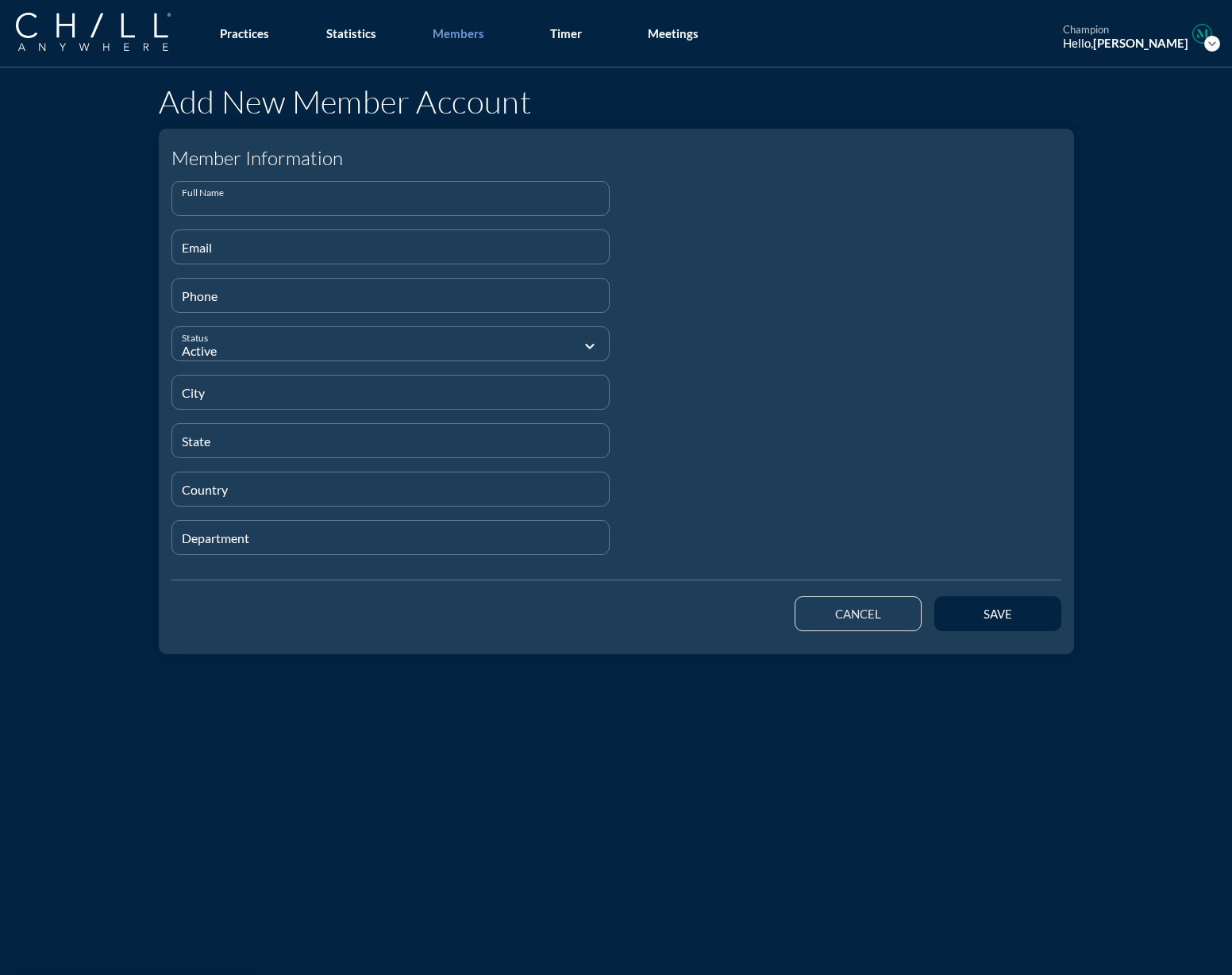
click at [321, 199] on input "Full Name" at bounding box center [390, 205] width 418 height 19
paste input "[PERSON_NAME]"
type input "[PERSON_NAME]"
click at [186, 244] on input "Email" at bounding box center [390, 253] width 418 height 19
paste input "[EMAIL_ADDRESS][DOMAIN_NAME]"
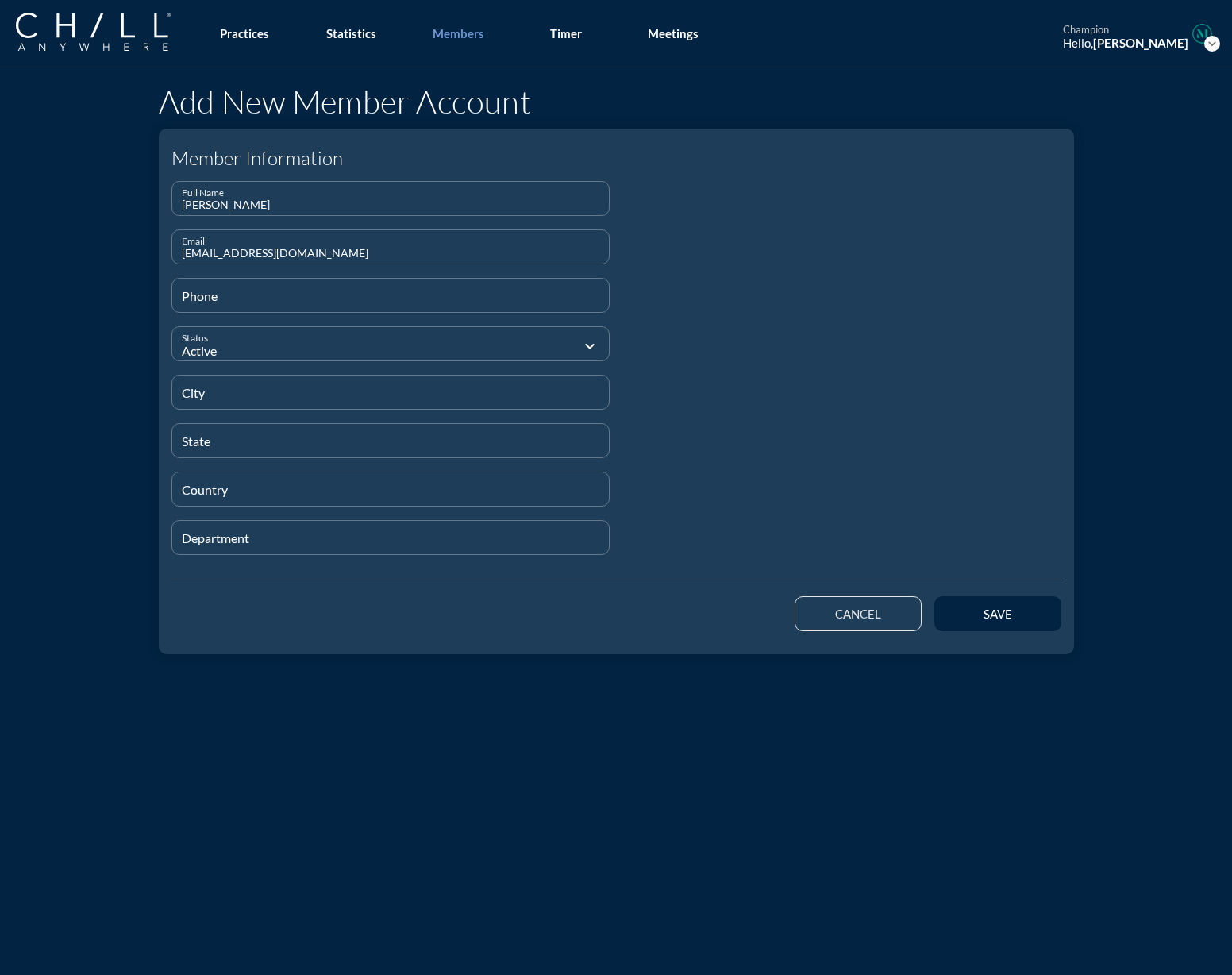
type input "[EMAIL_ADDRESS][DOMAIN_NAME]"
type input "[PHONE_NUMBER]"
type input "[GEOGRAPHIC_DATA]"
type input "CA"
type input "[GEOGRAPHIC_DATA]"
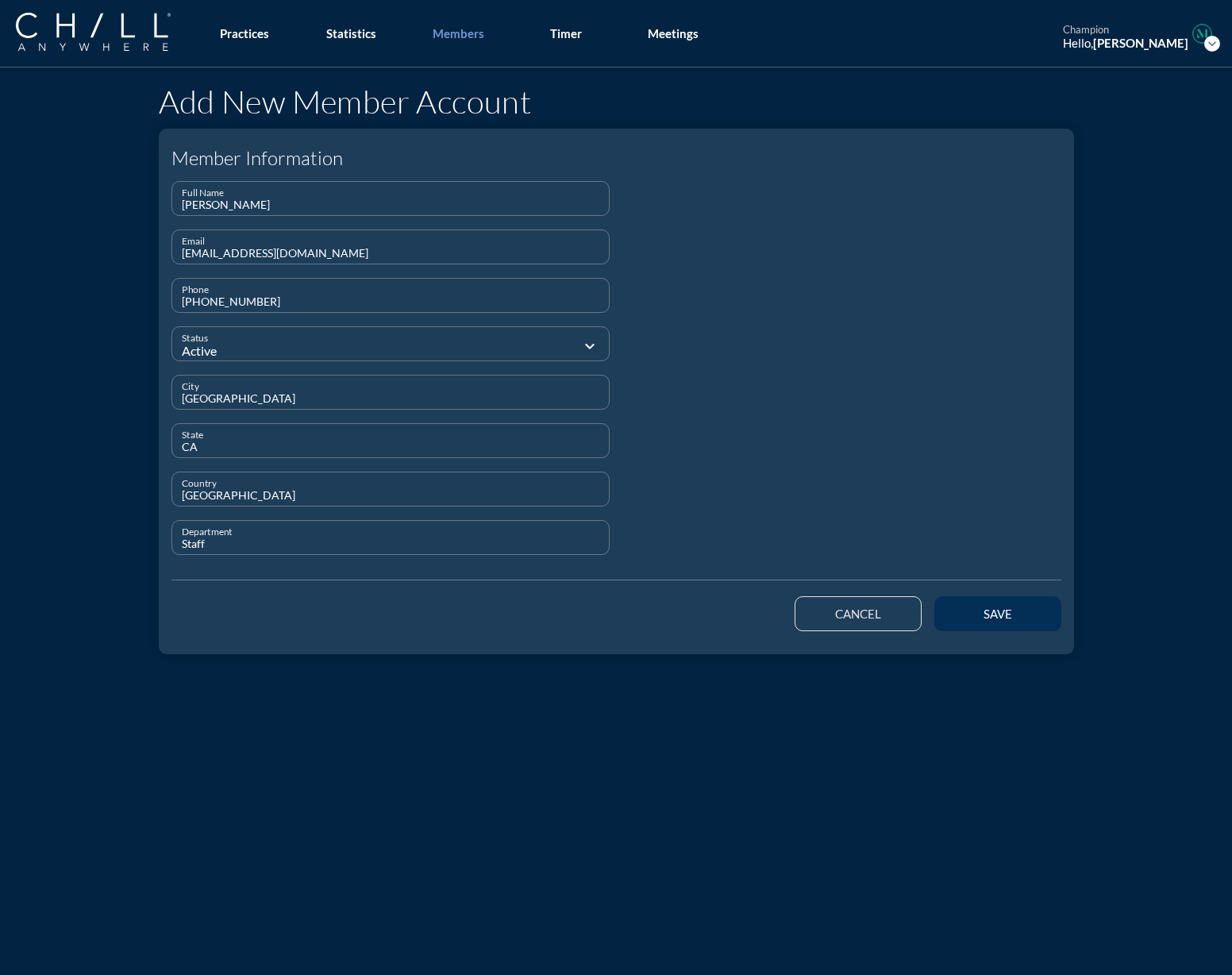
type input "Staff"
click at [968, 610] on div "save" at bounding box center [998, 613] width 72 height 15
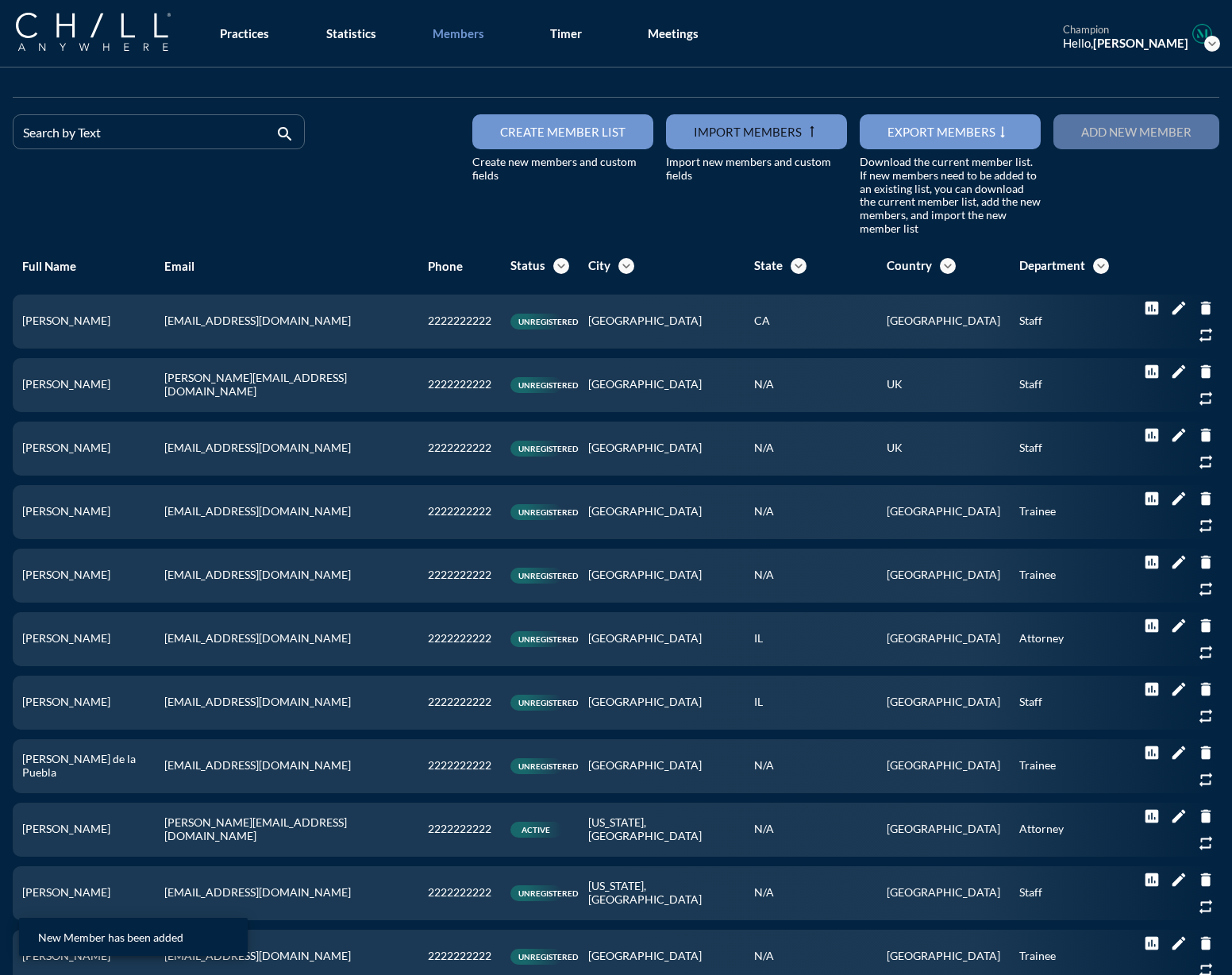
click at [1082, 138] on div "Add new member" at bounding box center [1137, 132] width 111 height 15
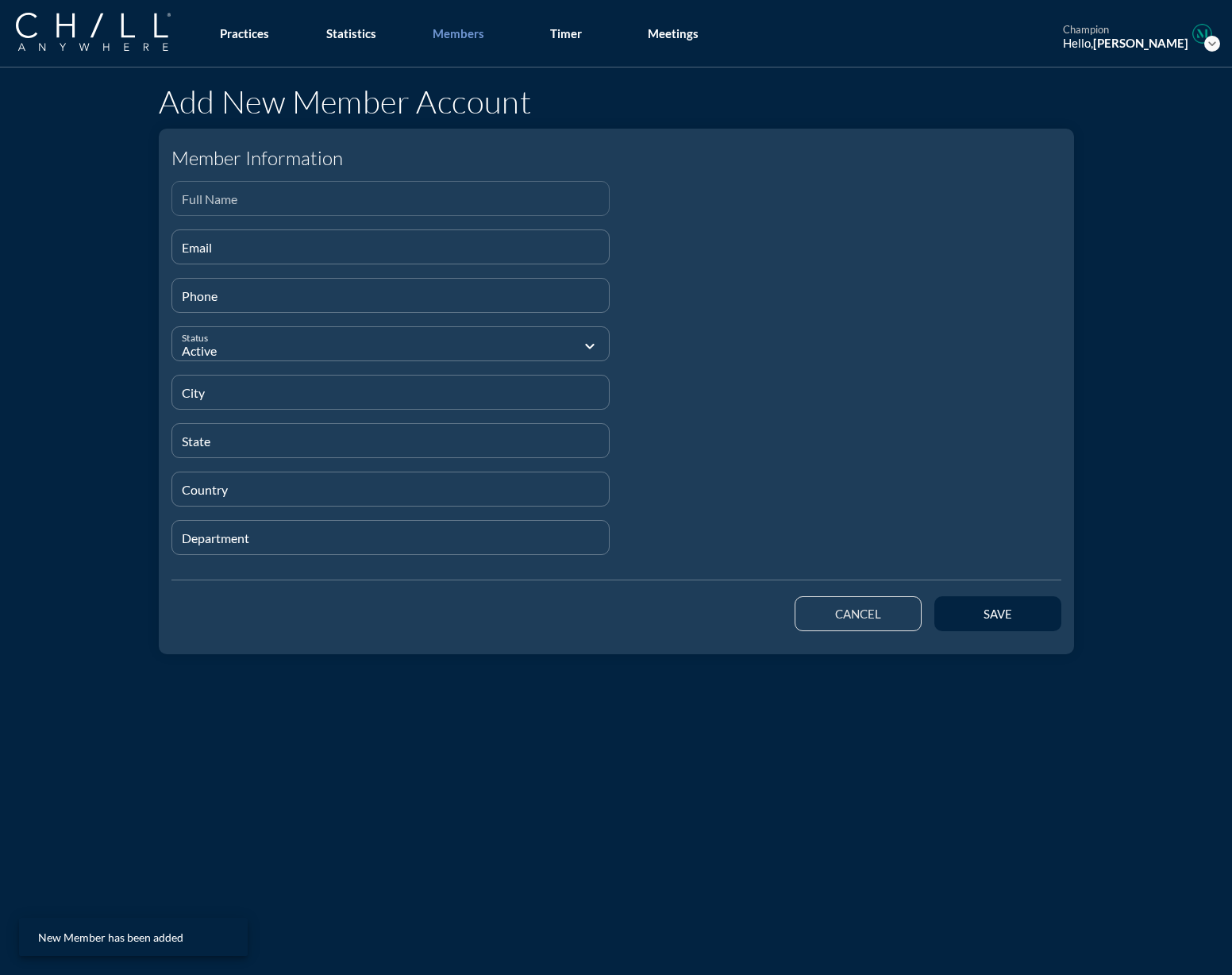
click at [282, 208] on input "Full Name" at bounding box center [390, 205] width 418 height 19
paste input "[PERSON_NAME]"
type input "[PERSON_NAME]"
click at [238, 252] on input "Email" at bounding box center [390, 253] width 418 height 19
paste input "[EMAIL_ADDRESS][DOMAIN_NAME]"
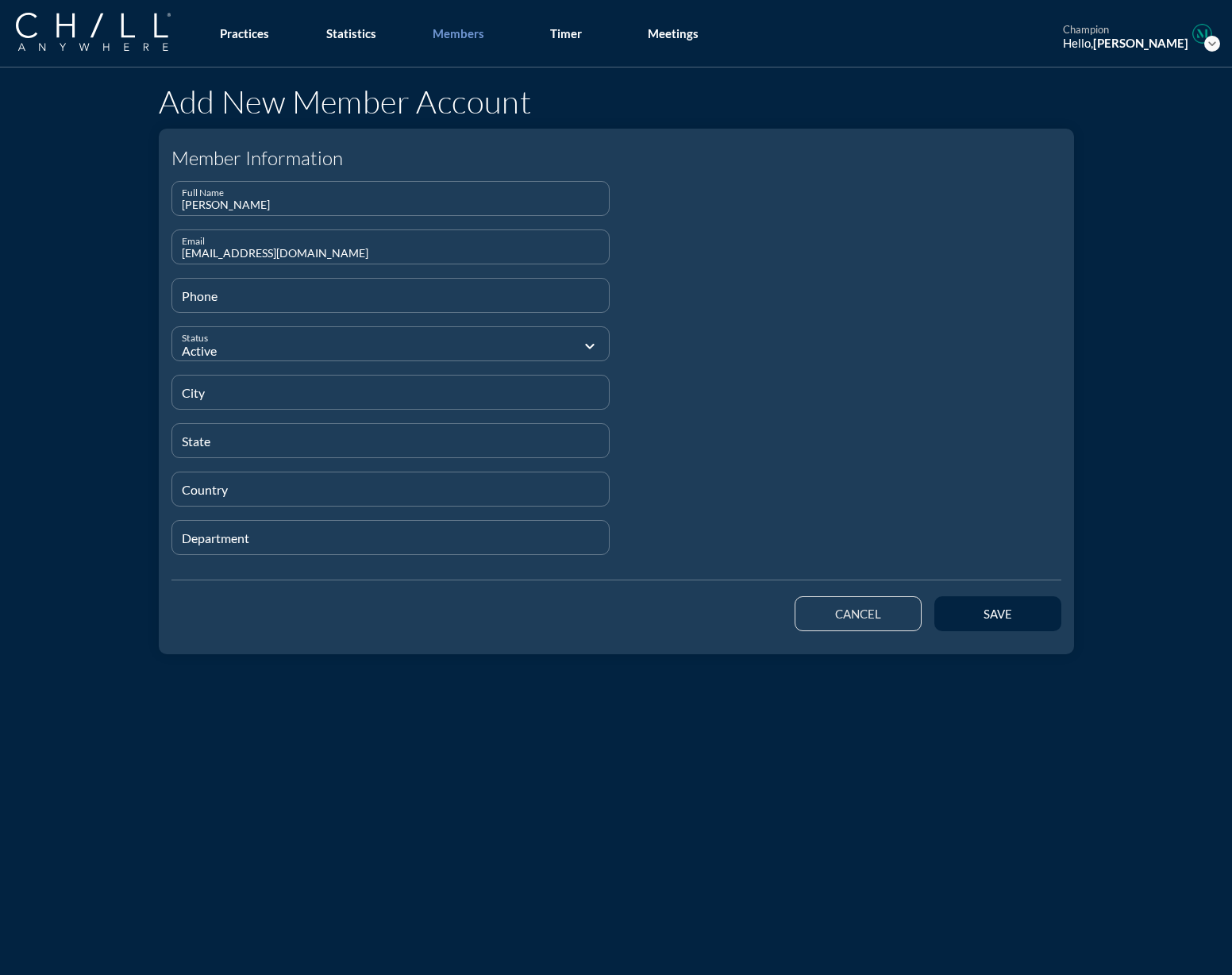
type input "[EMAIL_ADDRESS][DOMAIN_NAME]"
type input "[PHONE_NUMBER]"
type input "[GEOGRAPHIC_DATA]"
type input "CA"
type input "[GEOGRAPHIC_DATA]"
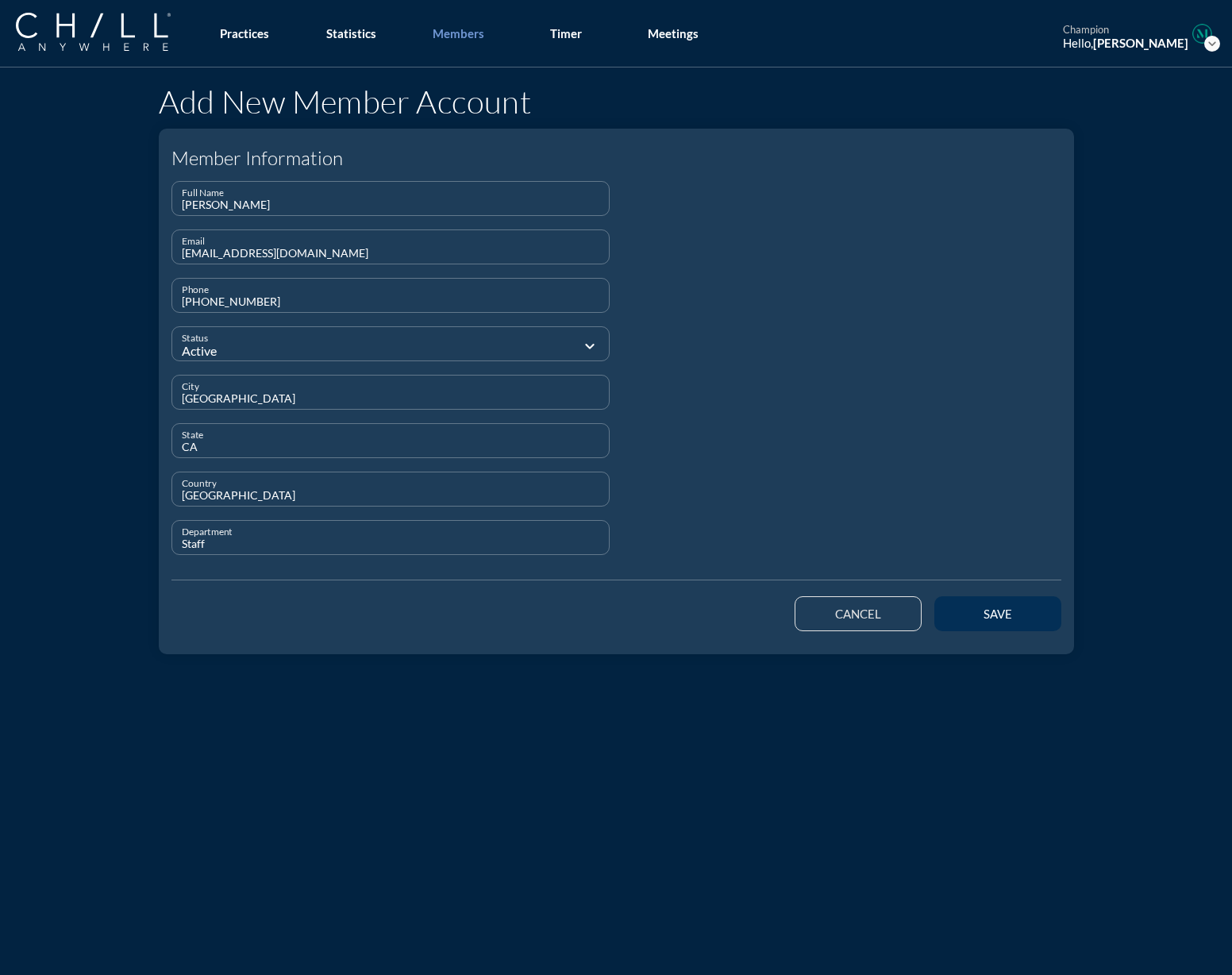
type input "Staff"
click at [1041, 608] on button "save" at bounding box center [997, 614] width 127 height 35
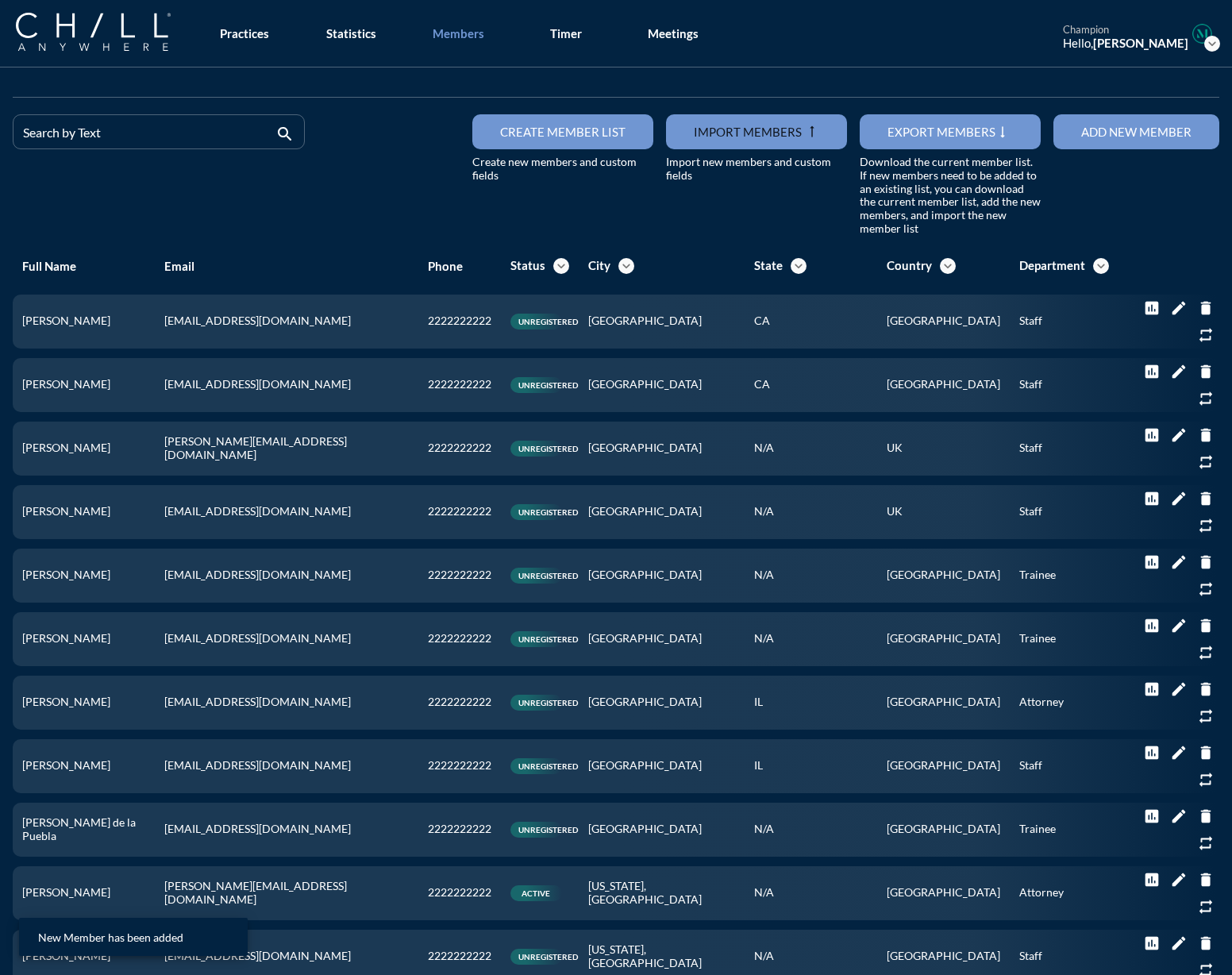
click at [1110, 124] on button "Add new member" at bounding box center [1136, 132] width 166 height 35
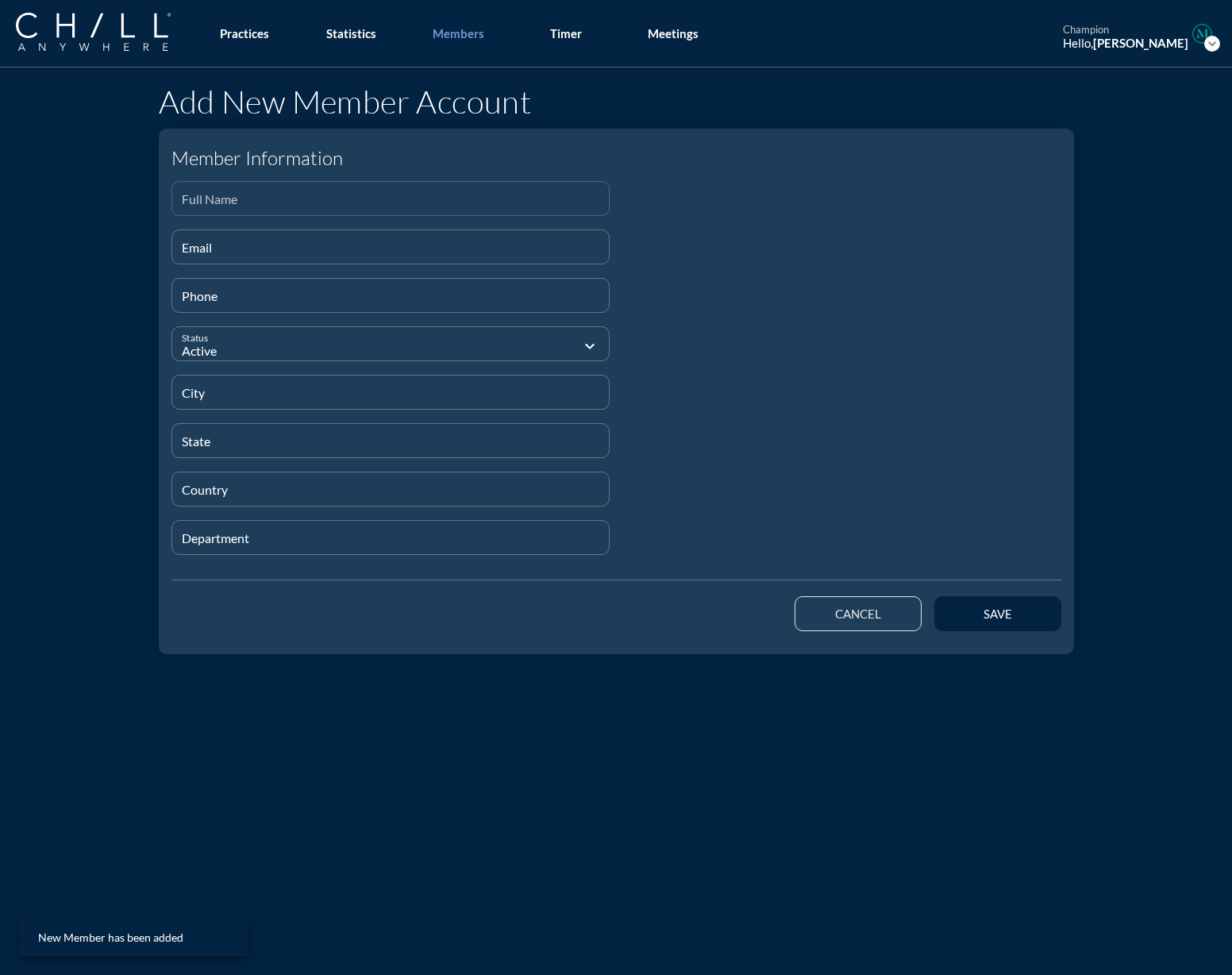
click at [192, 192] on div "Full Name" at bounding box center [390, 198] width 418 height 33
paste input "Shahrazad Lops"
type input "Shahrazad Lops"
click at [296, 241] on div "Email" at bounding box center [390, 246] width 418 height 33
paste input "[EMAIL_ADDRESS][DOMAIN_NAME]"
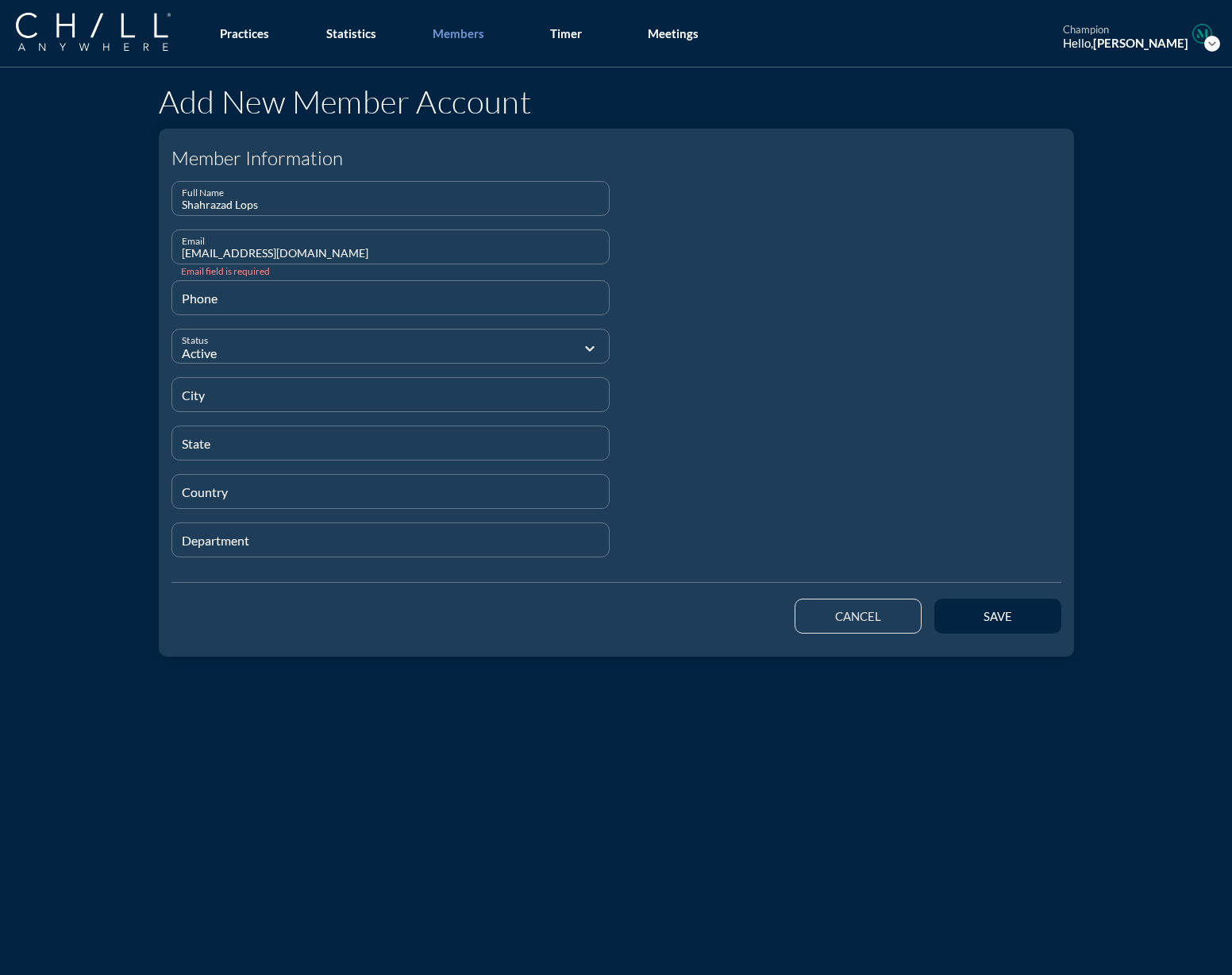
type input "[EMAIL_ADDRESS][DOMAIN_NAME]"
type input "[PHONE_NUMBER]"
type input "[GEOGRAPHIC_DATA]"
type input "N/A"
type input "[GEOGRAPHIC_DATA]"
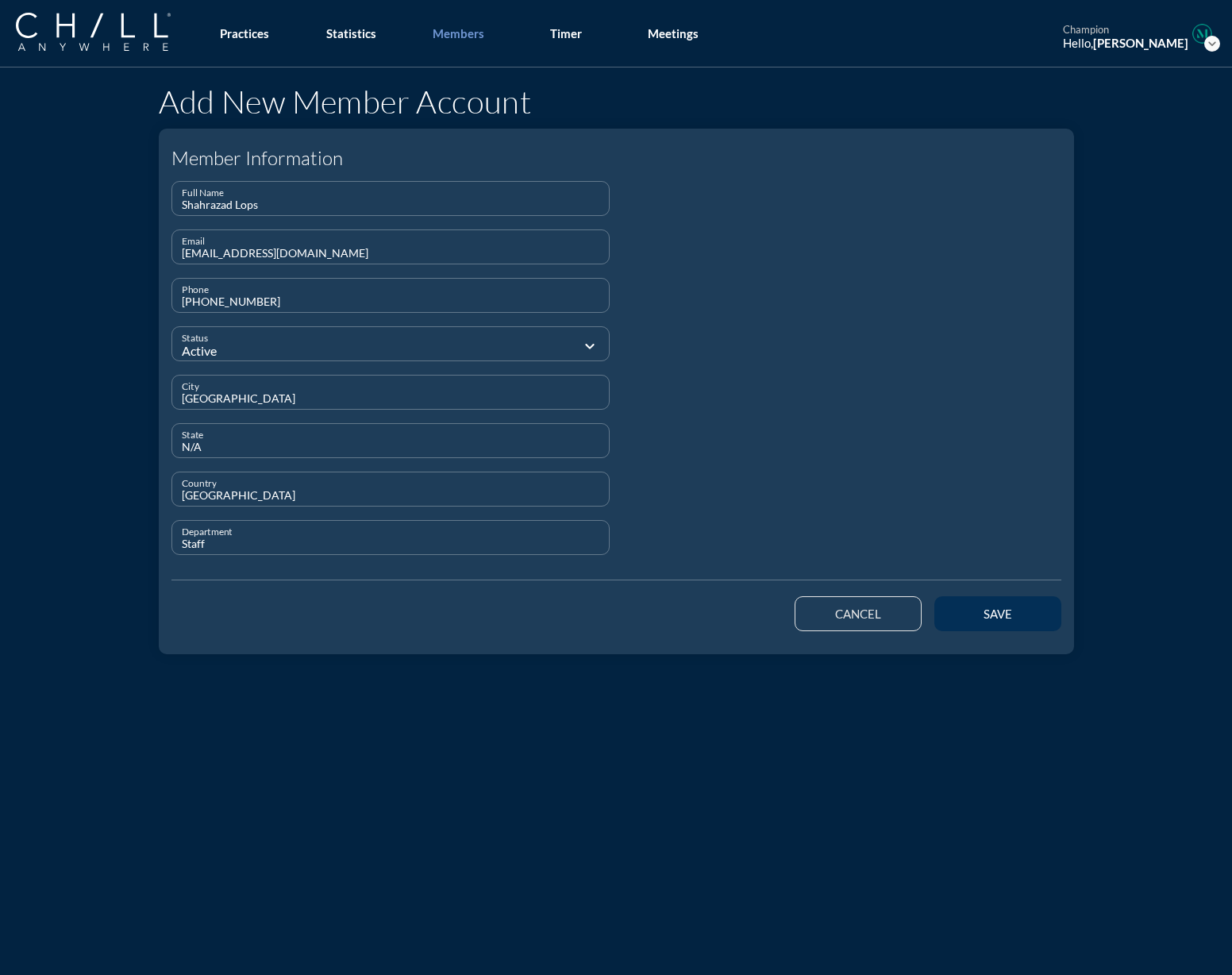
type input "Staff"
click at [1018, 622] on button "save" at bounding box center [997, 614] width 127 height 35
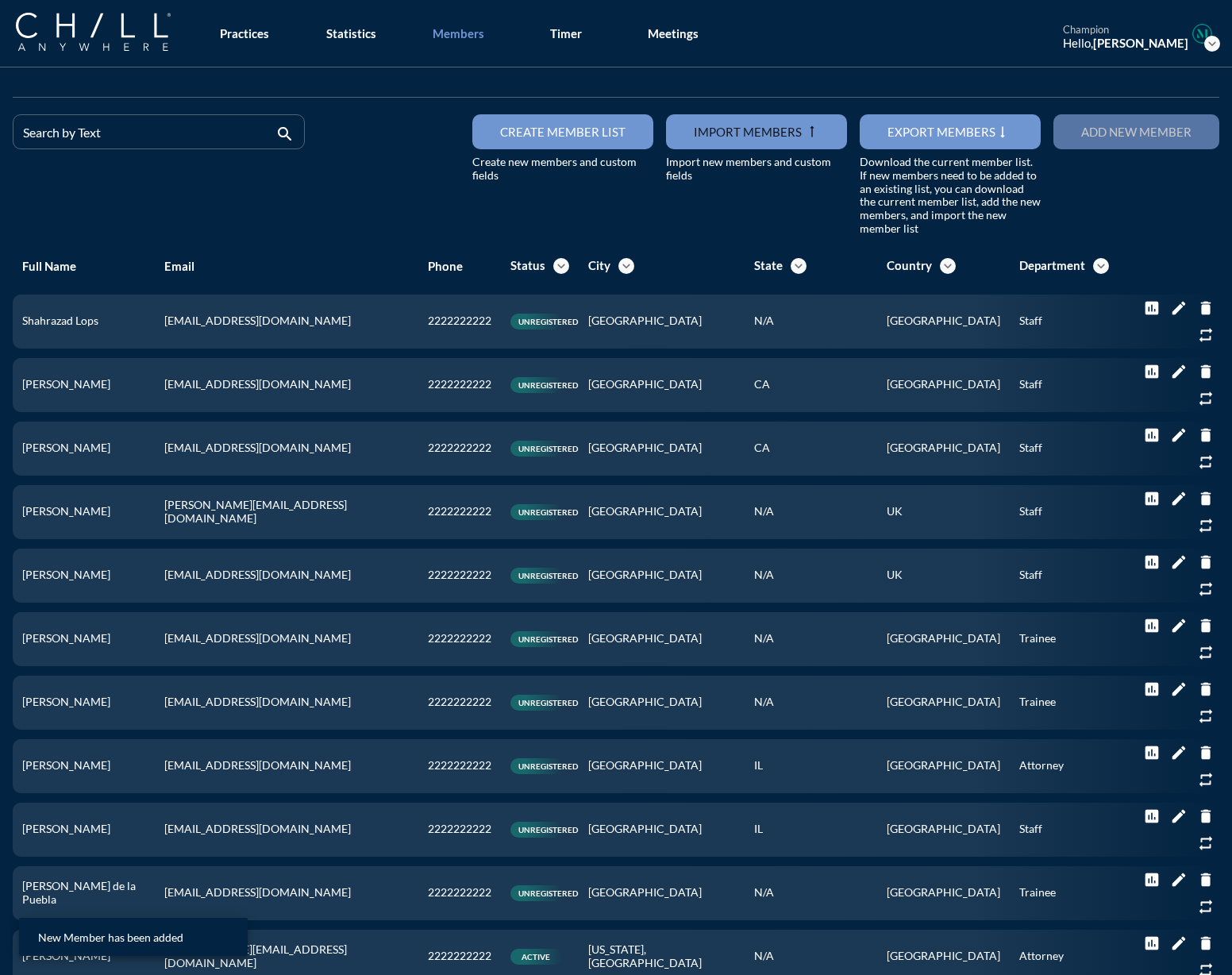
click at [1082, 138] on div "Add new member" at bounding box center [1137, 132] width 111 height 15
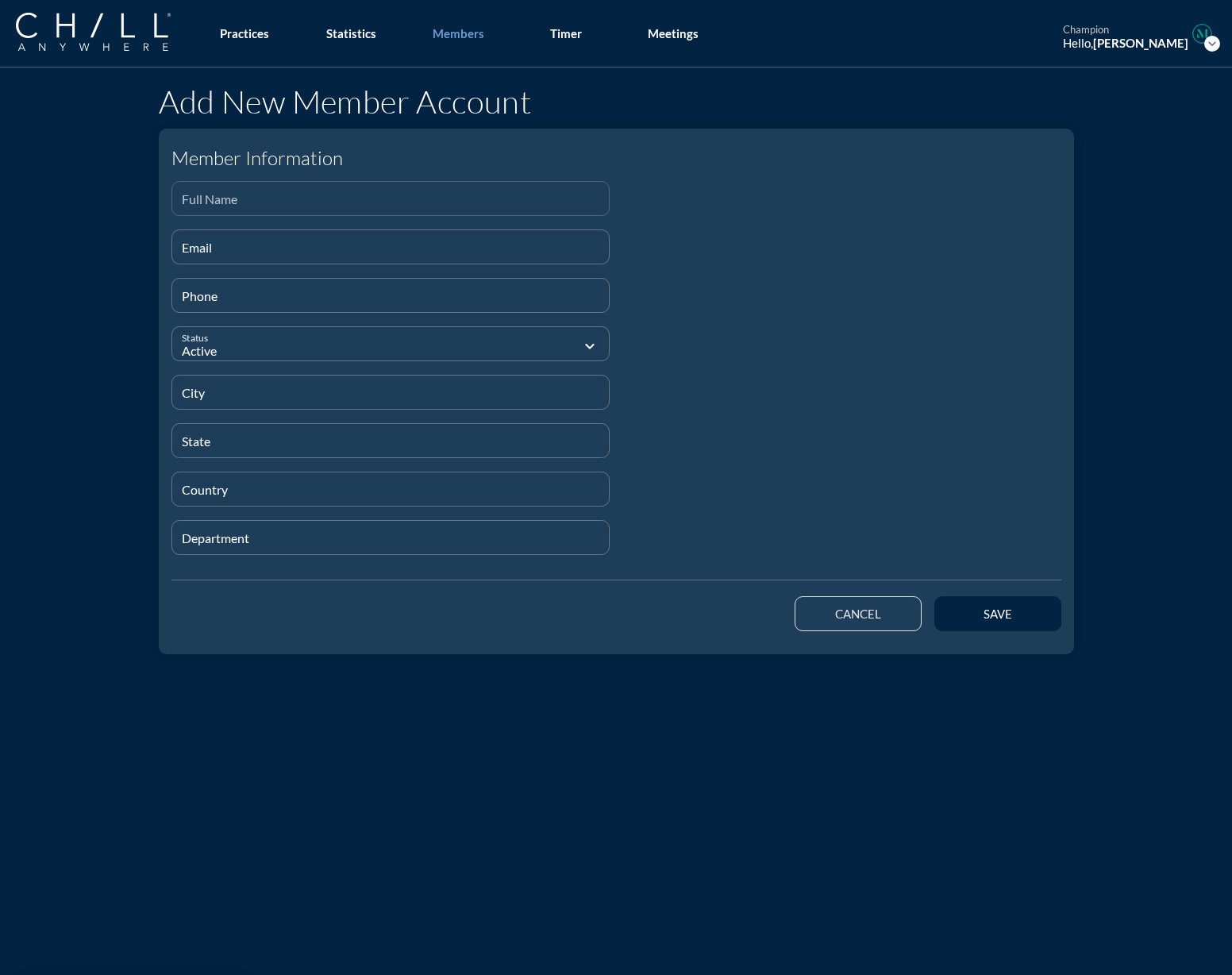
click at [236, 215] on div "Full Name" at bounding box center [391, 199] width 439 height 35
paste input "[PERSON_NAME]"
type input "[PERSON_NAME]"
click at [221, 251] on input "Email" at bounding box center [390, 253] width 418 height 19
paste input "[EMAIL_ADDRESS][DOMAIN_NAME]"
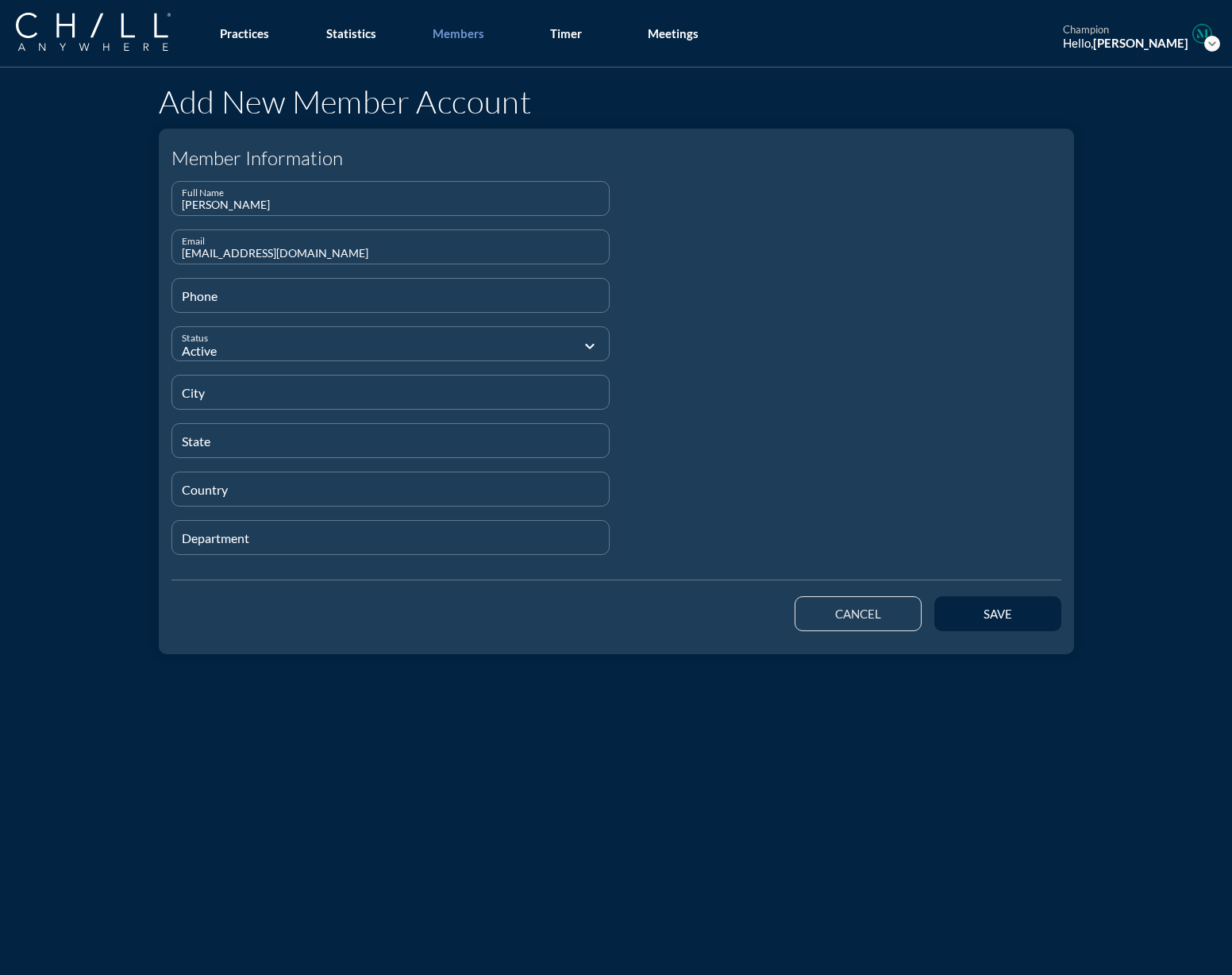
type input "[EMAIL_ADDRESS][DOMAIN_NAME]"
type input "[PHONE_NUMBER]"
type input "[US_STATE]"
type input "NY"
type input "[GEOGRAPHIC_DATA]"
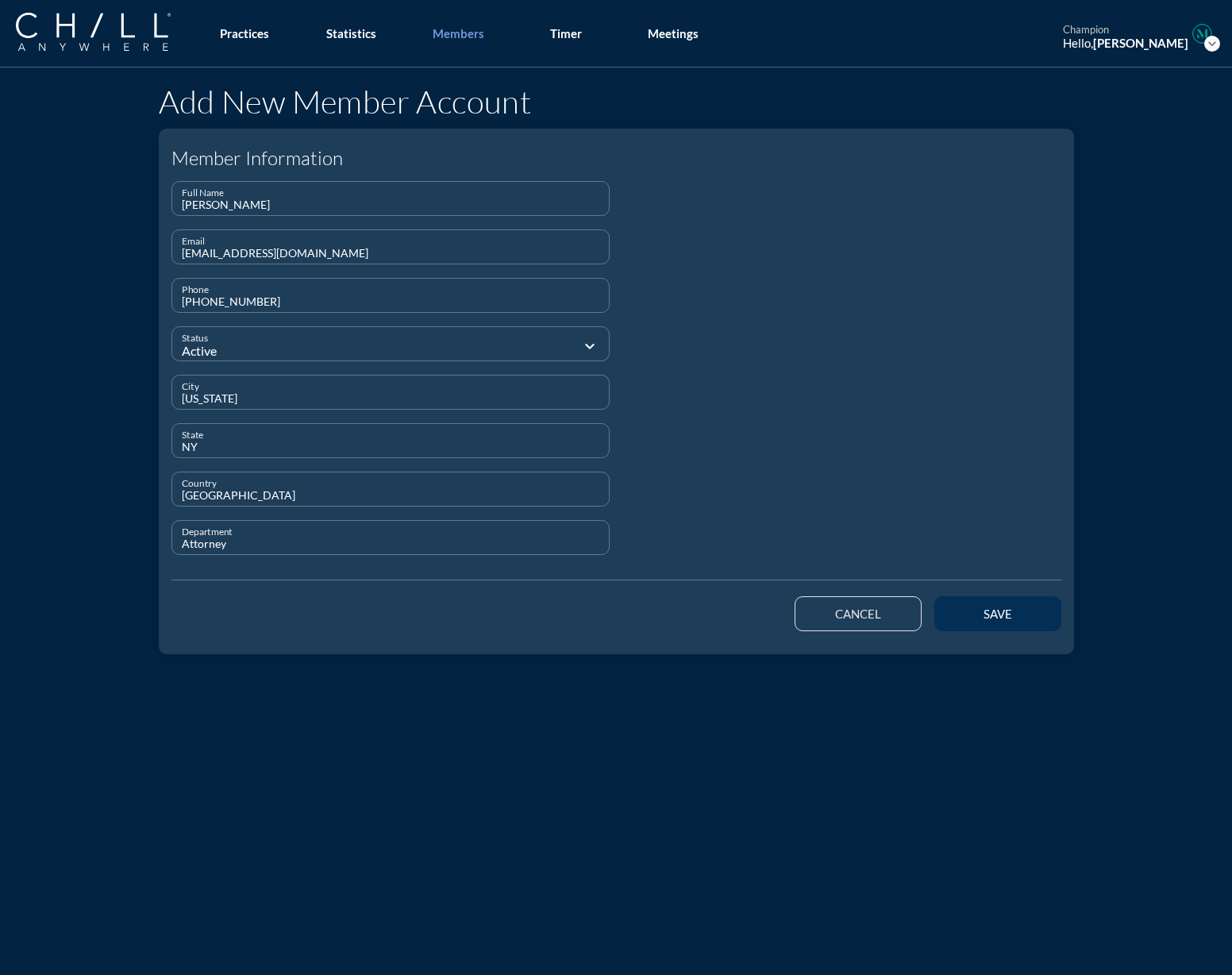
type input "Attorney"
click at [944, 608] on button "save" at bounding box center [997, 614] width 127 height 35
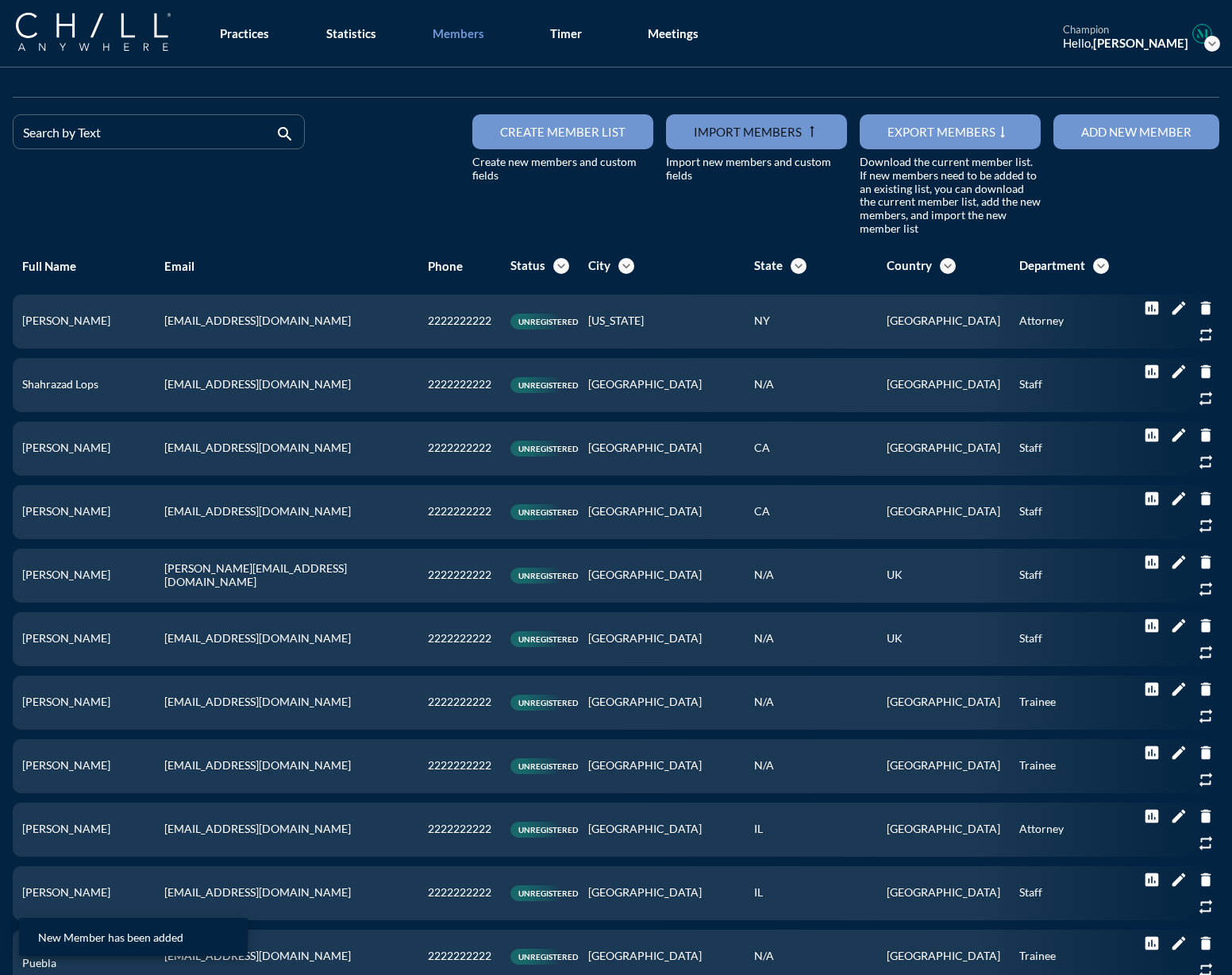
click at [1142, 120] on button "Add new member" at bounding box center [1136, 132] width 166 height 35
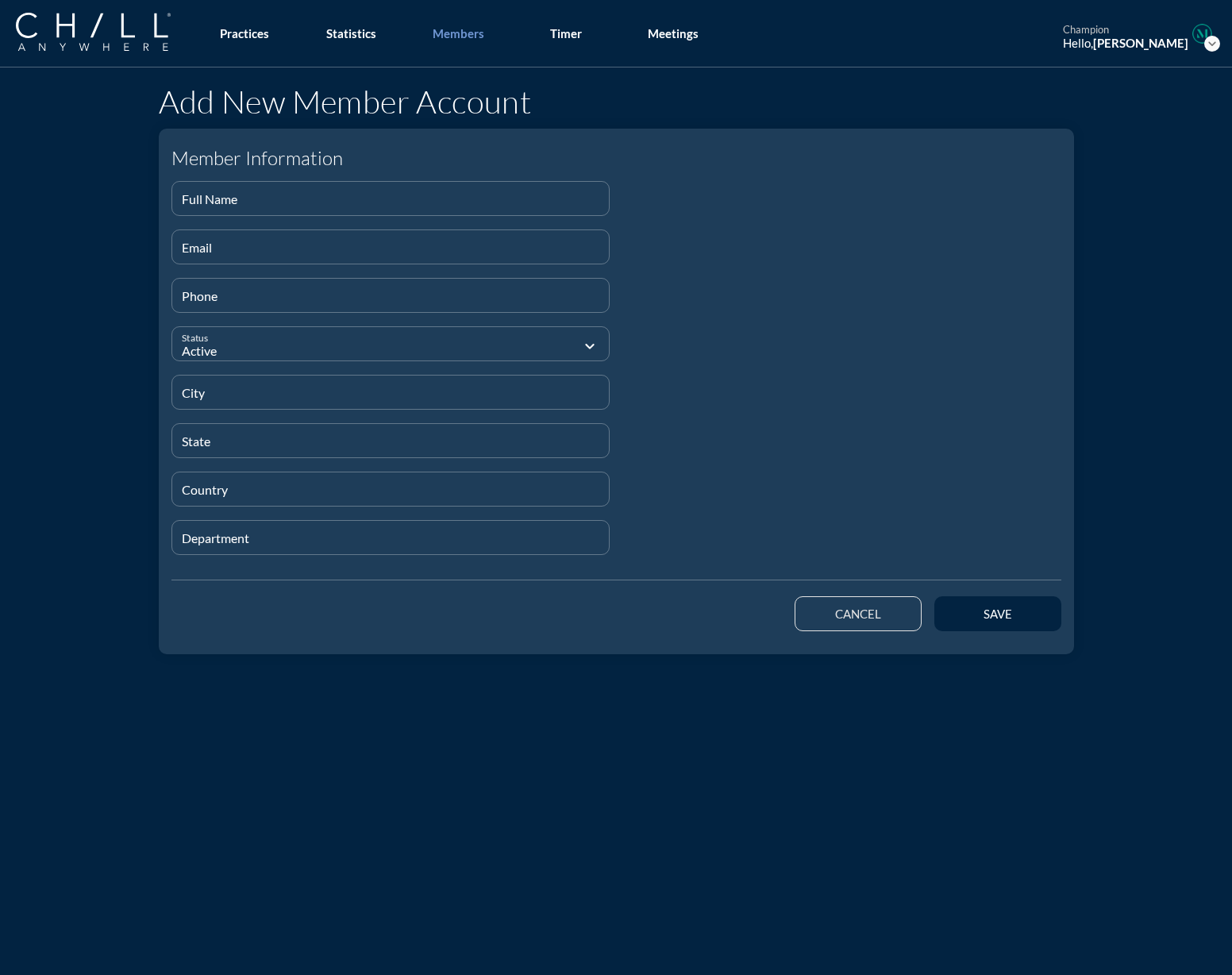
drag, startPoint x: 504, startPoint y: 28, endPoint x: 497, endPoint y: 30, distance: 7.3
click at [504, 28] on nav "Practices Statistics Members Timer Meetings" at bounding box center [459, 34] width 512 height 68
click at [470, 33] on div "Members" at bounding box center [458, 33] width 51 height 15
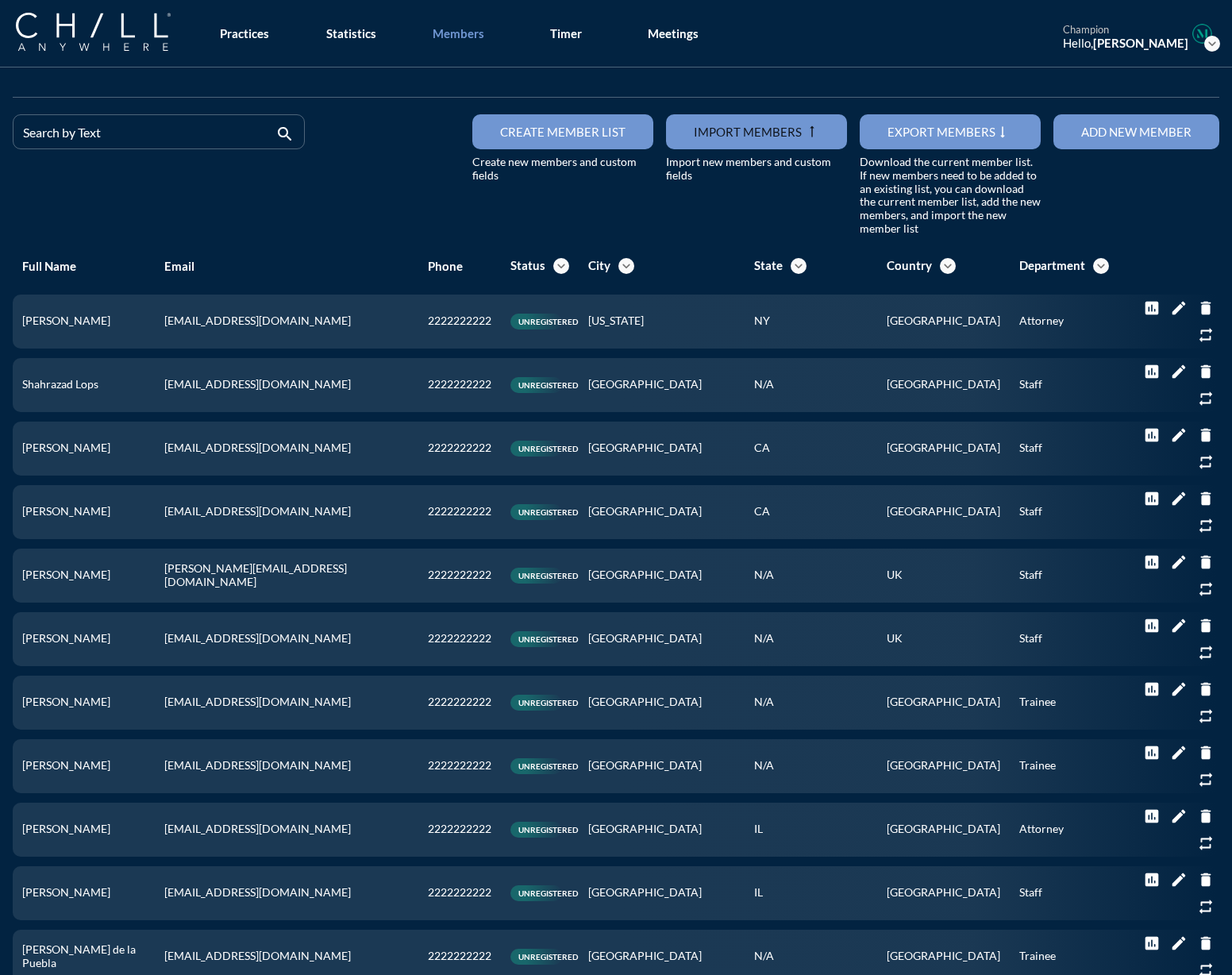
click at [1092, 140] on button "Add new member" at bounding box center [1136, 132] width 166 height 35
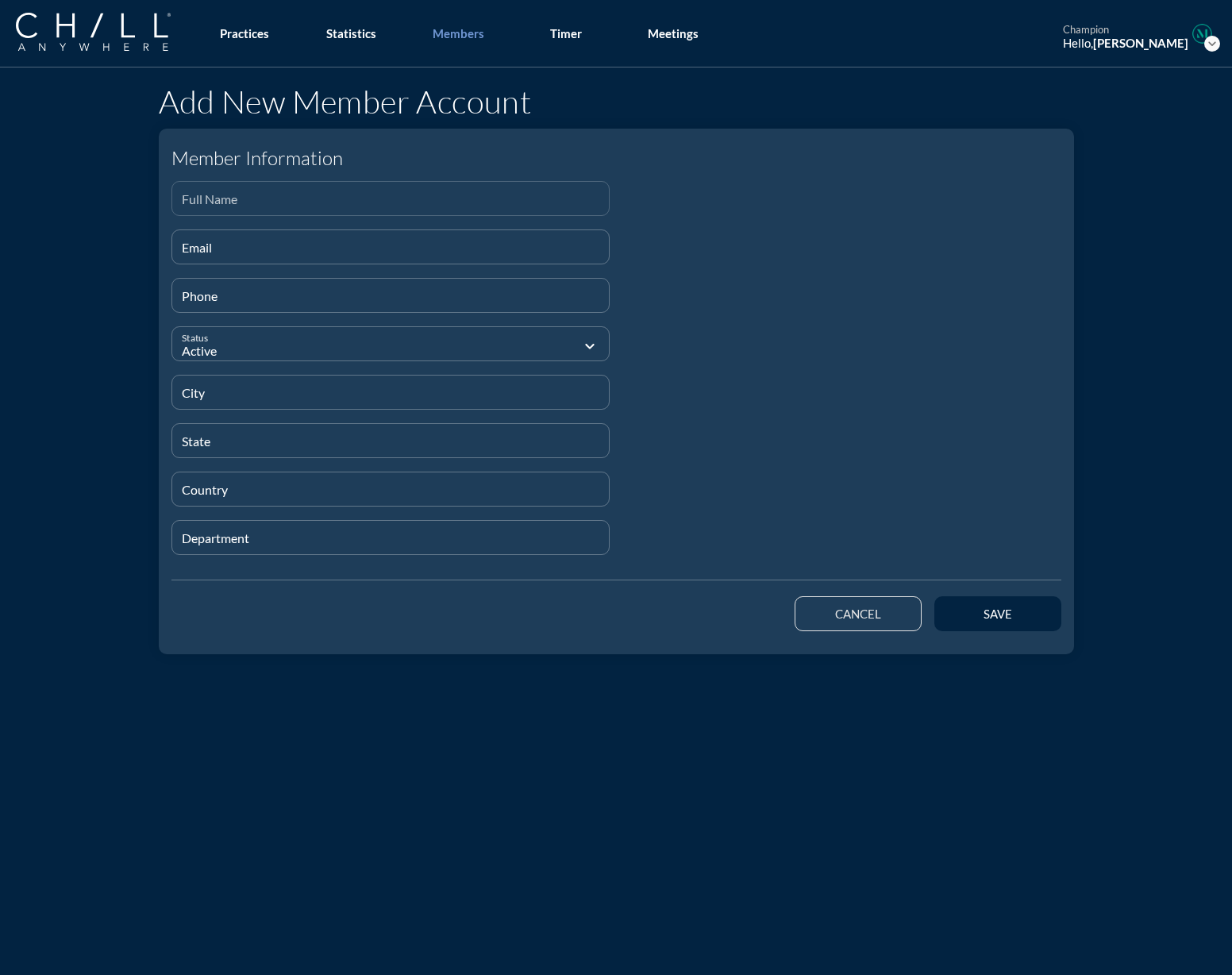
click at [293, 200] on input "Full Name" at bounding box center [390, 205] width 418 height 19
paste input "[PERSON_NAME]"
drag, startPoint x: 312, startPoint y: 203, endPoint x: 50, endPoint y: 204, distance: 262.0
click at [50, 204] on div "Add New Member Account Member Information Full Name [PERSON_NAME] Email Phone S…" at bounding box center [616, 364] width 1232 height 593
paste input "[PERSON_NAME]"
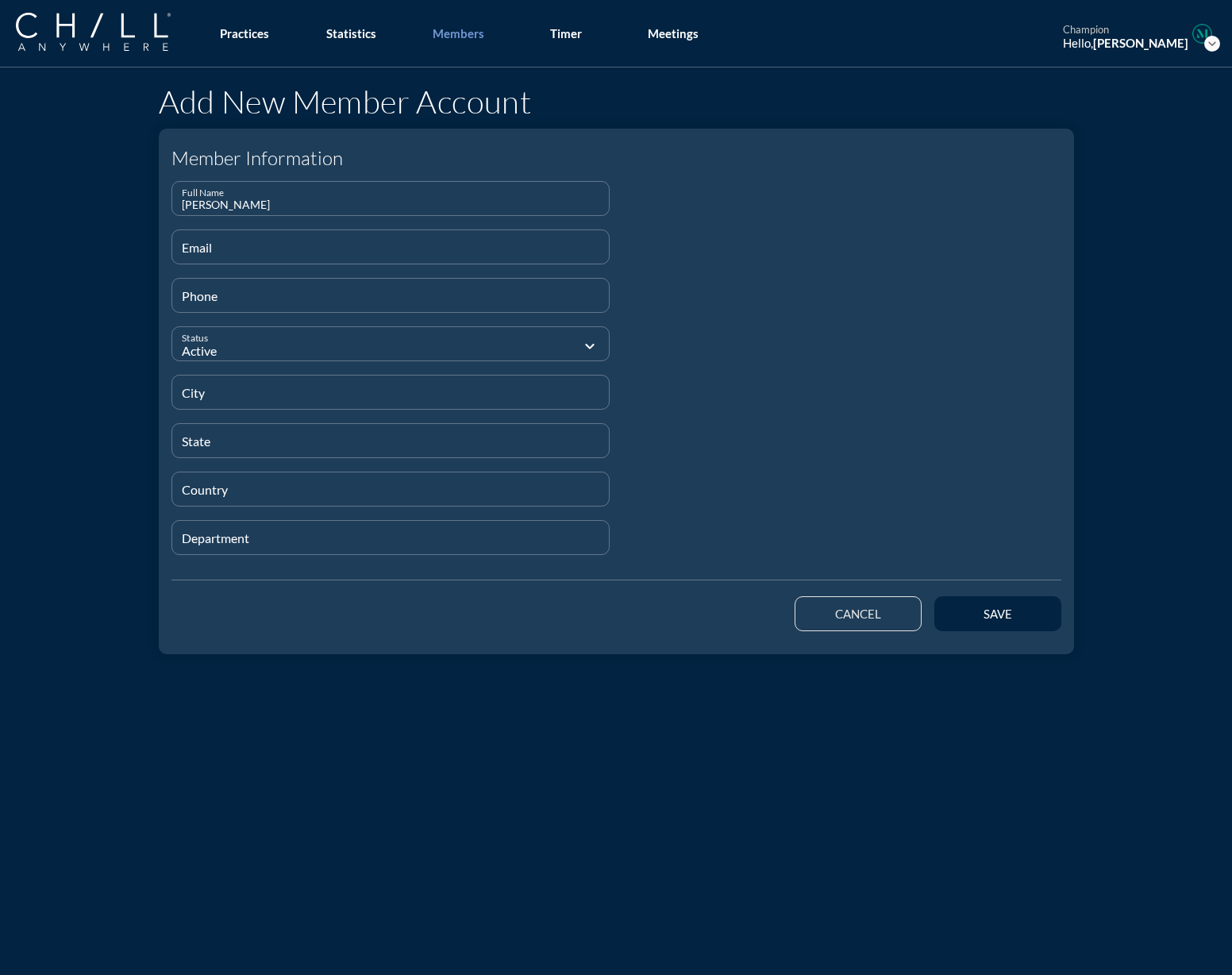
type input "[PERSON_NAME]"
click at [267, 236] on div "Email" at bounding box center [390, 246] width 418 height 33
paste input "[EMAIL_ADDRESS][DOMAIN_NAME]"
type input "[EMAIL_ADDRESS][DOMAIN_NAME]"
type input "[PHONE_NUMBER]"
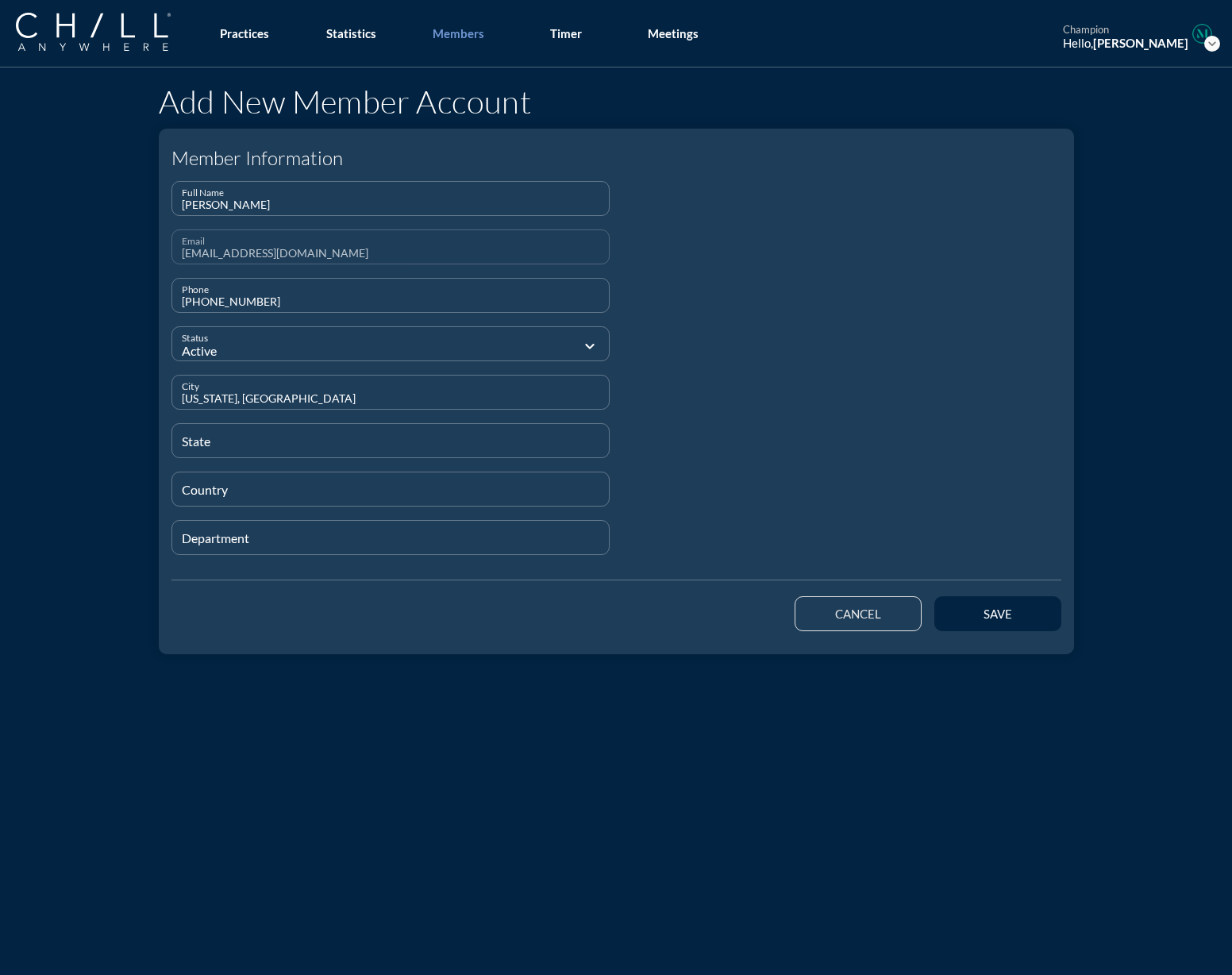
type input "[US_STATE], [GEOGRAPHIC_DATA]"
type input "N/A"
type input "[GEOGRAPHIC_DATA]"
type input "Staff"
click at [944, 609] on button "save" at bounding box center [997, 614] width 127 height 35
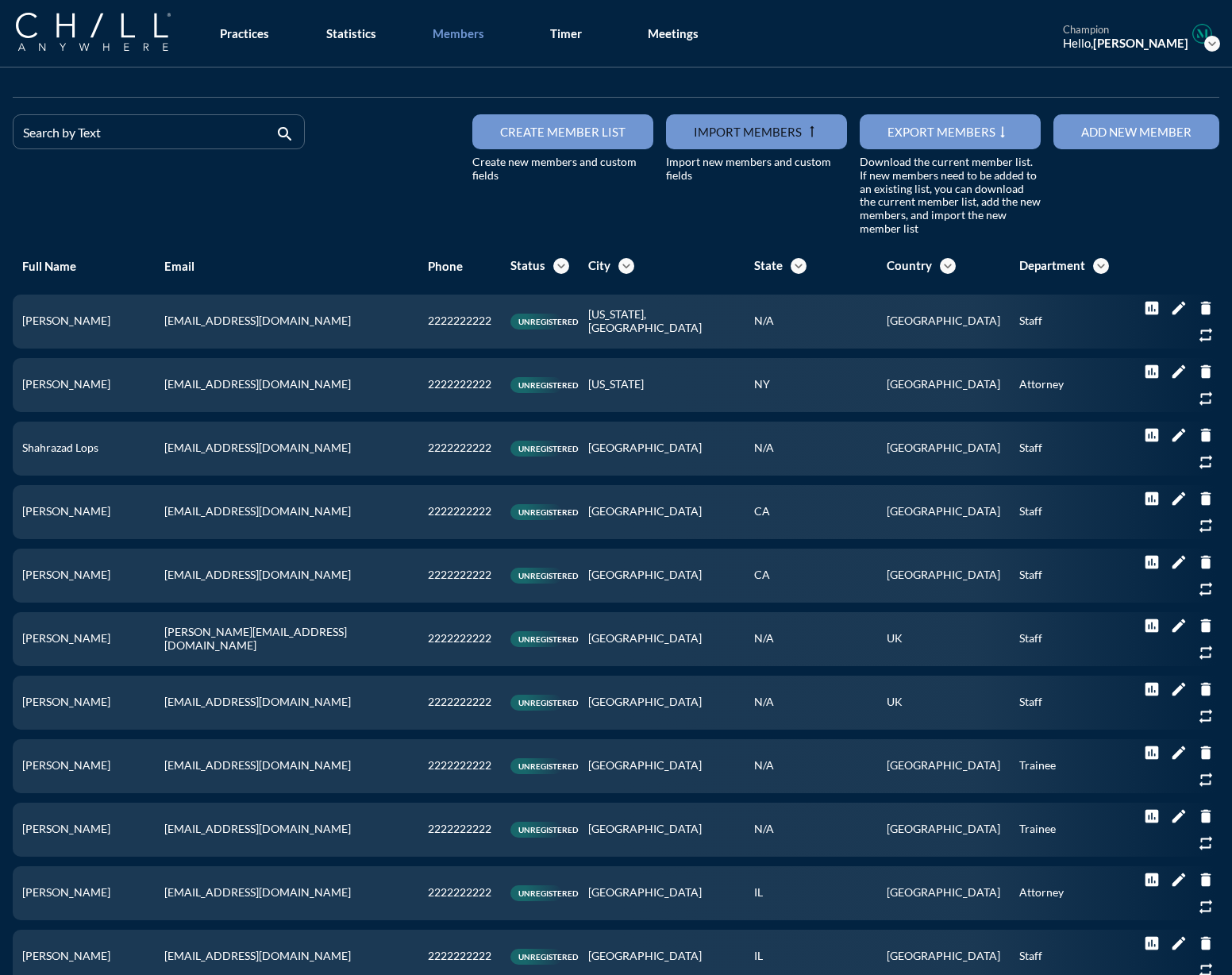
click at [172, 119] on div "Search by Text" at bounding box center [147, 132] width 249 height 33
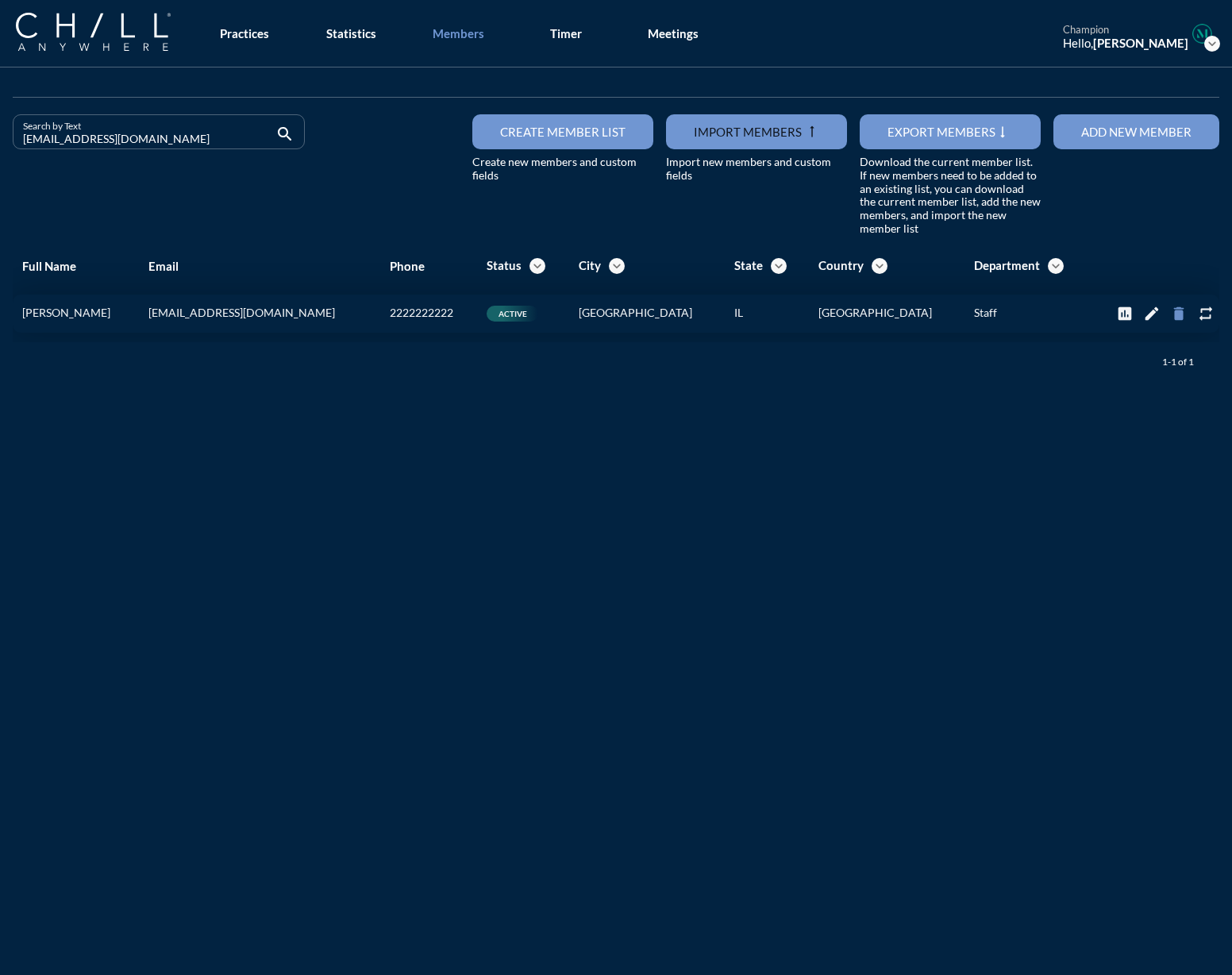
click at [1171, 312] on icon "delete" at bounding box center [1180, 313] width 17 height 17
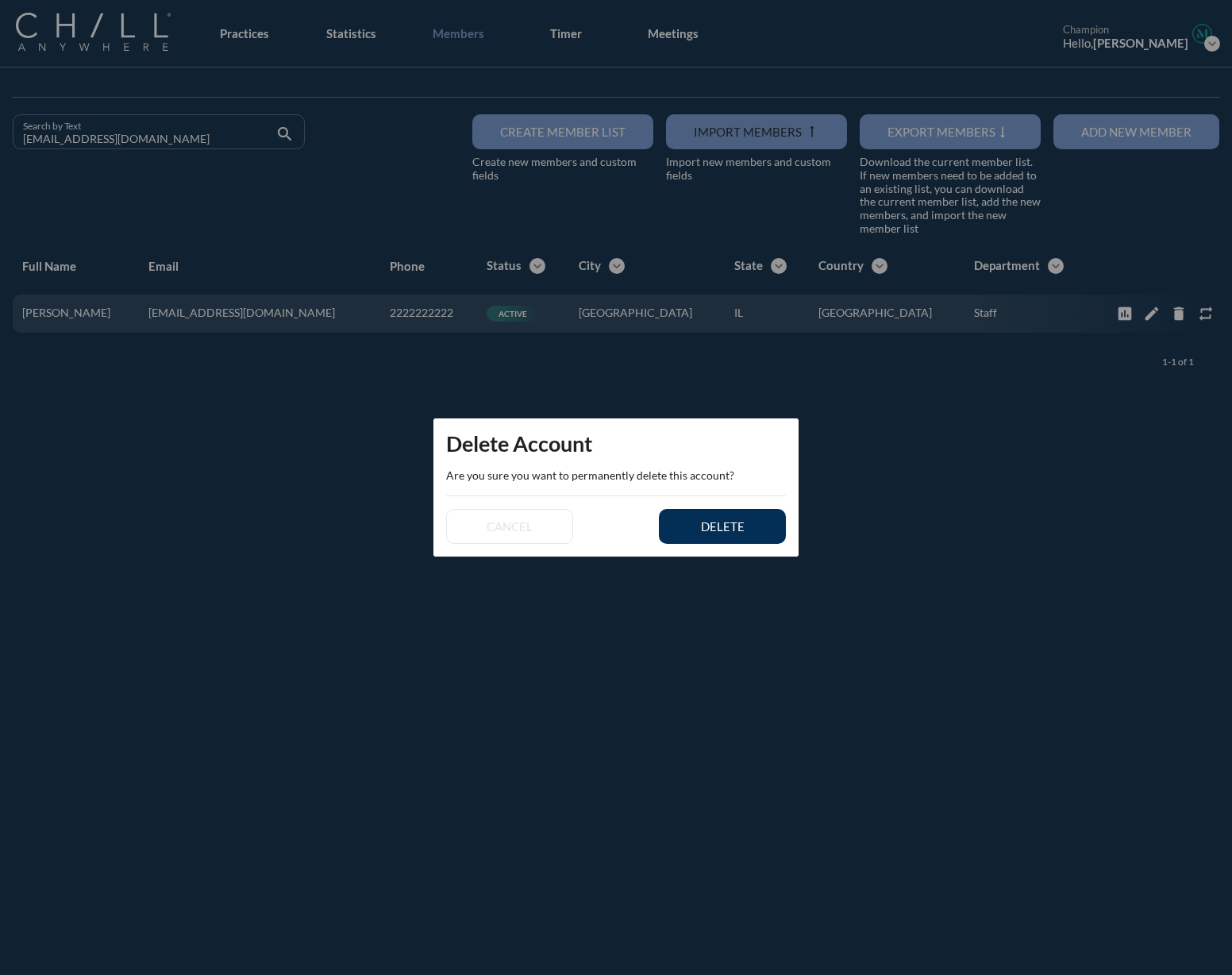
click at [739, 525] on div "delete" at bounding box center [723, 526] width 72 height 15
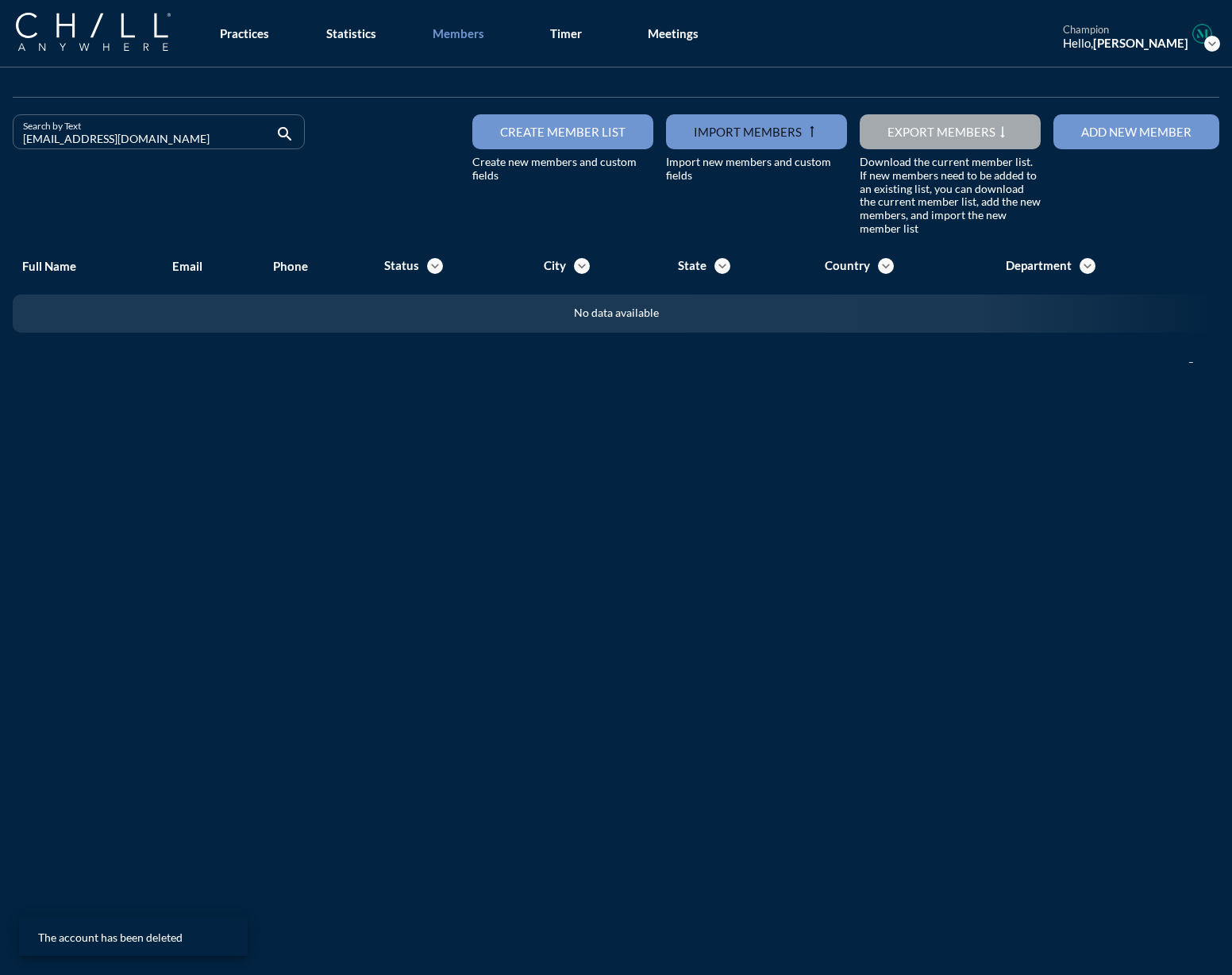
drag, startPoint x: 139, startPoint y: 139, endPoint x: -41, endPoint y: 158, distance: 181.0
click at [0, 158] on html "All Administrative Administrative (non-[PERSON_NAME]) Assistant Associate Attor…" at bounding box center [616, 487] width 1232 height 975
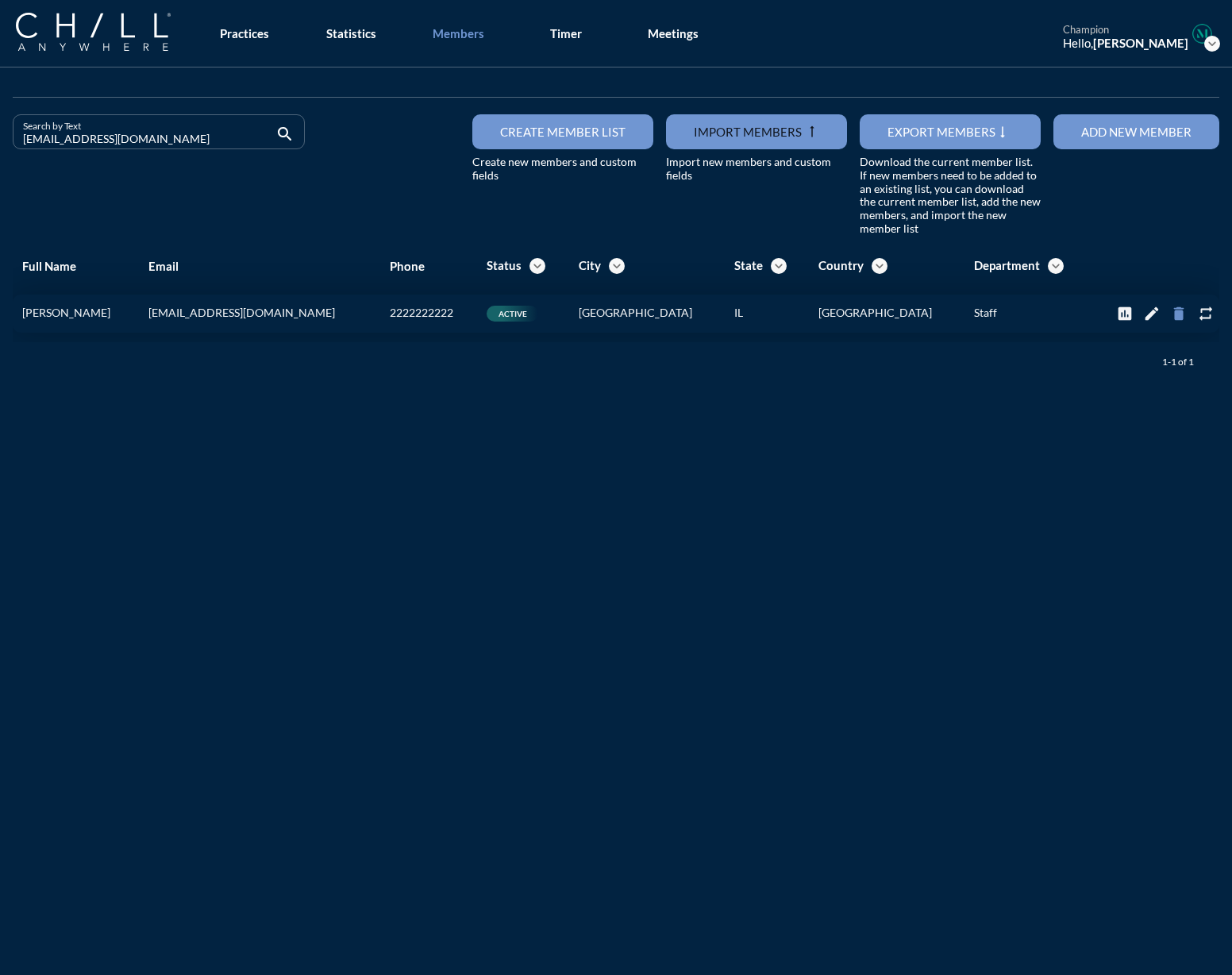
click at [1171, 309] on icon "delete" at bounding box center [1180, 313] width 17 height 17
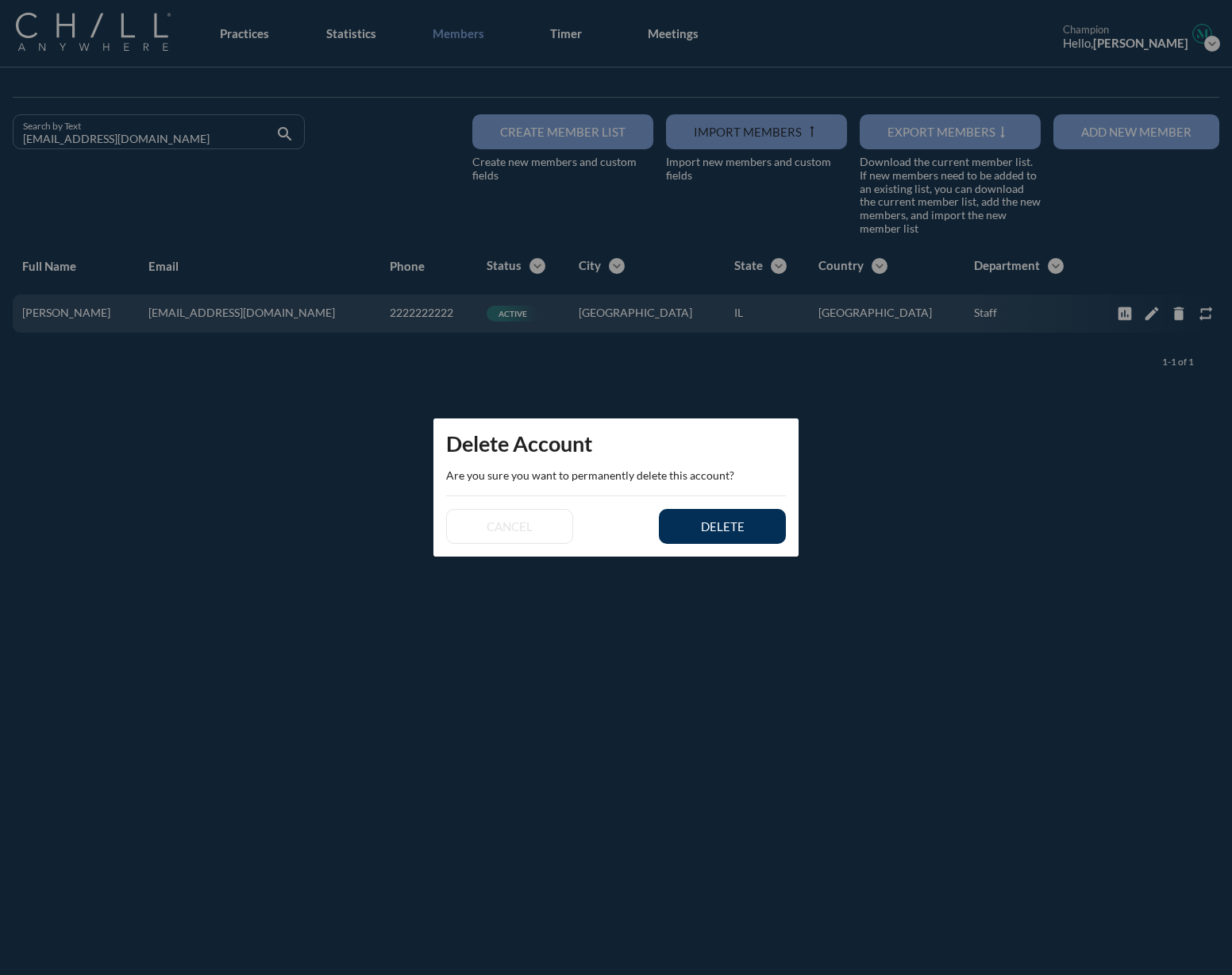
click at [757, 525] on div "delete" at bounding box center [723, 526] width 72 height 15
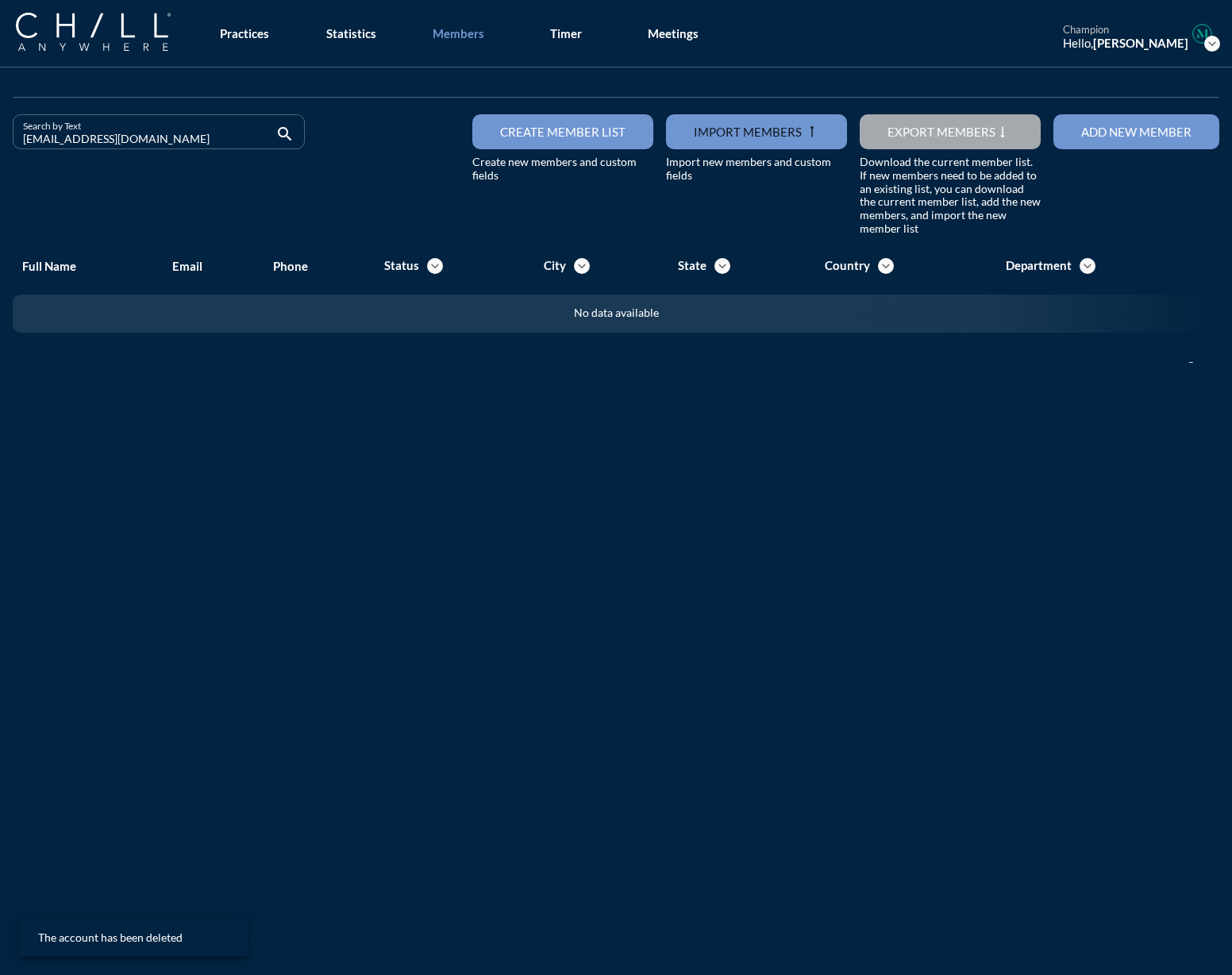
drag, startPoint x: 143, startPoint y: 140, endPoint x: -70, endPoint y: 151, distance: 213.3
click at [0, 151] on html "All Administrative Administrative (non-[PERSON_NAME]) Assistant Associate Attor…" at bounding box center [616, 487] width 1232 height 975
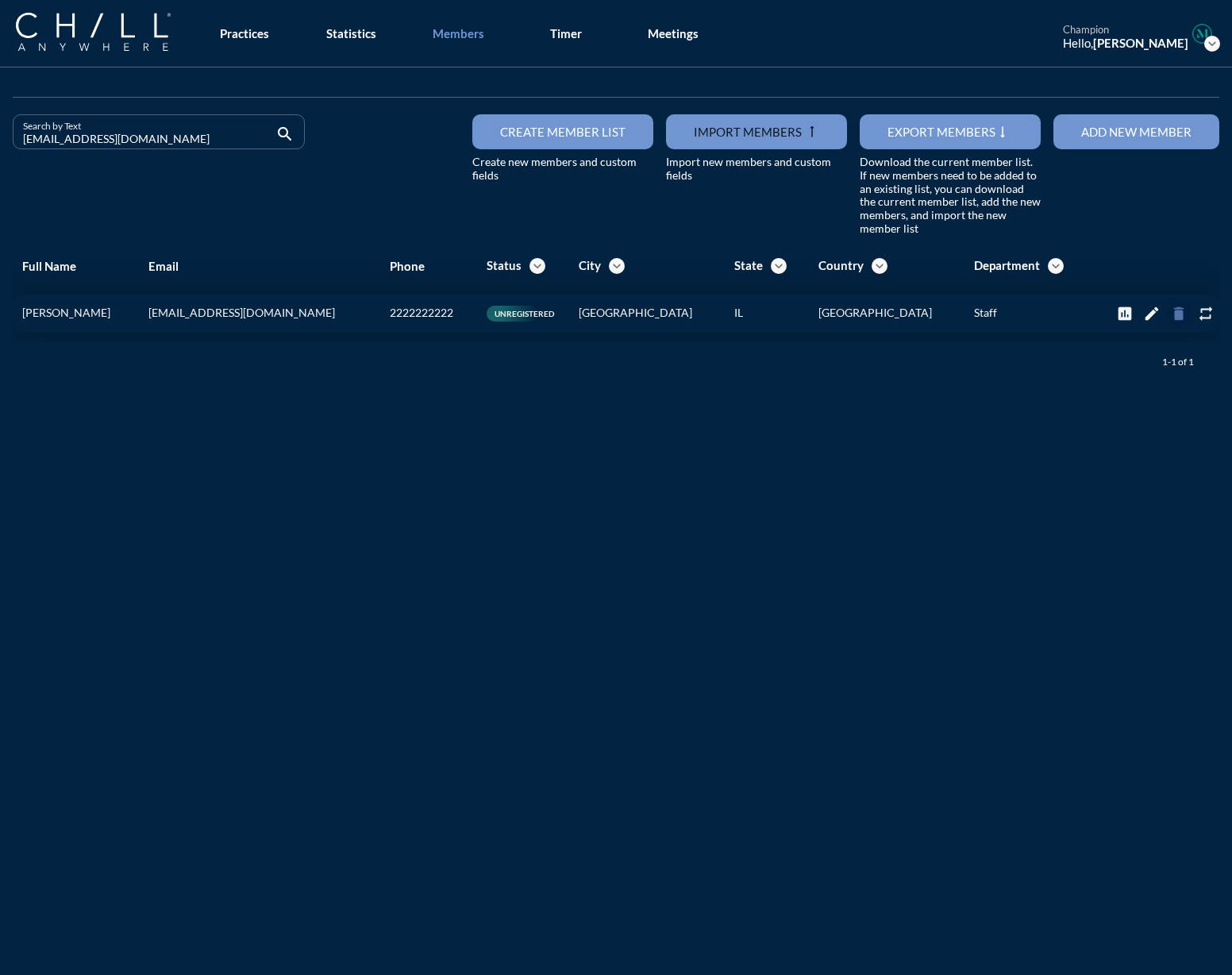
click at [1171, 317] on icon "delete" at bounding box center [1180, 313] width 17 height 17
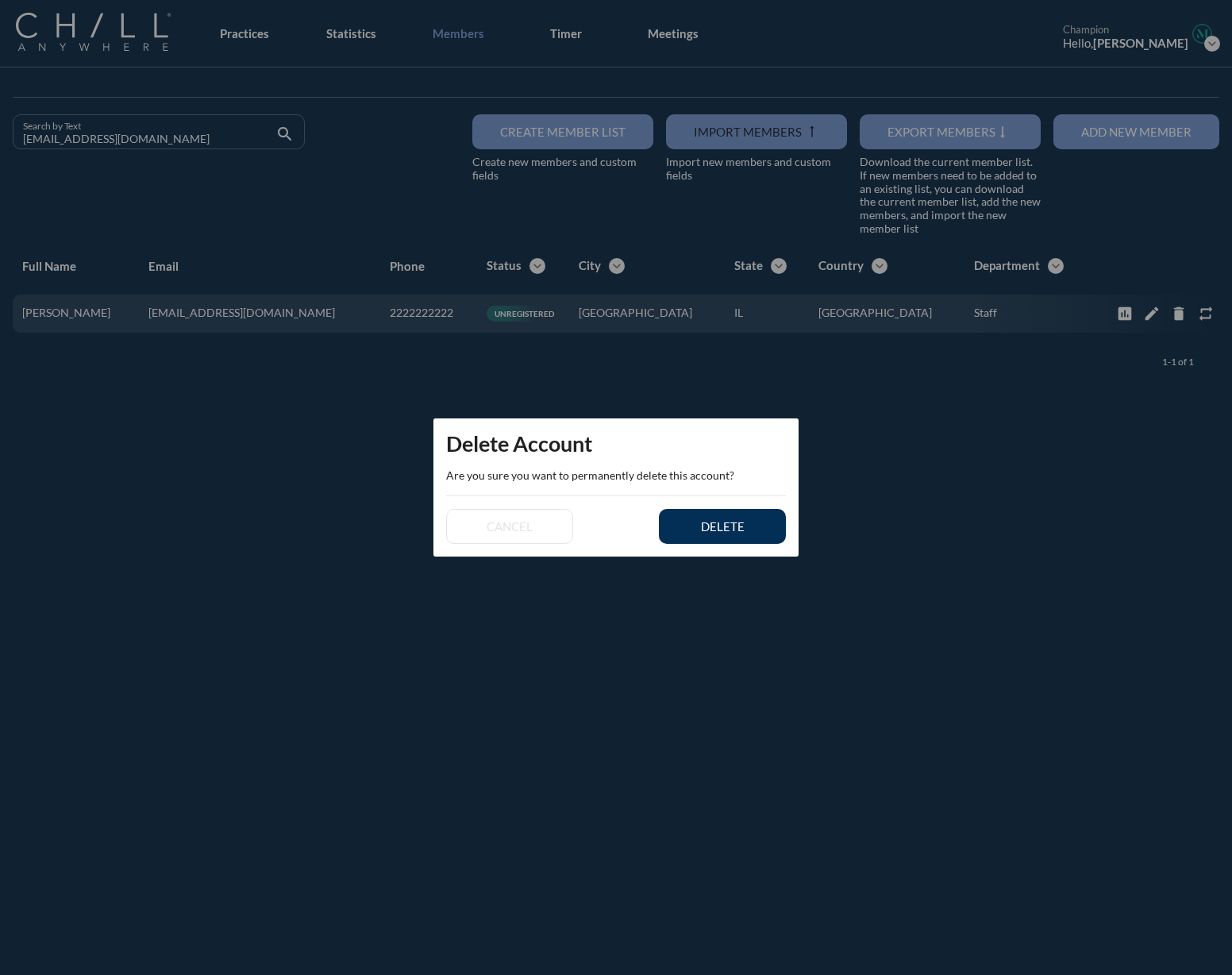
click at [779, 532] on button "delete" at bounding box center [722, 527] width 127 height 35
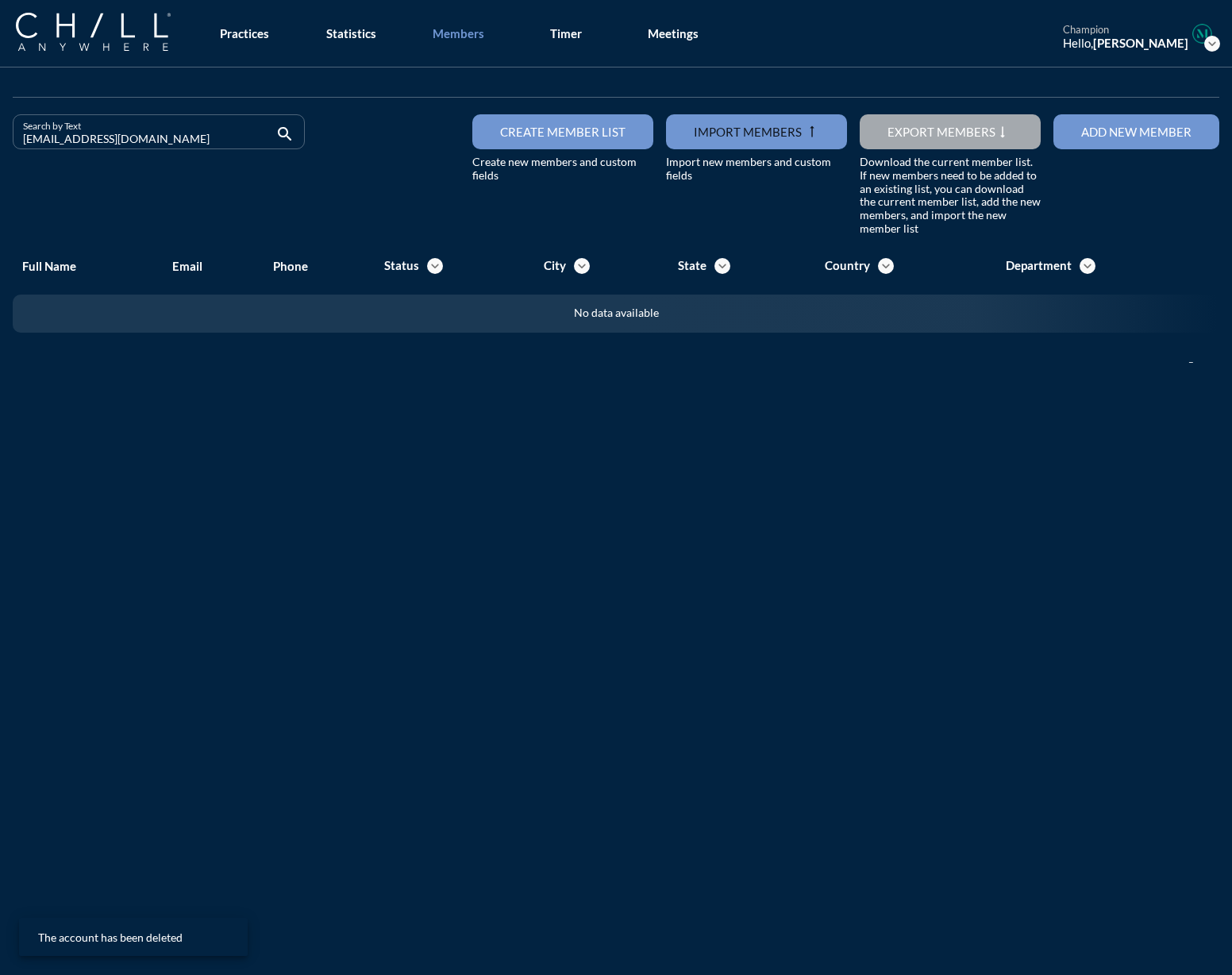
drag, startPoint x: 134, startPoint y: 146, endPoint x: -71, endPoint y: 145, distance: 205.0
click at [0, 145] on html "All Administrative Administrative (non-[PERSON_NAME]) Assistant Associate Attor…" at bounding box center [616, 487] width 1232 height 975
type input "v"
drag, startPoint x: 146, startPoint y: 143, endPoint x: -122, endPoint y: 155, distance: 268.3
click at [0, 155] on html "All Administrative Administrative (non-[PERSON_NAME]) Assistant Associate Attor…" at bounding box center [616, 487] width 1232 height 975
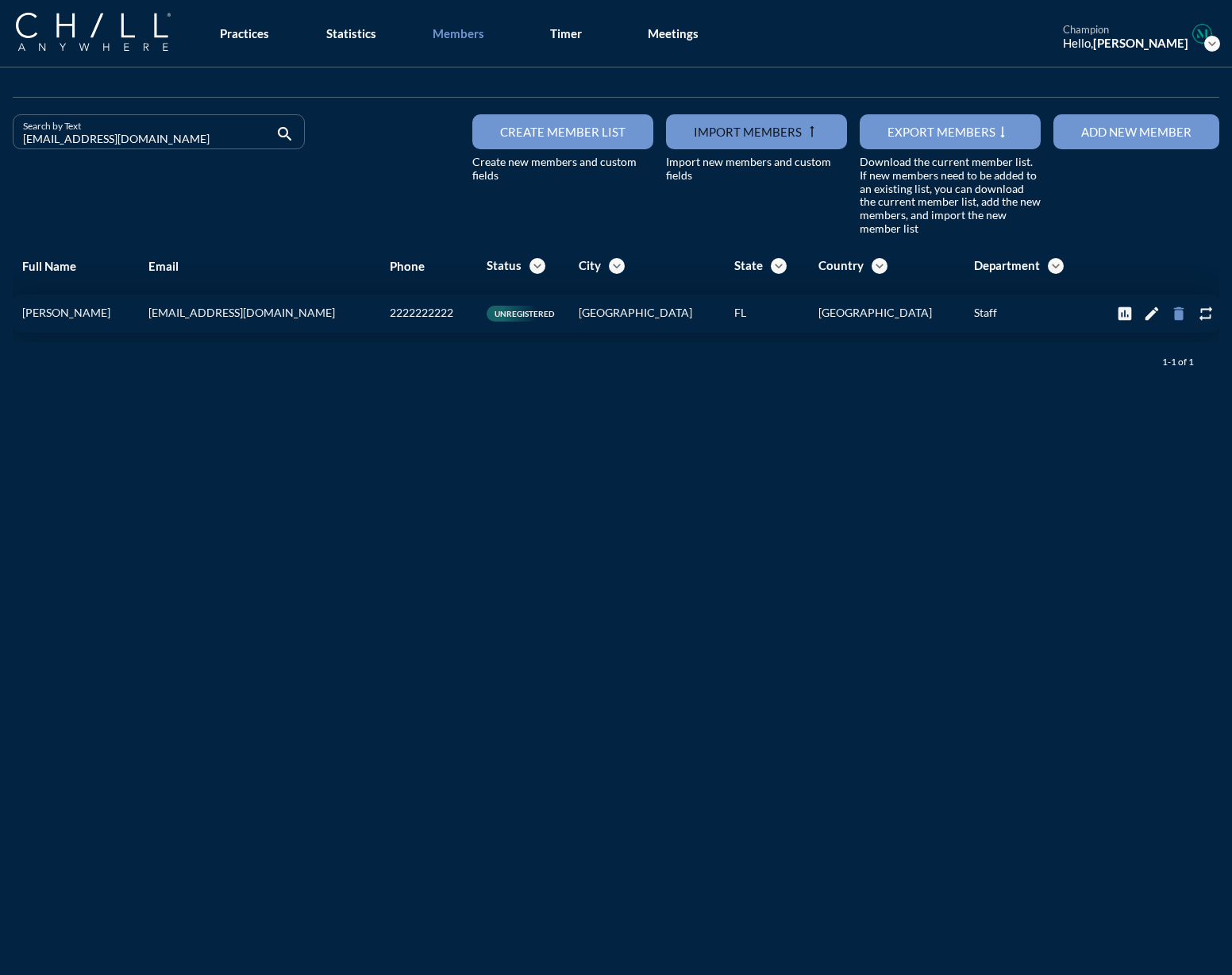
click at [1171, 314] on icon "delete" at bounding box center [1180, 313] width 17 height 17
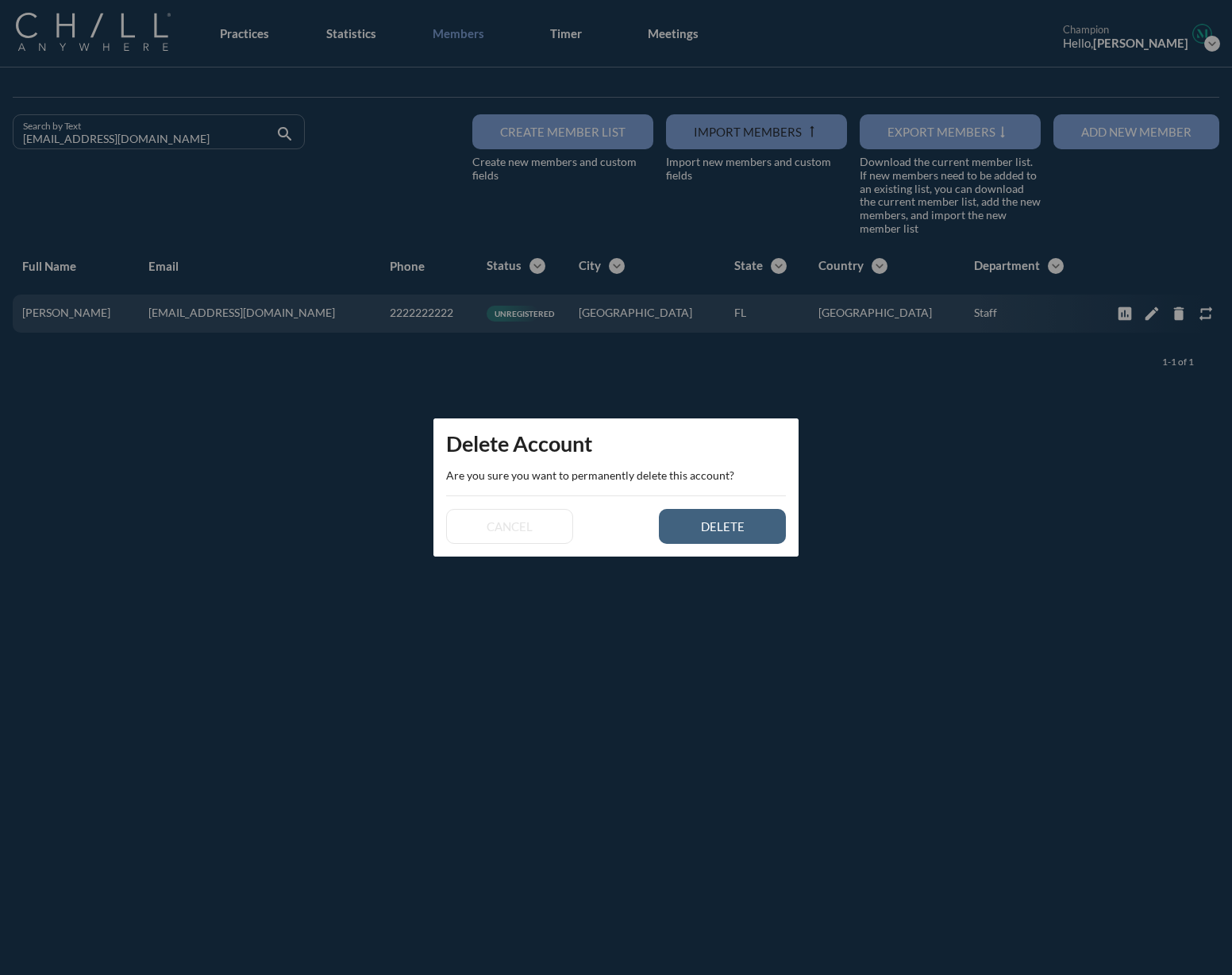
click at [698, 522] on div "delete" at bounding box center [723, 526] width 72 height 15
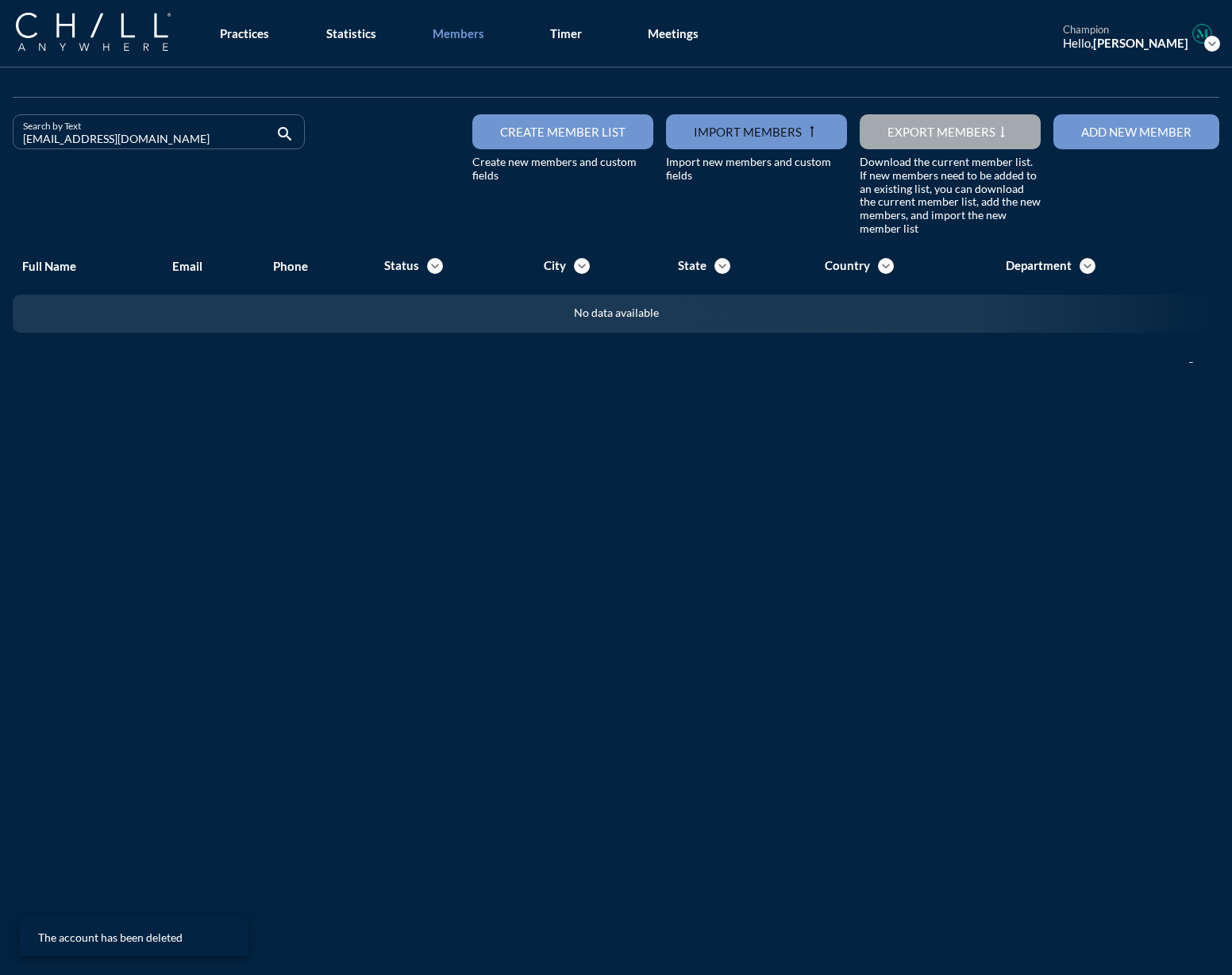
drag, startPoint x: 143, startPoint y: 128, endPoint x: -77, endPoint y: 133, distance: 220.1
click at [0, 133] on html "All Administrative Administrative (non-[PERSON_NAME]) Assistant Associate Attor…" at bounding box center [616, 487] width 1232 height 975
drag, startPoint x: 151, startPoint y: 132, endPoint x: -145, endPoint y: 132, distance: 296.0
click at [0, 132] on html "All Administrative Administrative (non-[PERSON_NAME]) Assistant Associate Attor…" at bounding box center [616, 487] width 1232 height 975
drag, startPoint x: 173, startPoint y: 141, endPoint x: -23, endPoint y: 141, distance: 196.0
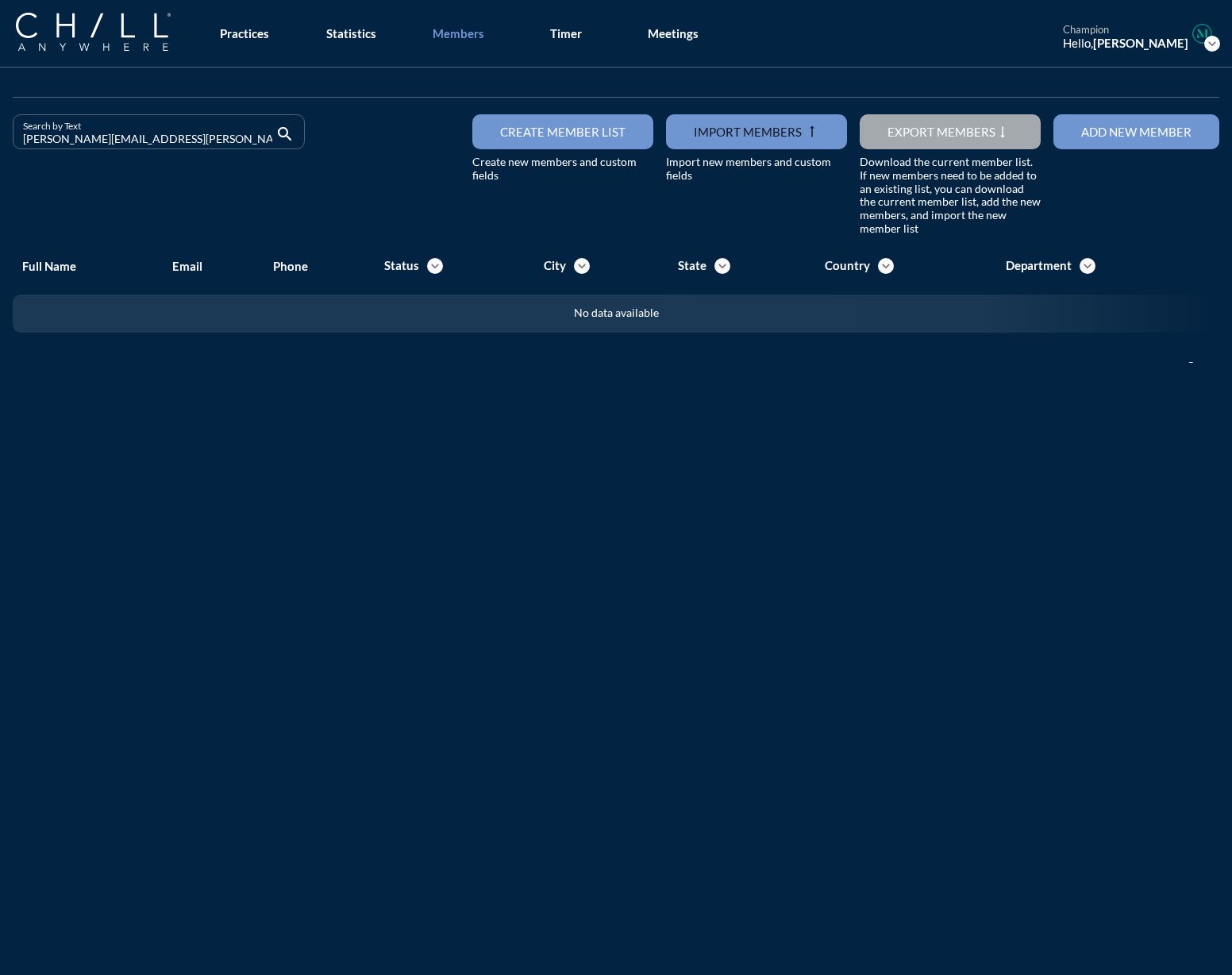
click at [0, 141] on html "All Administrative Administrative (non-[PERSON_NAME]) Assistant Associate Attor…" at bounding box center [616, 487] width 1232 height 975
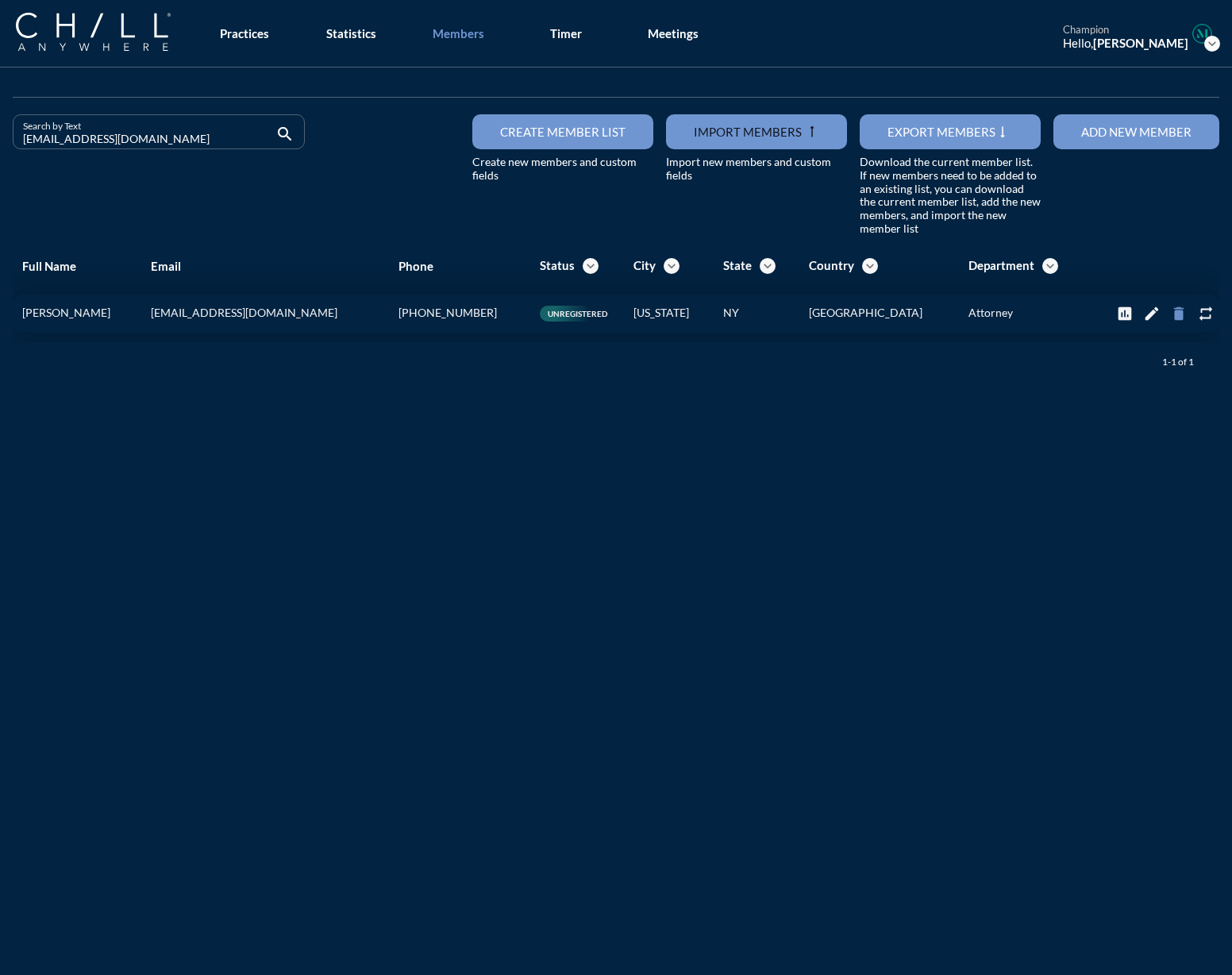
click at [1171, 319] on icon "delete" at bounding box center [1180, 313] width 17 height 17
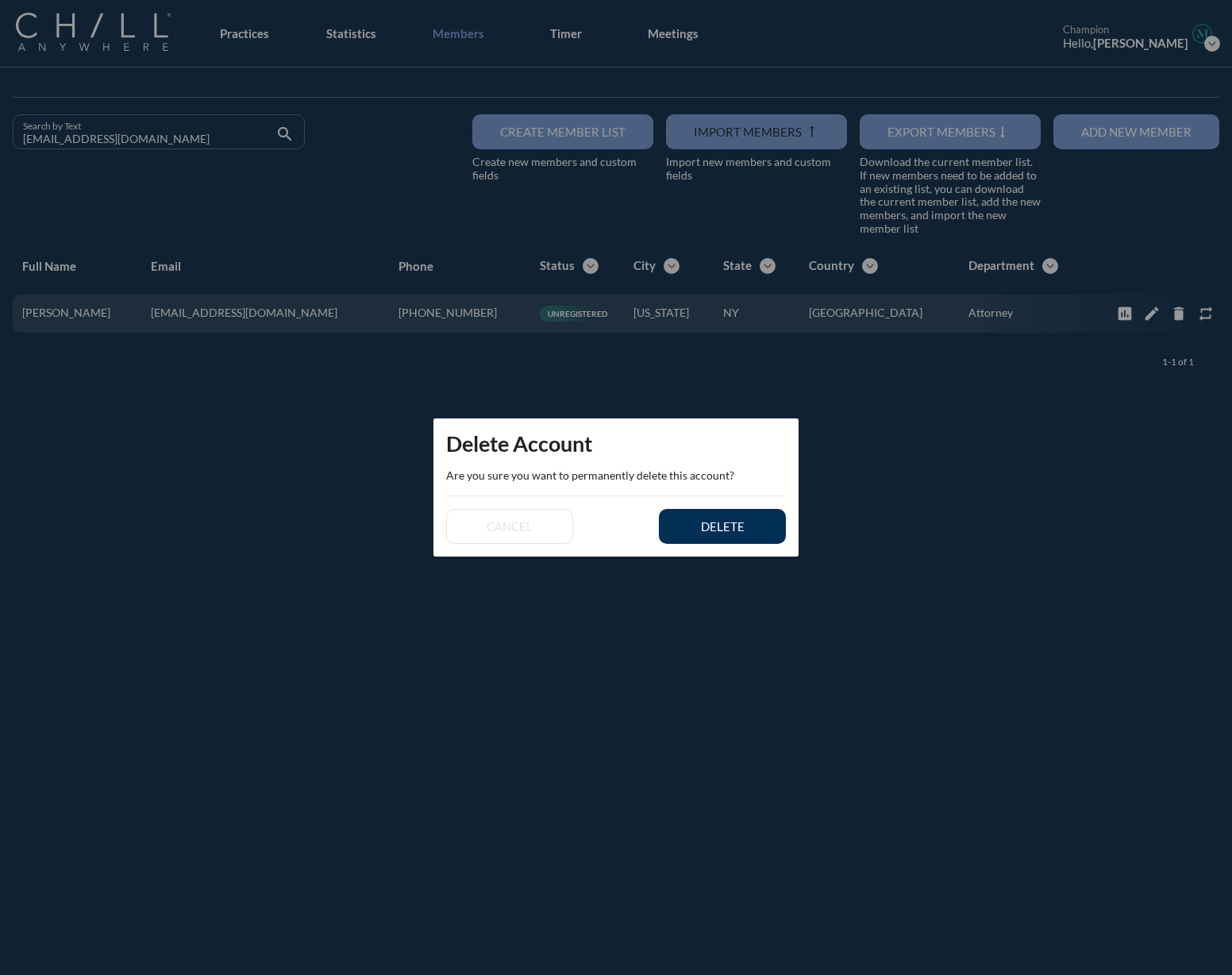
click at [777, 536] on button "delete" at bounding box center [722, 527] width 127 height 35
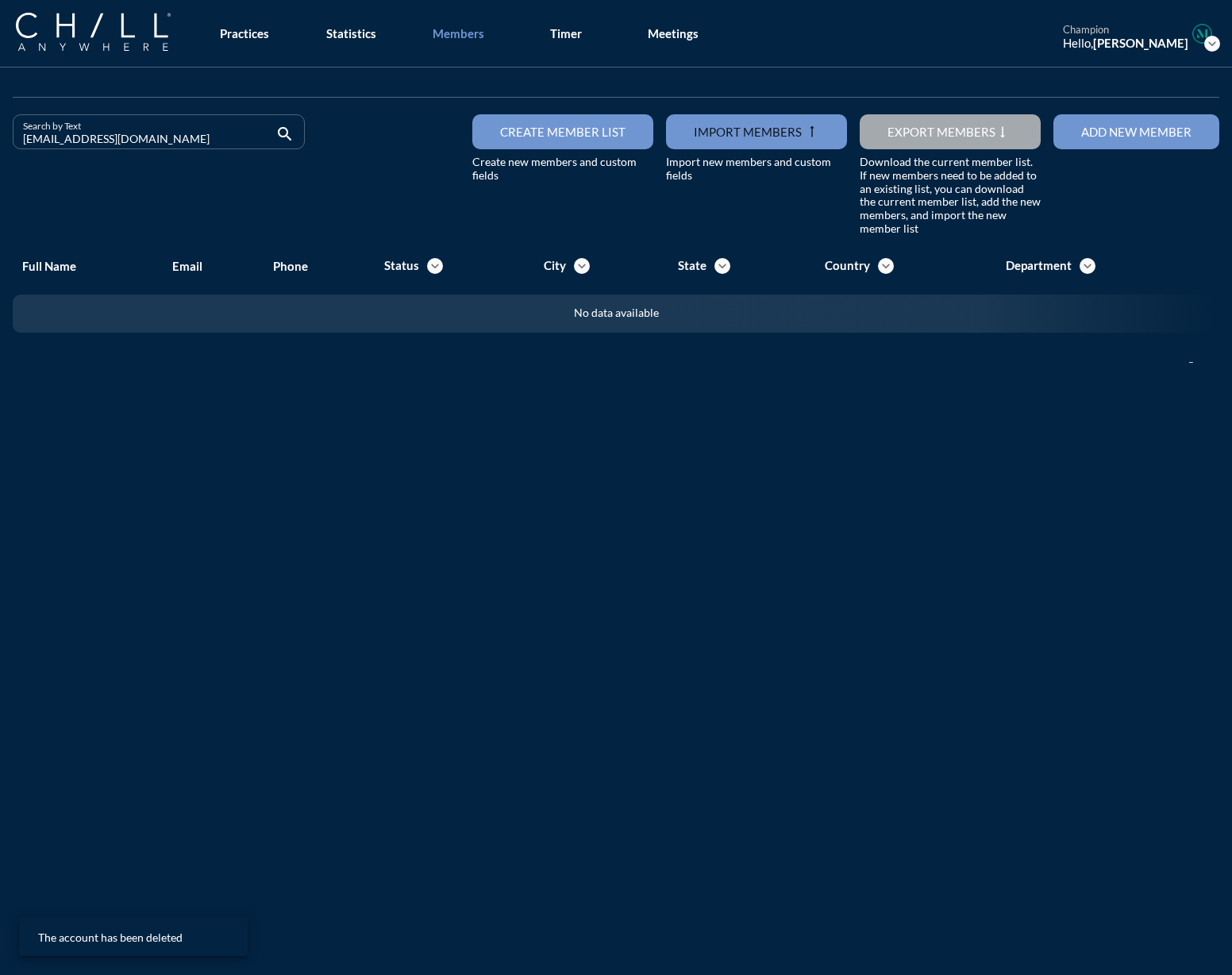
drag, startPoint x: 129, startPoint y: 145, endPoint x: -57, endPoint y: 151, distance: 186.1
click at [0, 151] on html "All Administrative Administrative (non-[PERSON_NAME]) Assistant Associate Attor…" at bounding box center [616, 487] width 1232 height 975
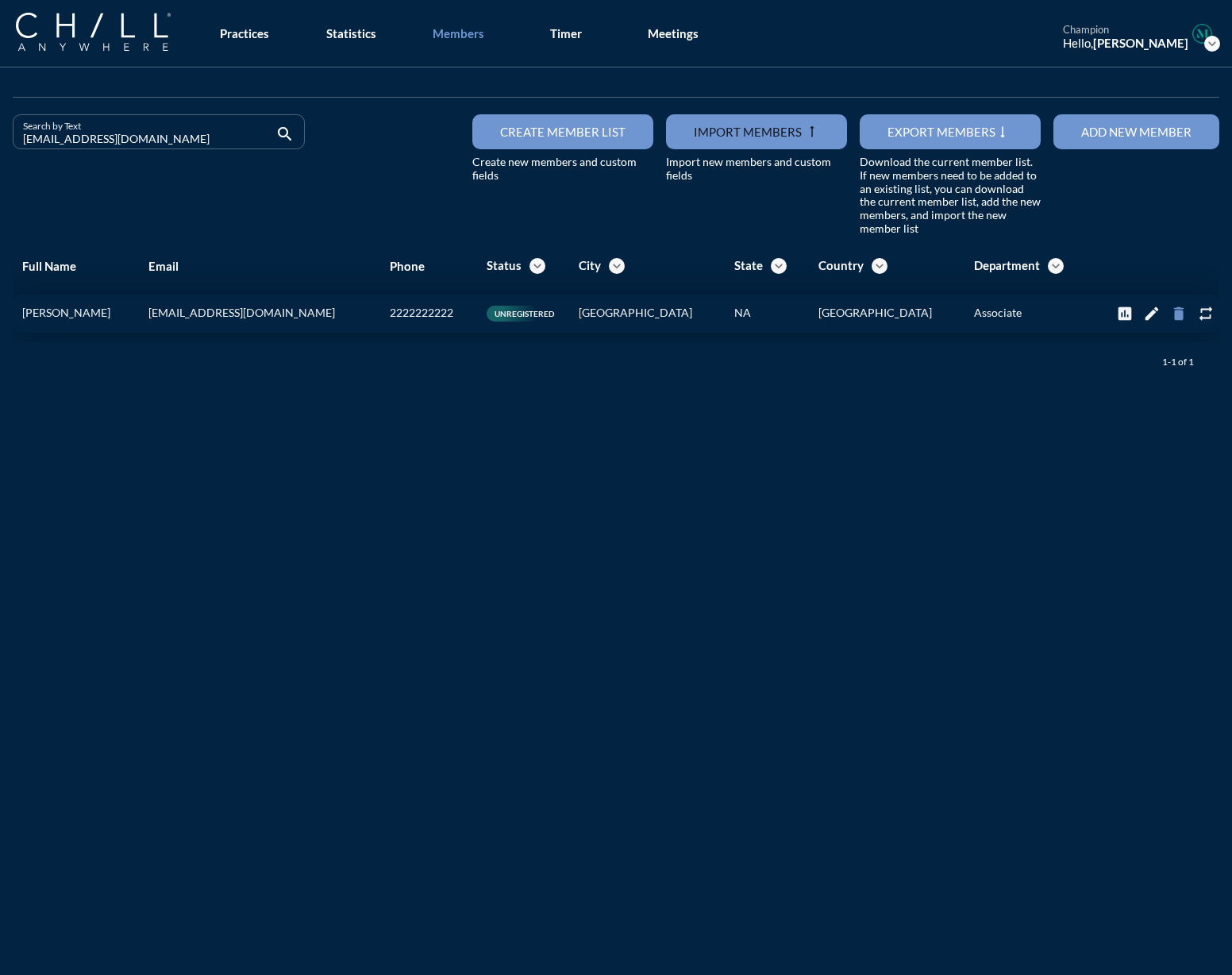
click at [1171, 309] on icon "delete" at bounding box center [1180, 313] width 17 height 17
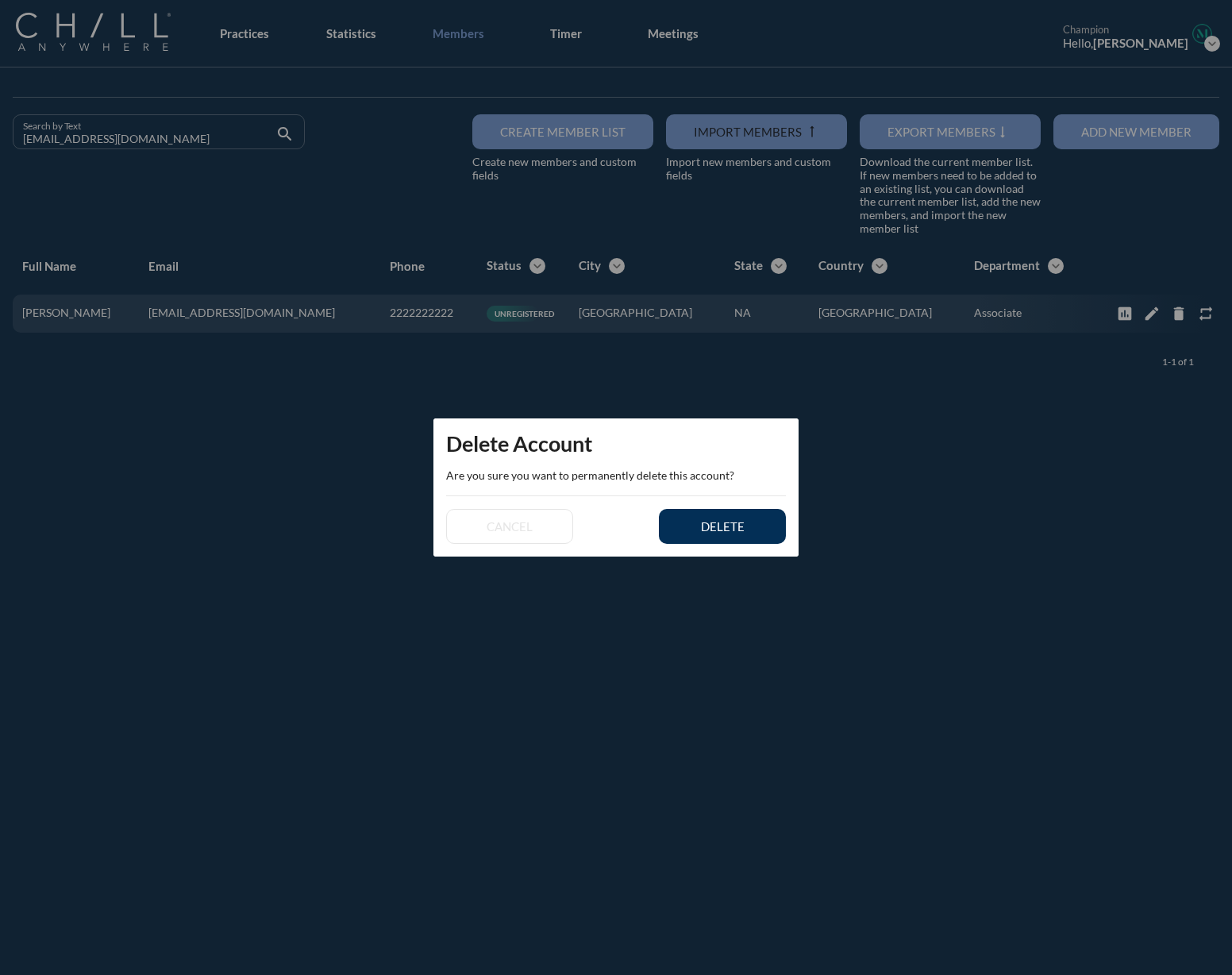
click at [728, 535] on button "delete" at bounding box center [722, 527] width 127 height 35
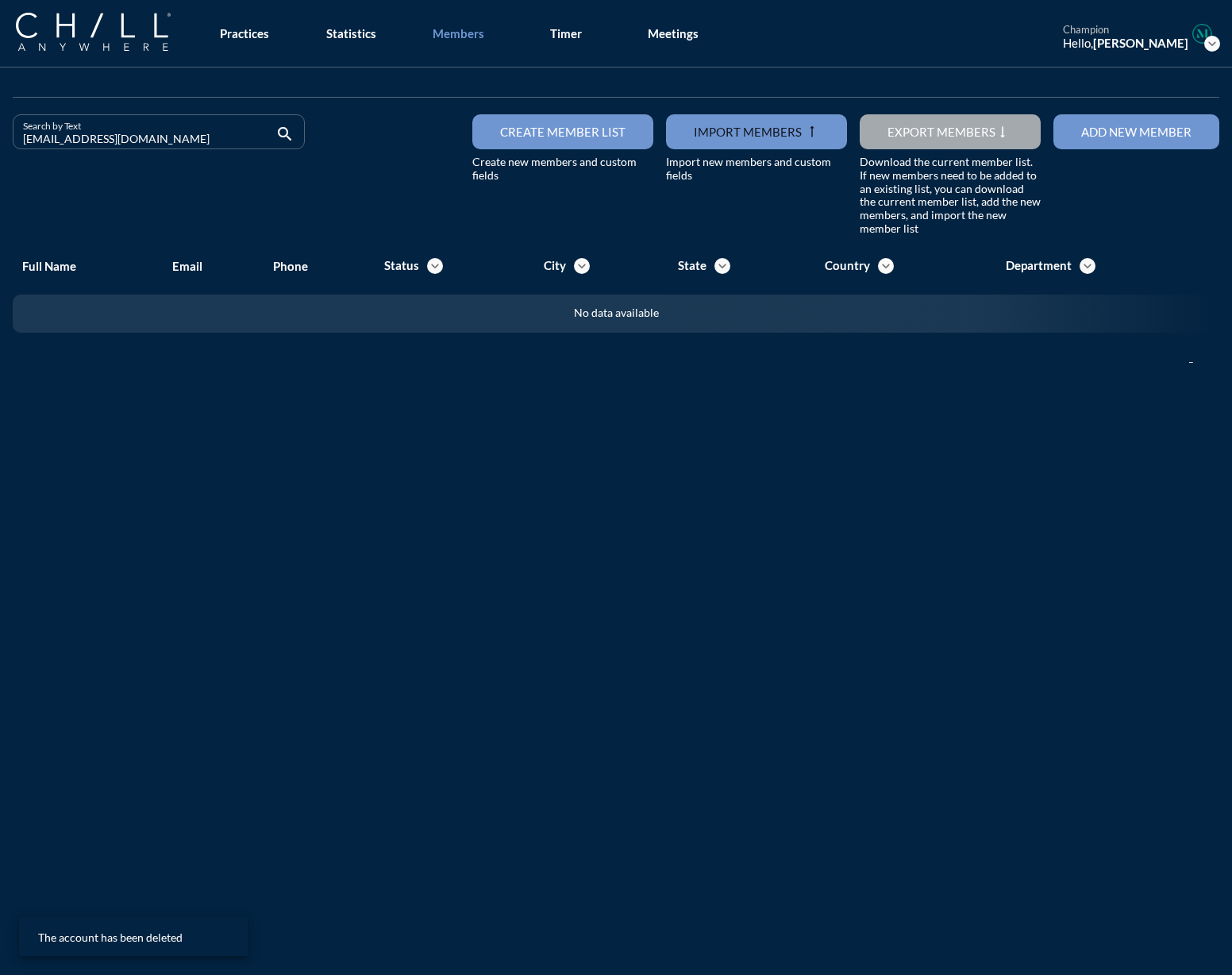
drag, startPoint x: 209, startPoint y: 138, endPoint x: -178, endPoint y: 142, distance: 387.0
click at [0, 142] on html "All Administrative Administrative (non-[PERSON_NAME]) Assistant Associate Attor…" at bounding box center [616, 487] width 1232 height 975
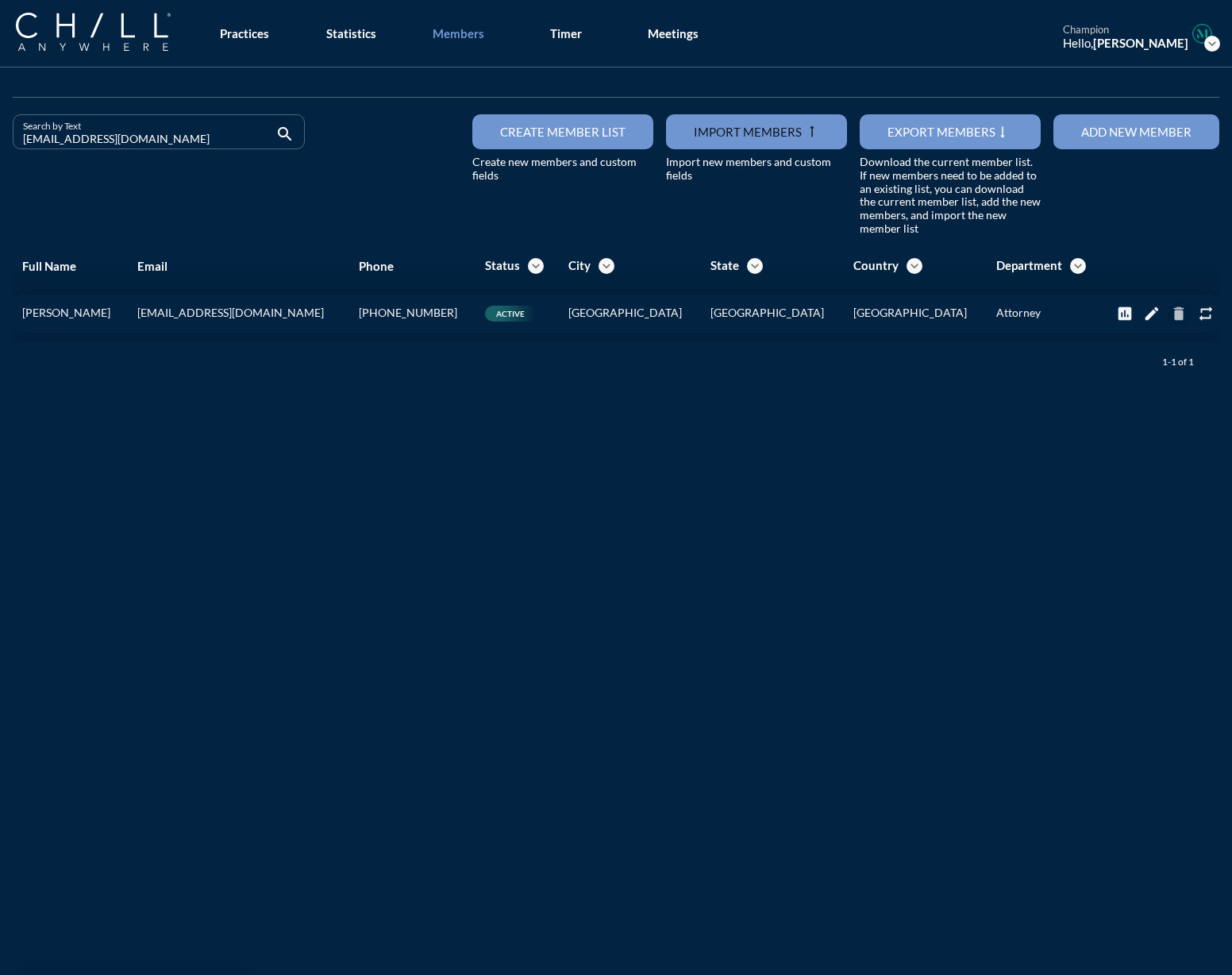
click at [1167, 309] on div "delete" at bounding box center [1179, 313] width 24 height 17
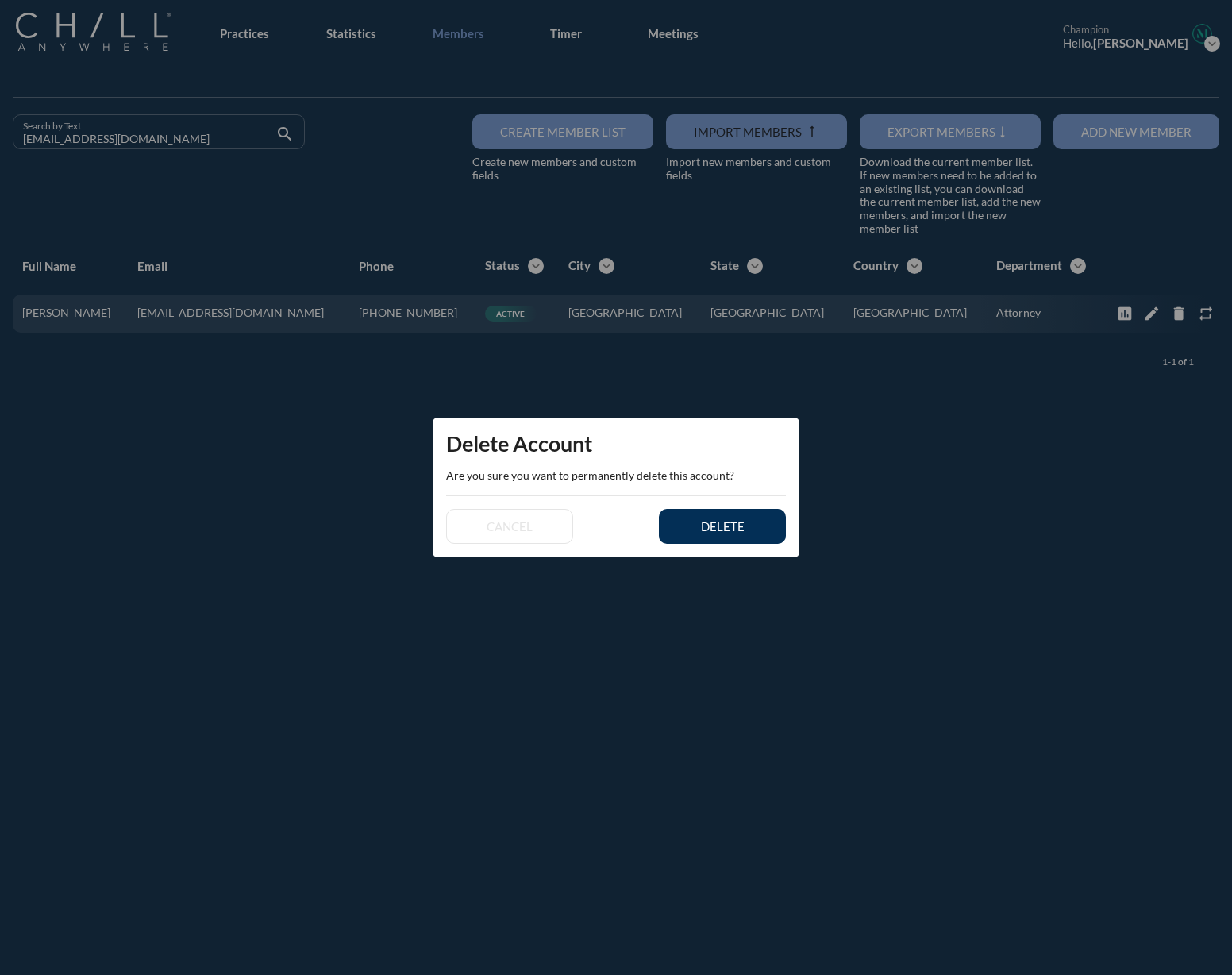
click at [737, 532] on div "delete" at bounding box center [723, 526] width 72 height 15
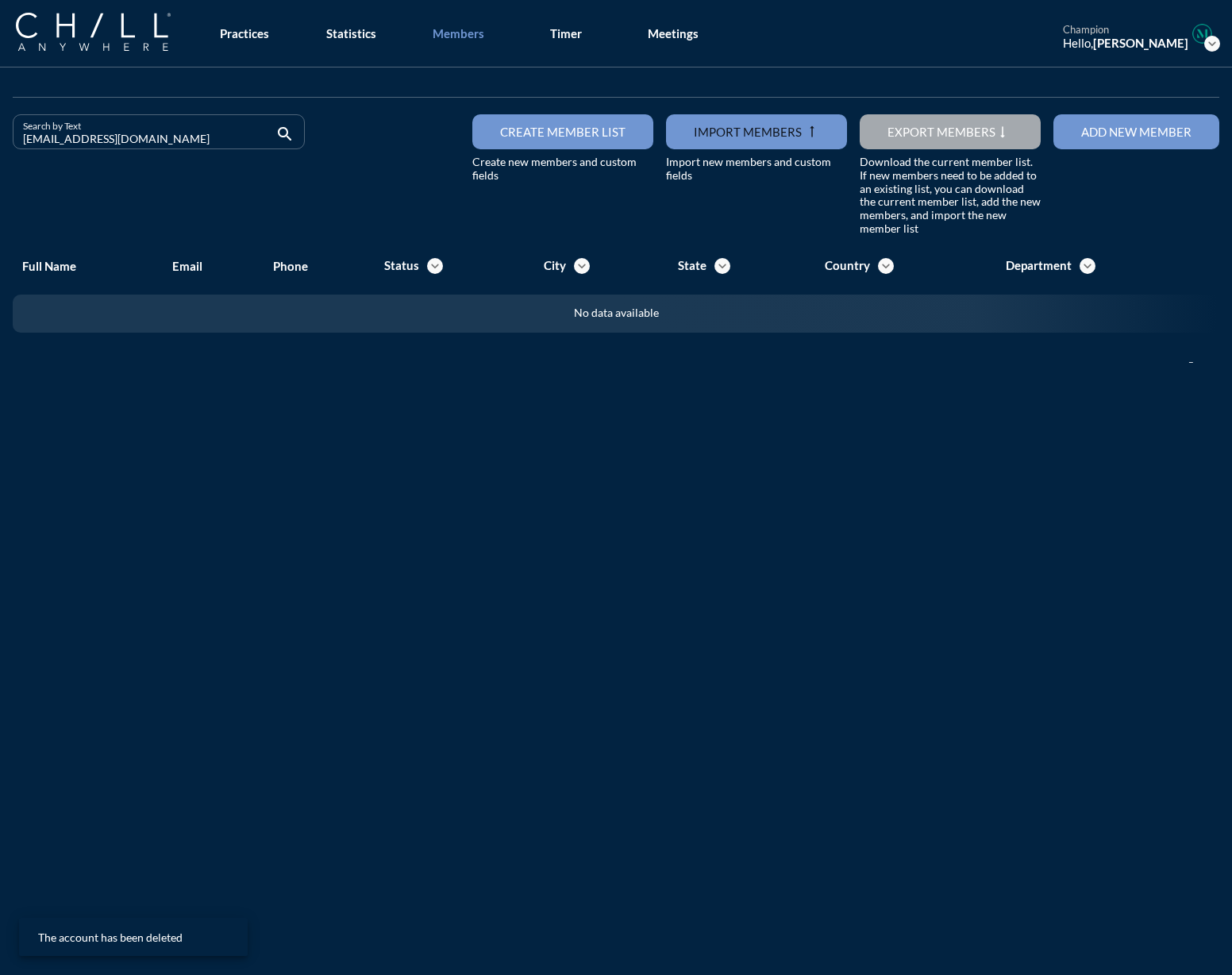
drag, startPoint x: 139, startPoint y: 131, endPoint x: -33, endPoint y: 147, distance: 172.7
click at [0, 147] on html "All Administrative Administrative (non-[PERSON_NAME]) Assistant Associate Attor…" at bounding box center [616, 487] width 1232 height 975
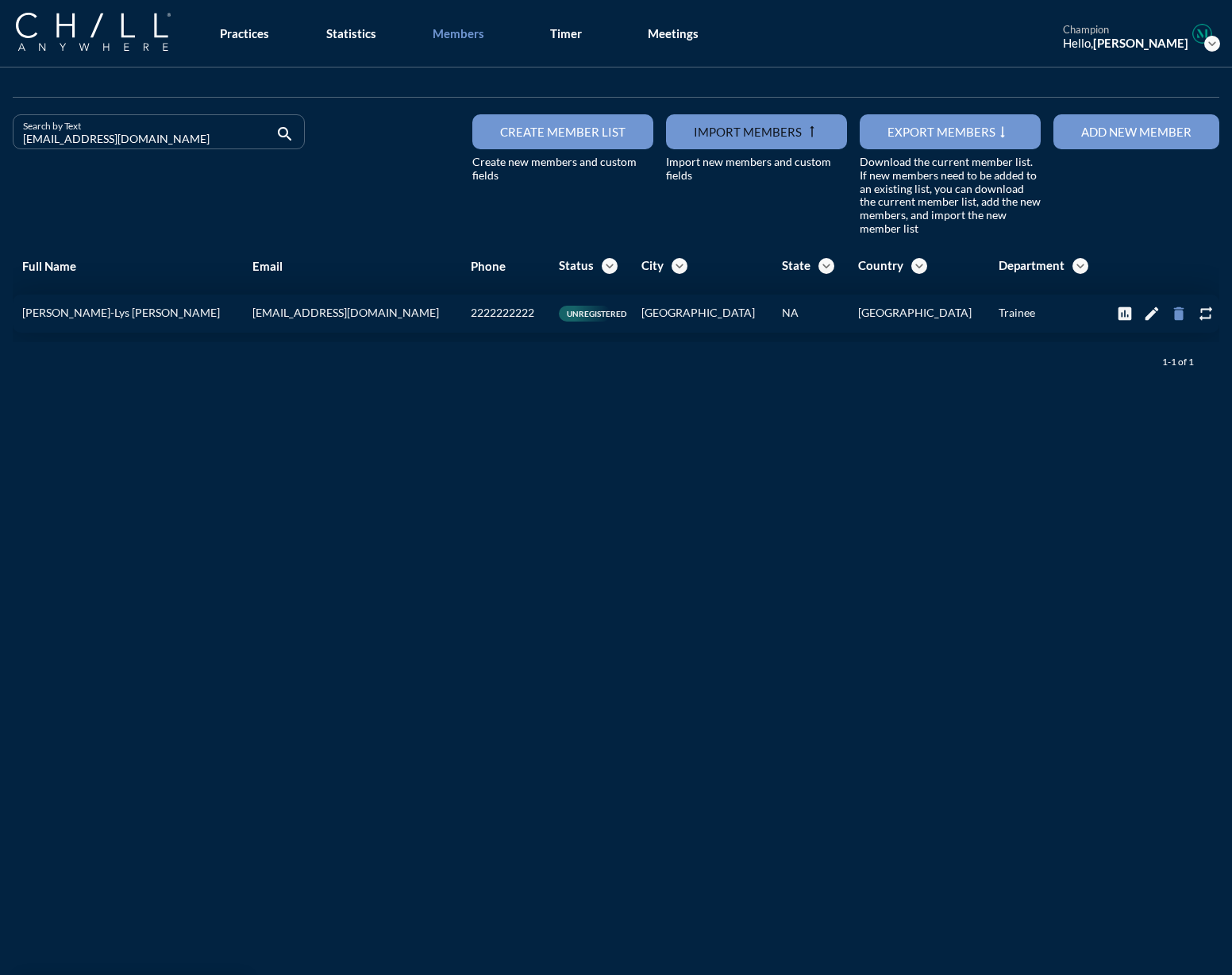
click at [1173, 313] on icon "delete" at bounding box center [1180, 313] width 17 height 17
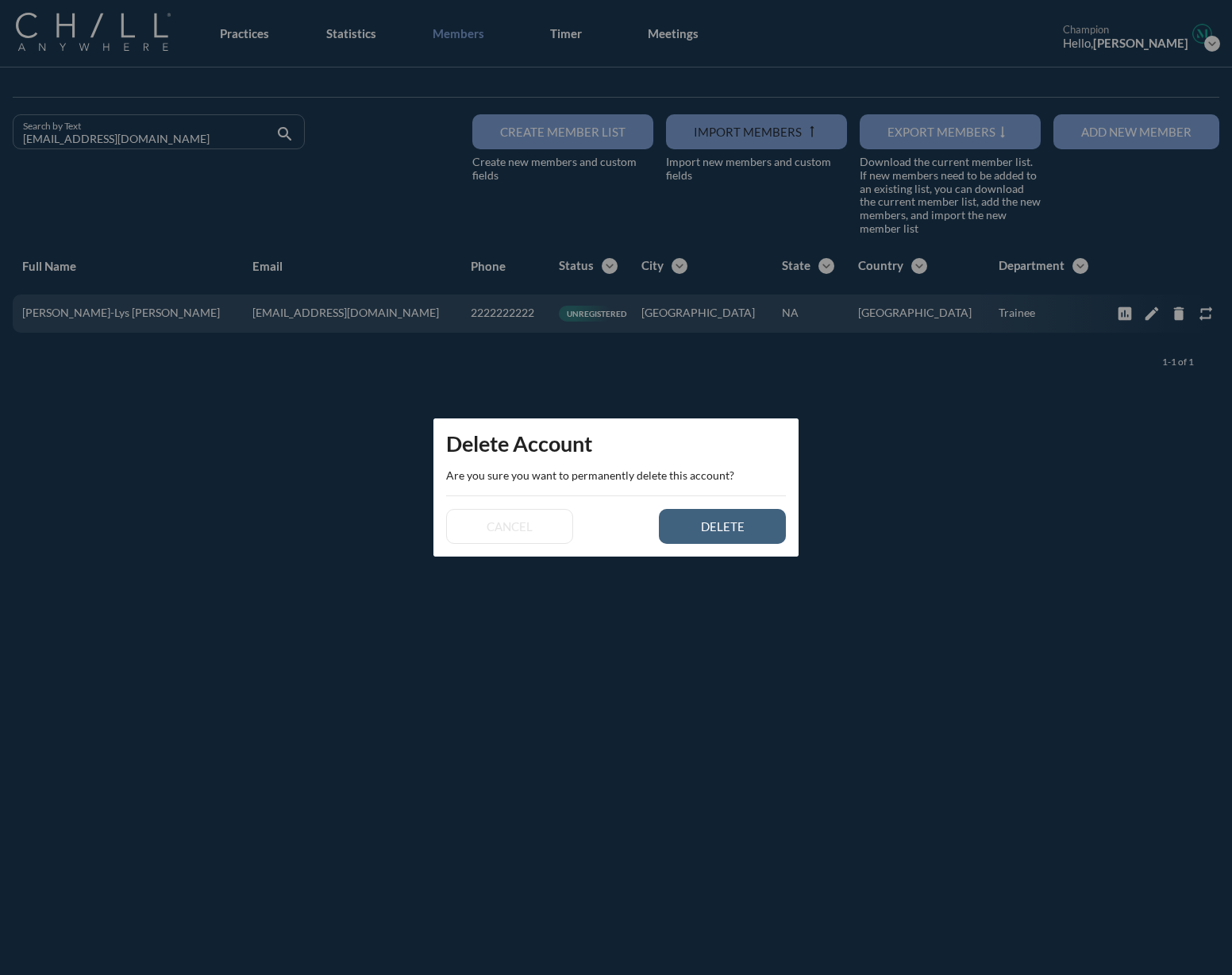
click at [708, 533] on div "delete" at bounding box center [723, 526] width 72 height 15
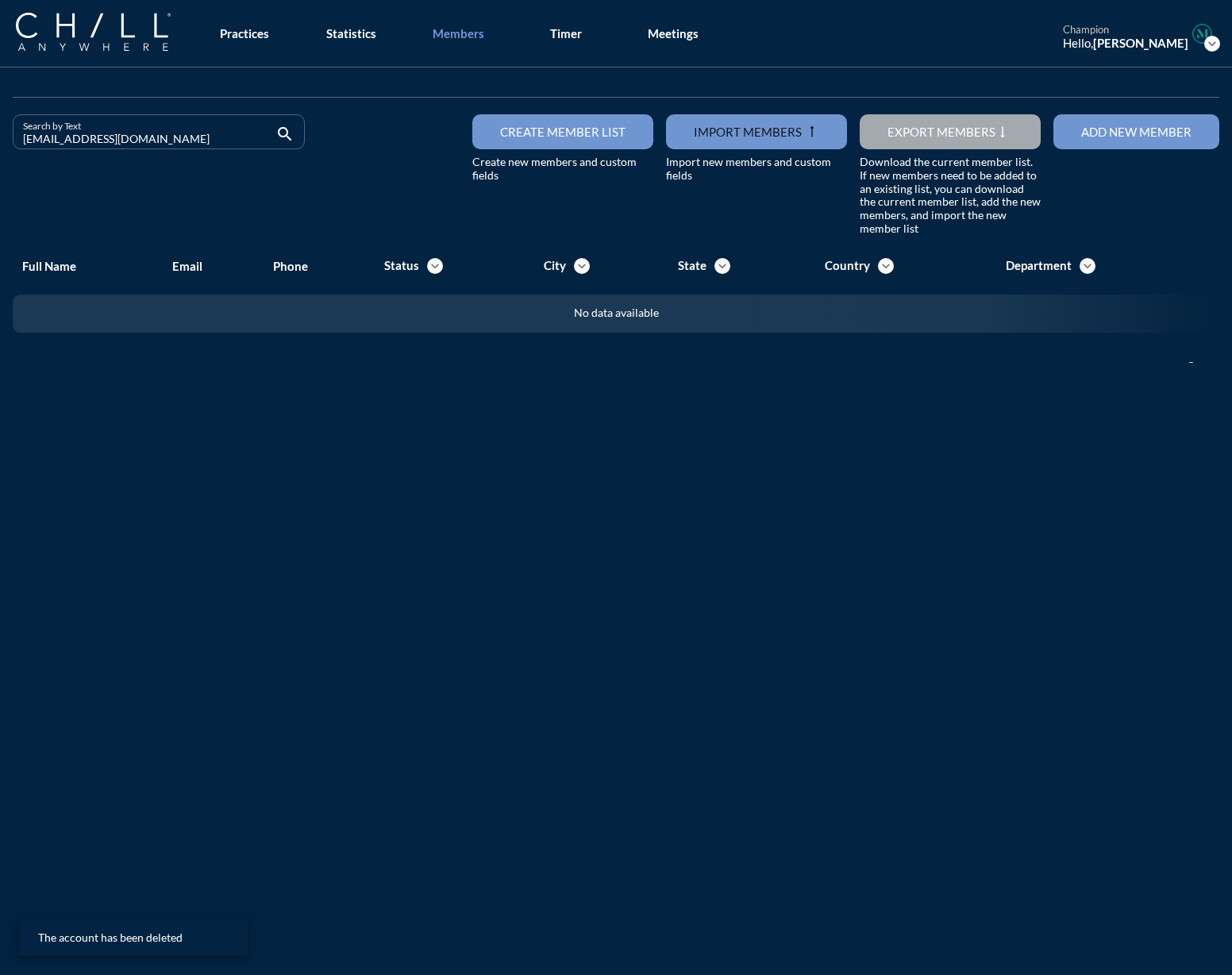
drag, startPoint x: 164, startPoint y: 146, endPoint x: -178, endPoint y: 145, distance: 342.0
click at [0, 145] on html "All Administrative Administrative (non-[PERSON_NAME]) Assistant Associate Attor…" at bounding box center [616, 487] width 1232 height 975
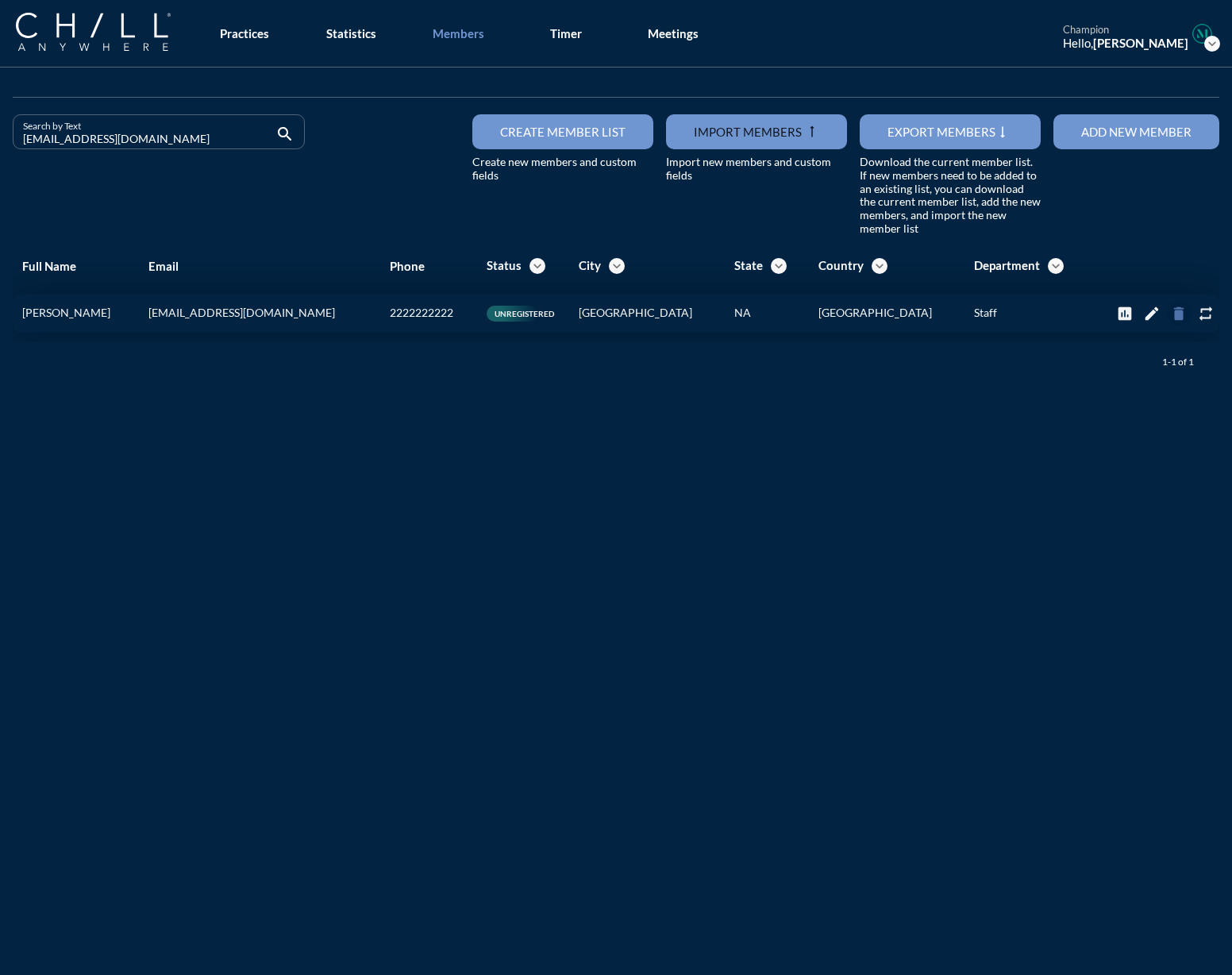
click at [1171, 321] on icon "delete" at bounding box center [1180, 313] width 17 height 17
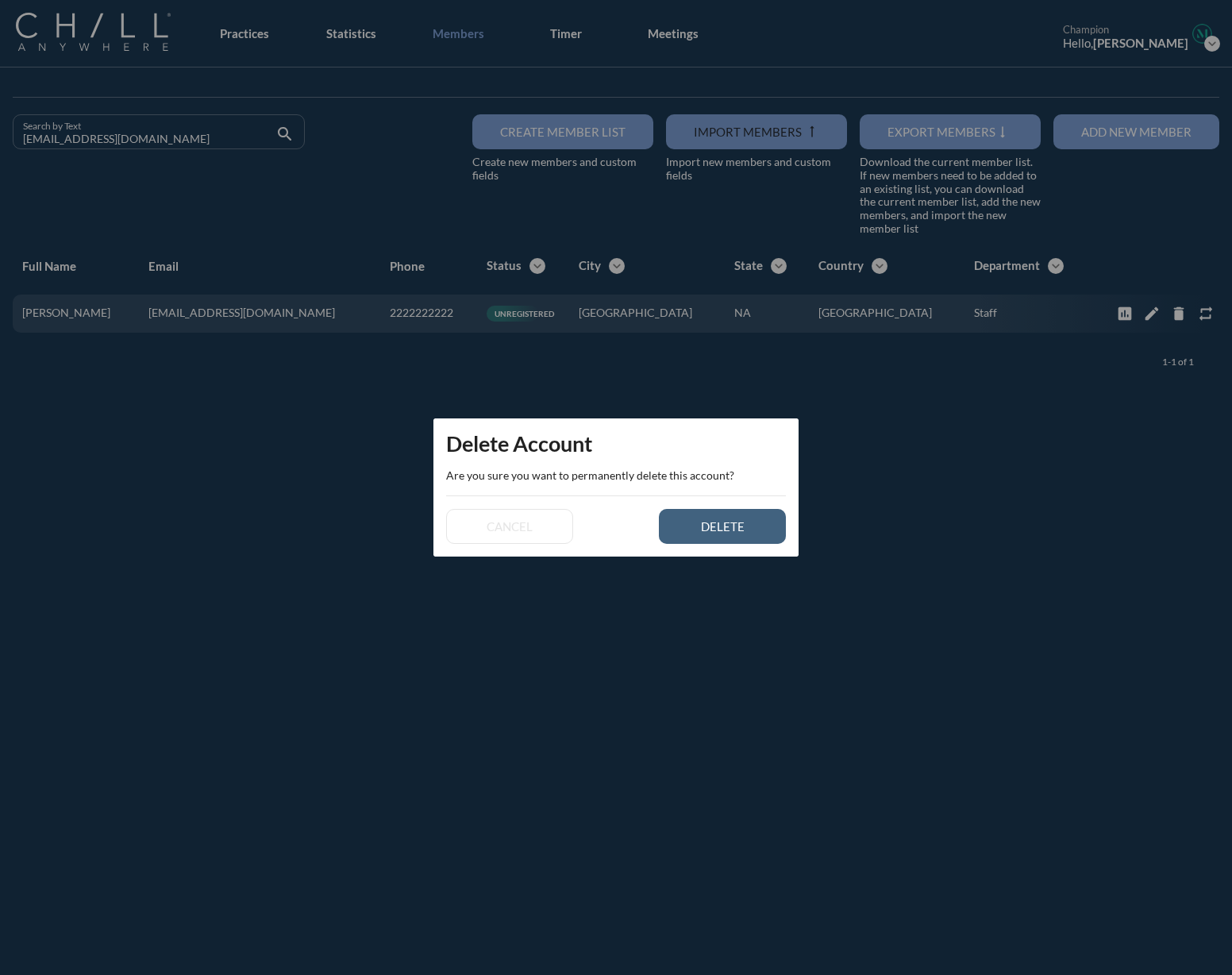
click at [704, 537] on button "delete" at bounding box center [722, 527] width 127 height 35
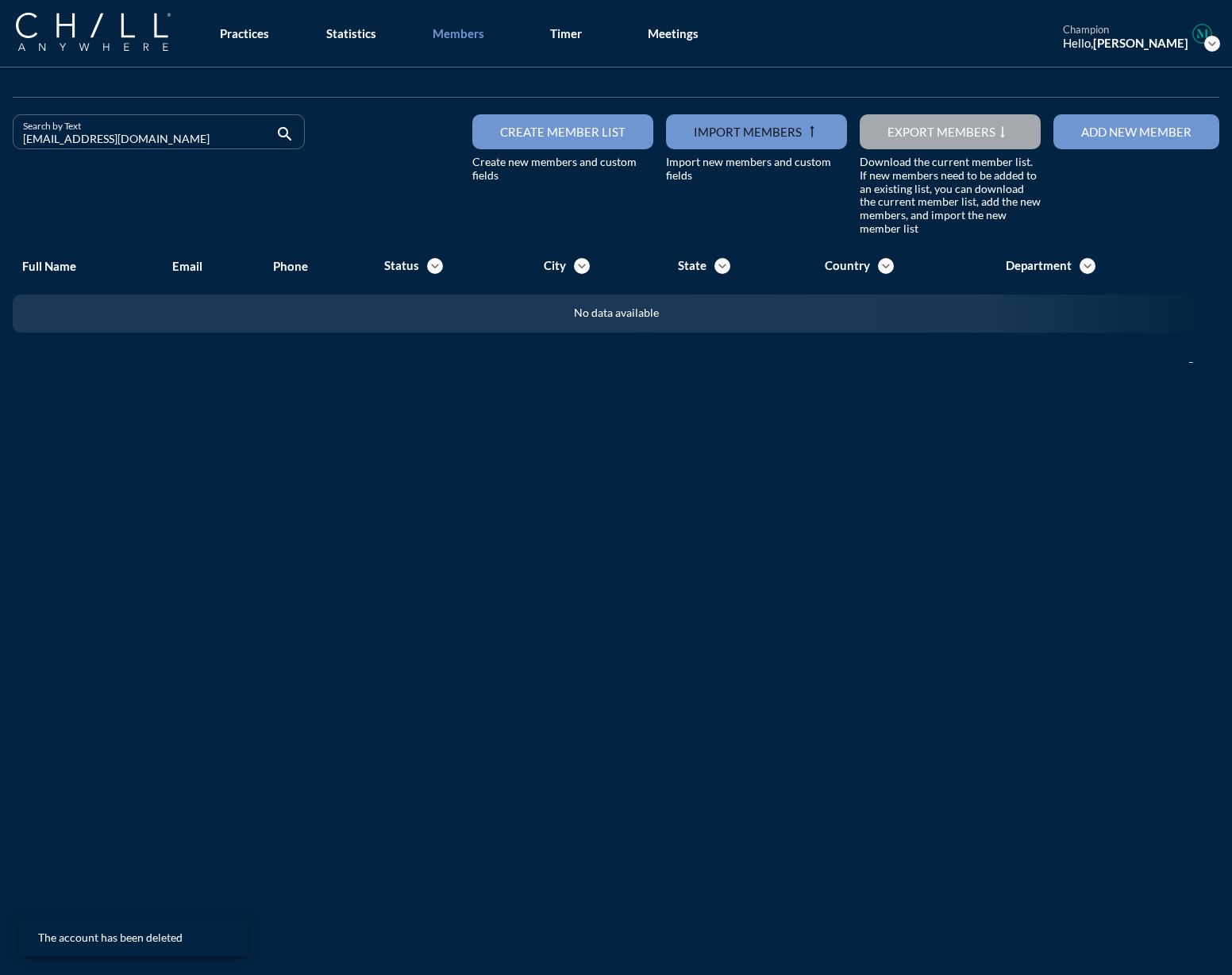
drag, startPoint x: 138, startPoint y: 138, endPoint x: -74, endPoint y: 151, distance: 212.4
click at [0, 151] on html "All Administrative Administrative (non-[PERSON_NAME]) Assistant Associate Attor…" at bounding box center [616, 487] width 1232 height 975
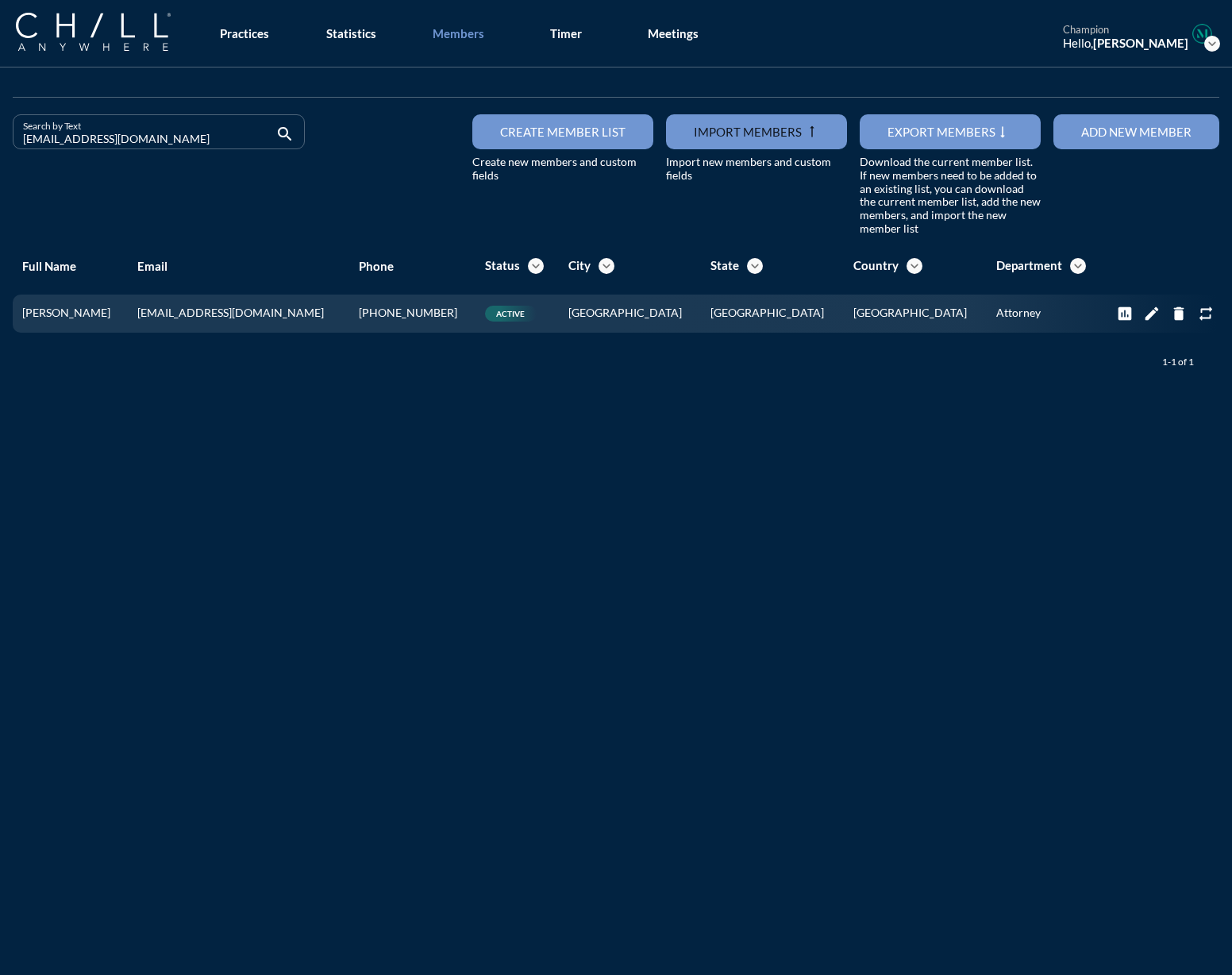
drag, startPoint x: 162, startPoint y: 131, endPoint x: -94, endPoint y: 141, distance: 256.2
click at [0, 141] on html "All Administrative Administrative (non-[PERSON_NAME]) Assistant Associate Attor…" at bounding box center [616, 487] width 1232 height 975
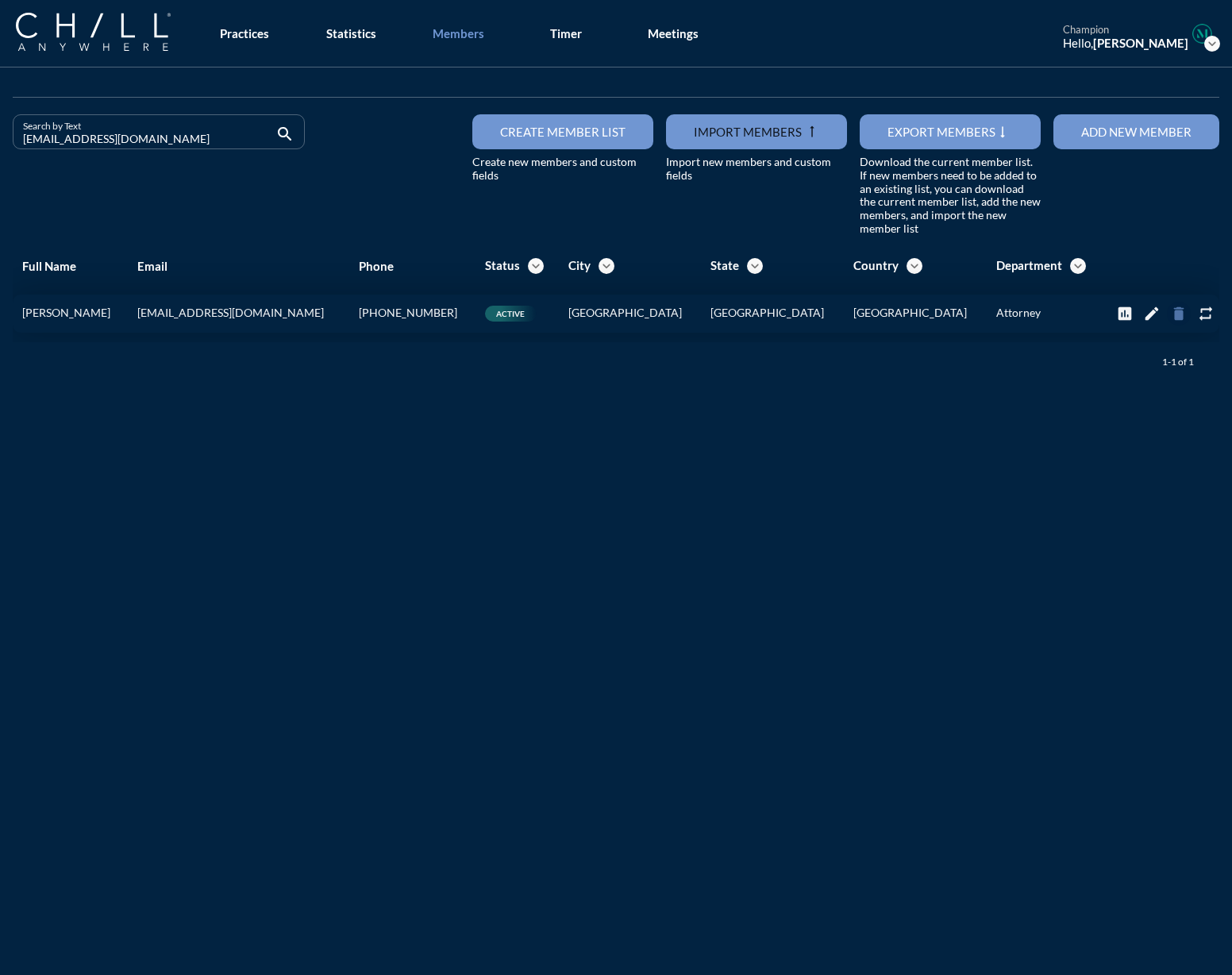
click at [1173, 313] on icon "delete" at bounding box center [1180, 313] width 17 height 17
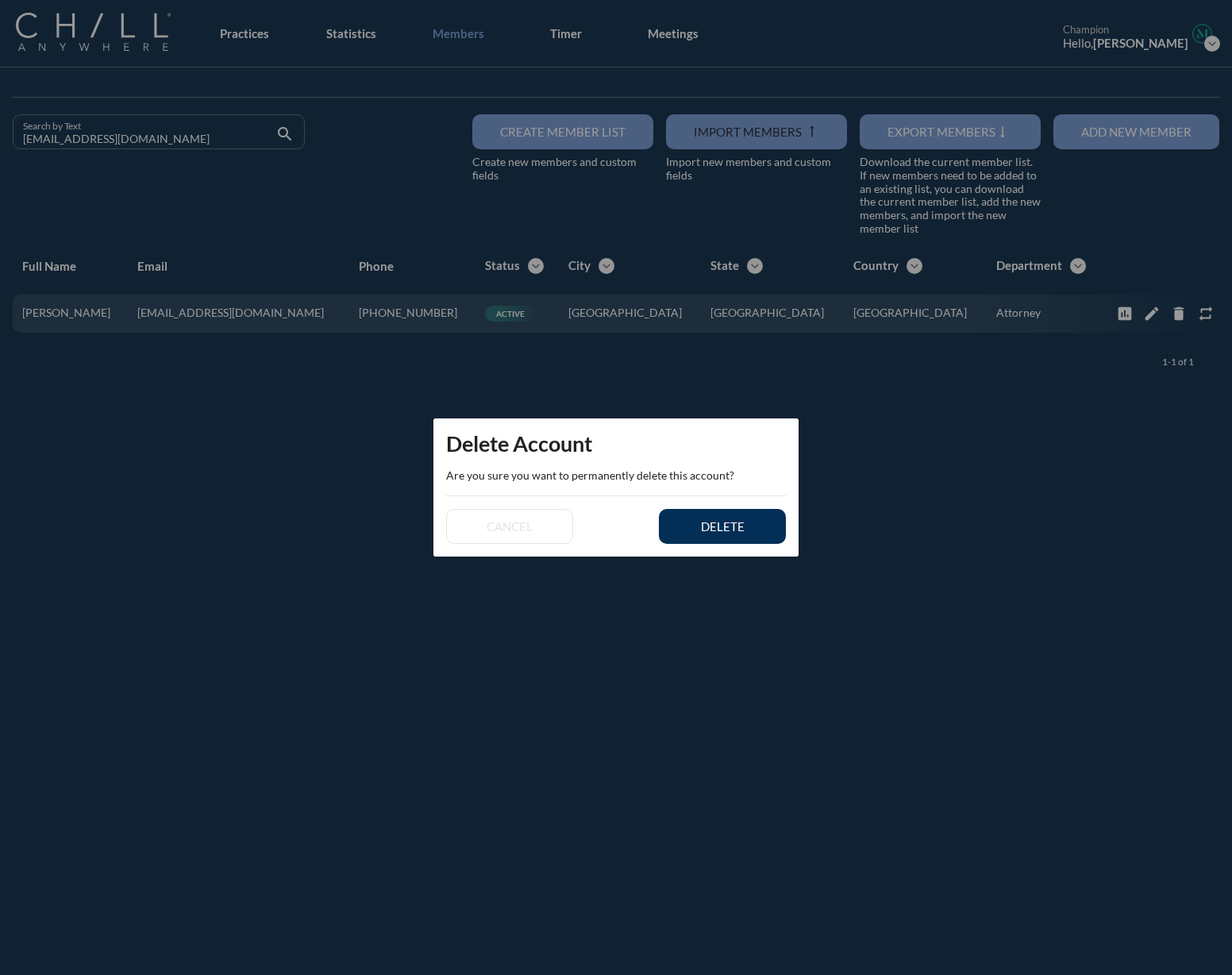
click at [681, 536] on button "delete" at bounding box center [722, 527] width 127 height 35
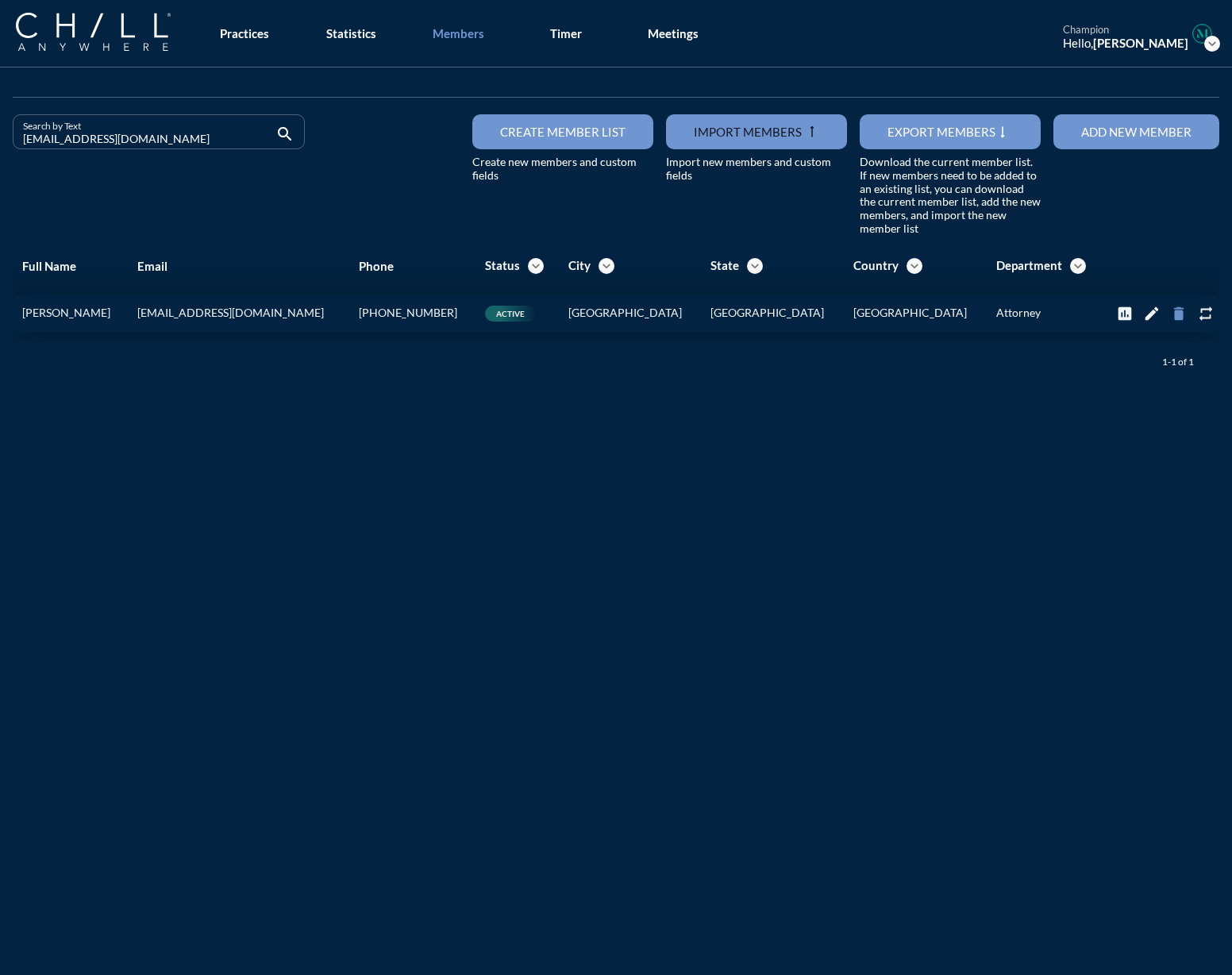
type input "[EMAIL_ADDRESS][DOMAIN_NAME]"
click at [1171, 320] on icon "delete" at bounding box center [1180, 313] width 17 height 17
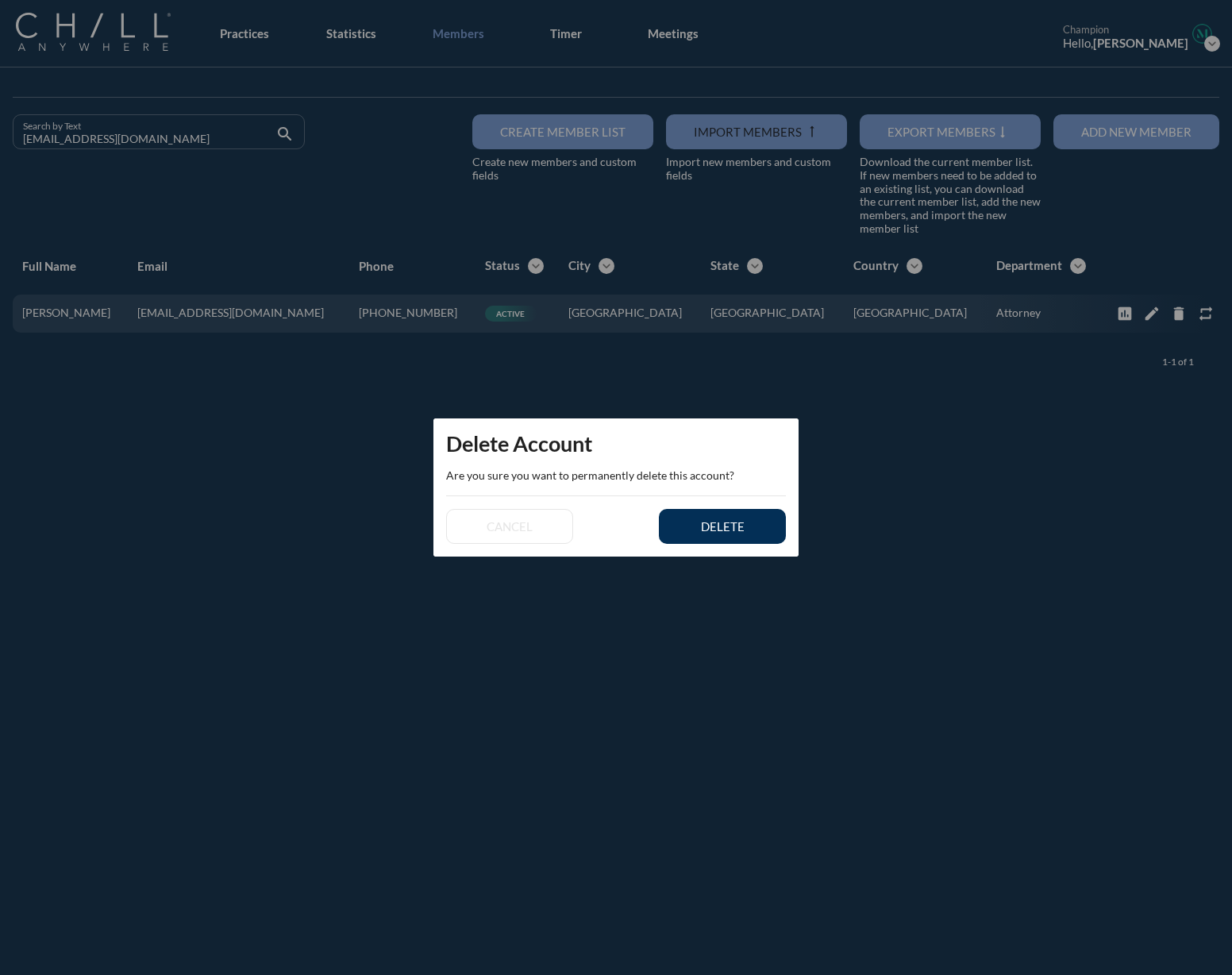
click at [764, 527] on button "delete" at bounding box center [722, 527] width 127 height 35
